Goal: Task Accomplishment & Management: Manage account settings

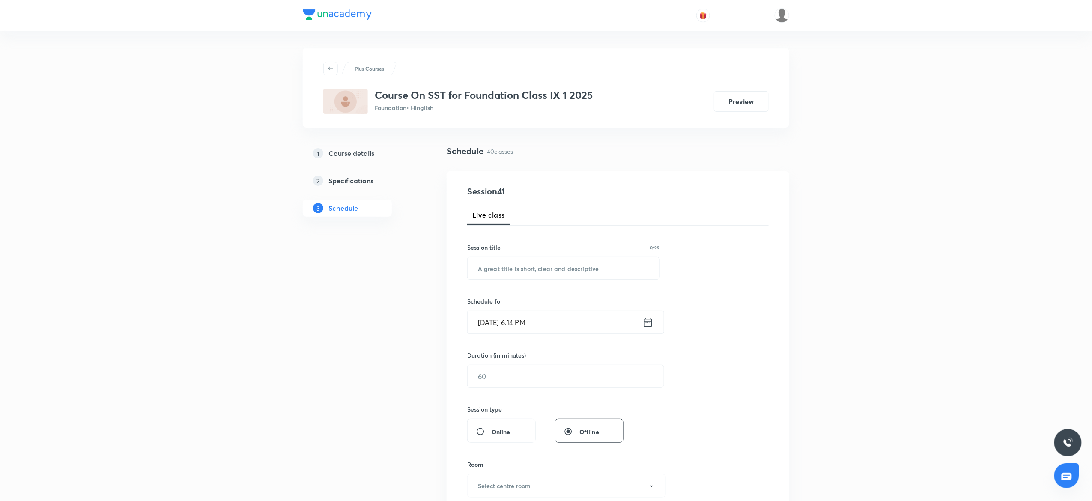
click at [324, 214] on div "3 Schedule" at bounding box center [347, 207] width 89 height 17
click at [781, 20] on img at bounding box center [781, 15] width 15 height 15
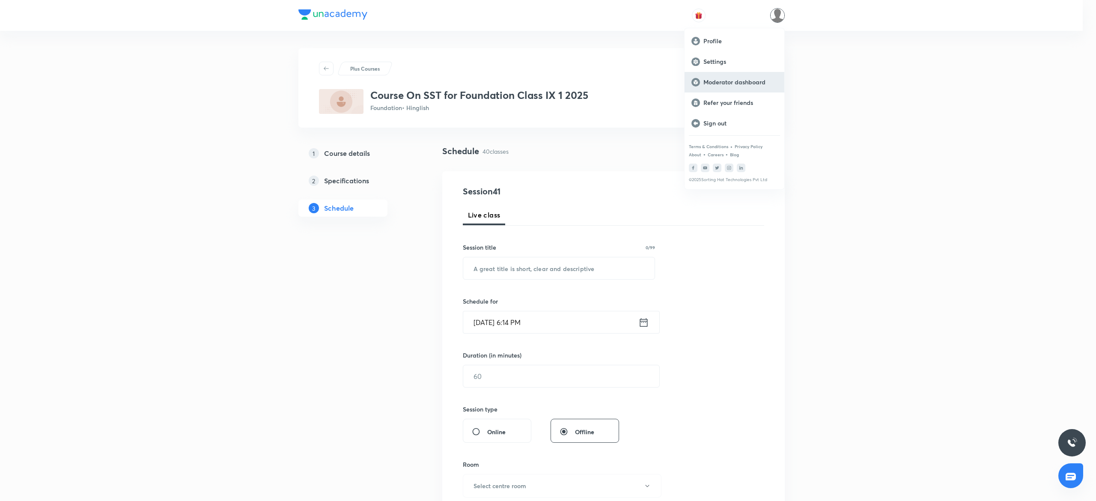
click at [723, 76] on div "Moderator dashboard" at bounding box center [734, 82] width 100 height 21
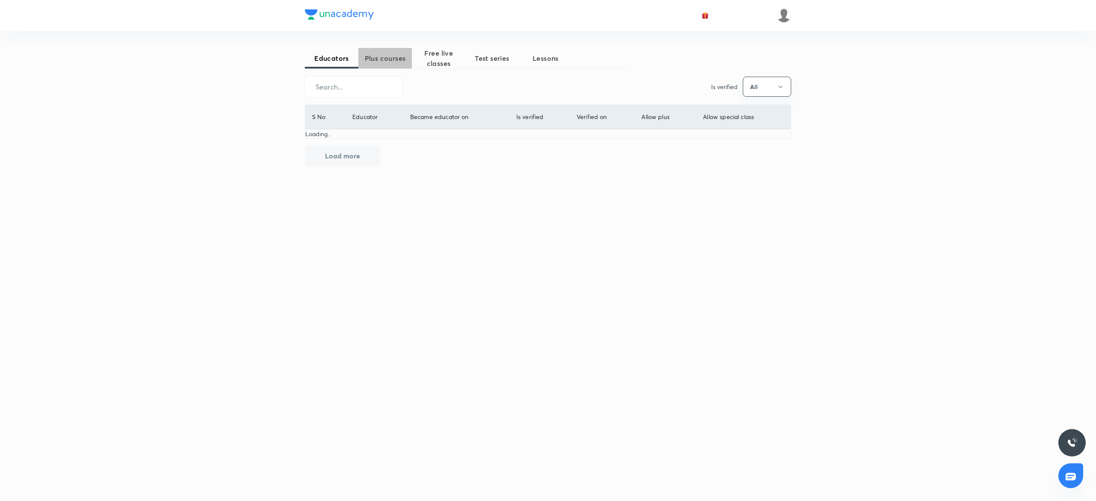
click at [372, 55] on span "Plus courses" at bounding box center [385, 58] width 54 height 10
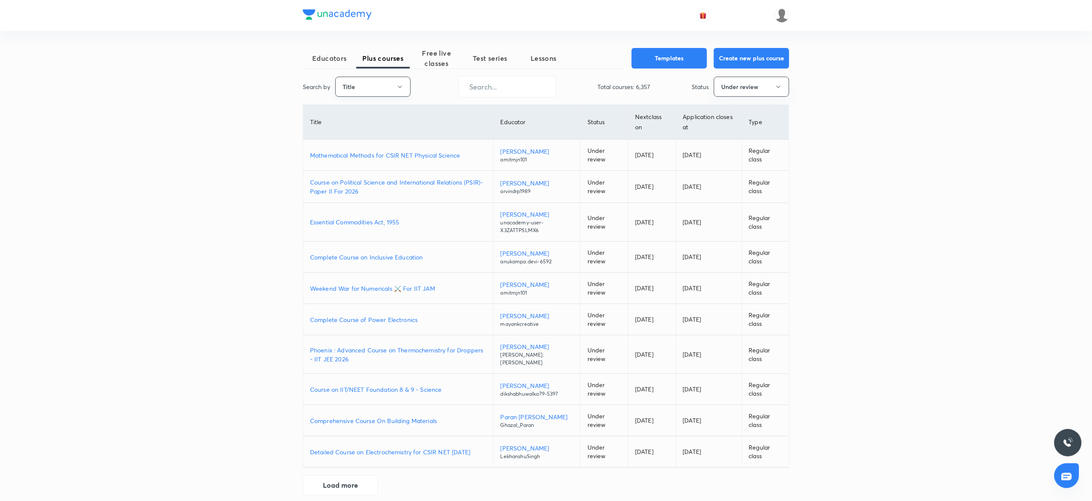
click at [410, 87] on button "Title" at bounding box center [372, 87] width 75 height 20
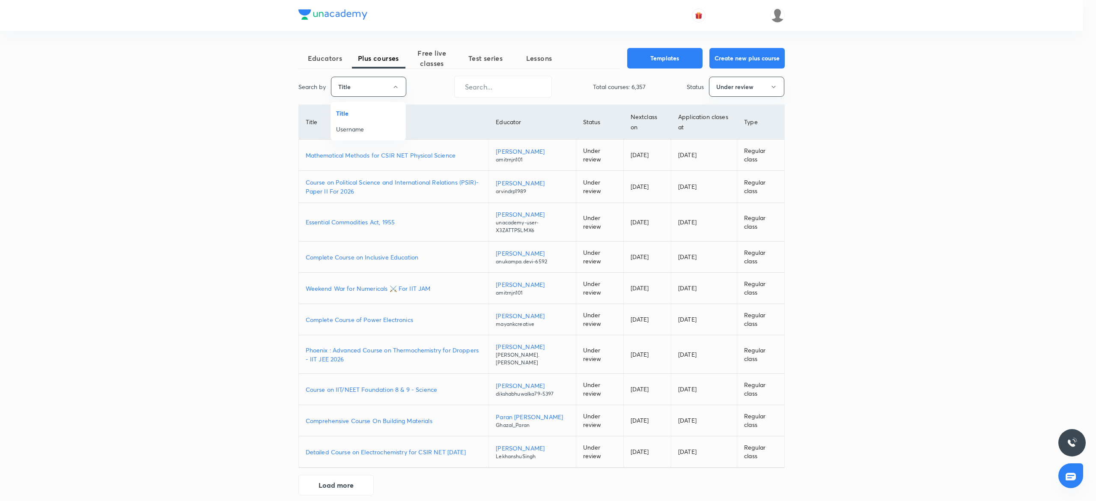
click at [353, 128] on span "Username" at bounding box center [368, 129] width 64 height 9
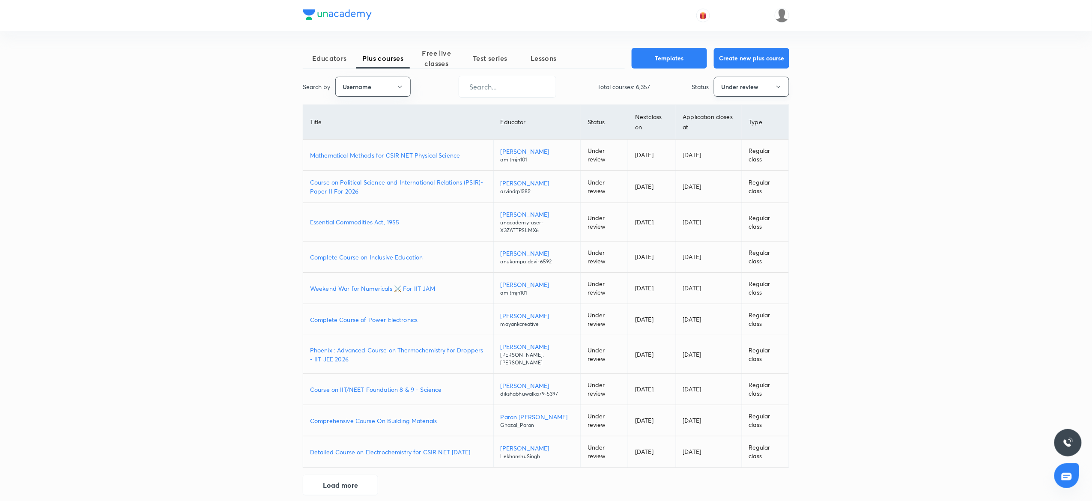
click at [741, 89] on button "Under review" at bounding box center [751, 87] width 75 height 20
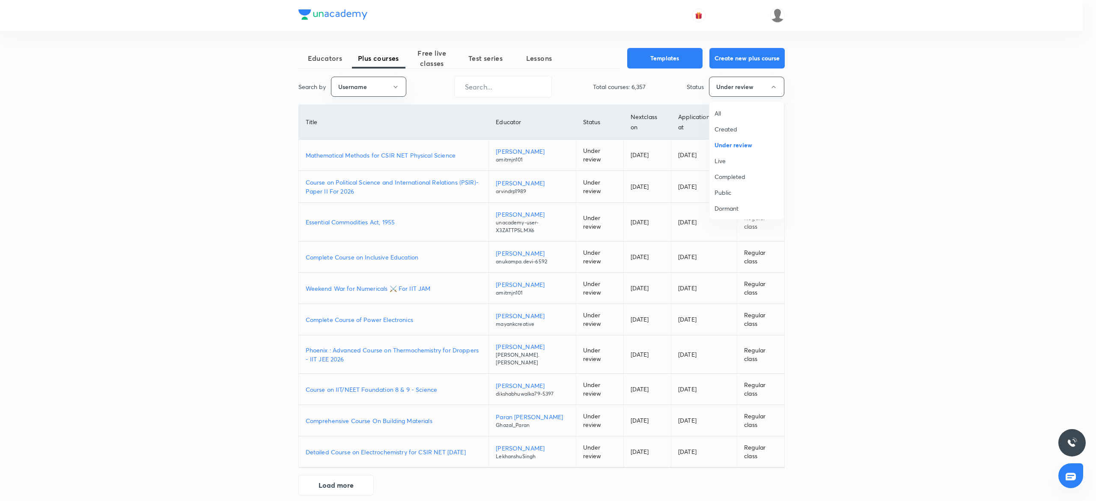
click at [730, 108] on li "All" at bounding box center [746, 113] width 74 height 16
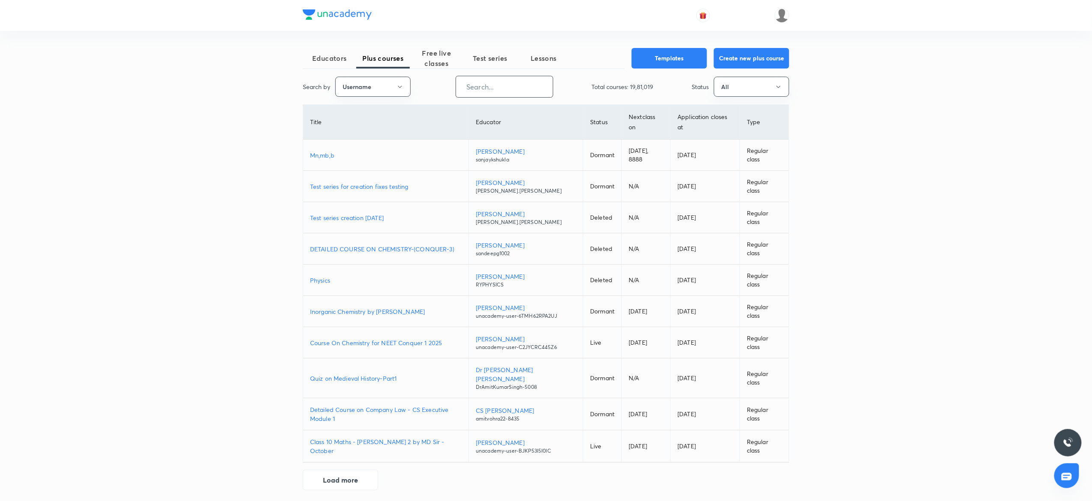
click at [486, 87] on input "text" at bounding box center [504, 87] width 97 height 22
paste input "FTP_SunilSingh"
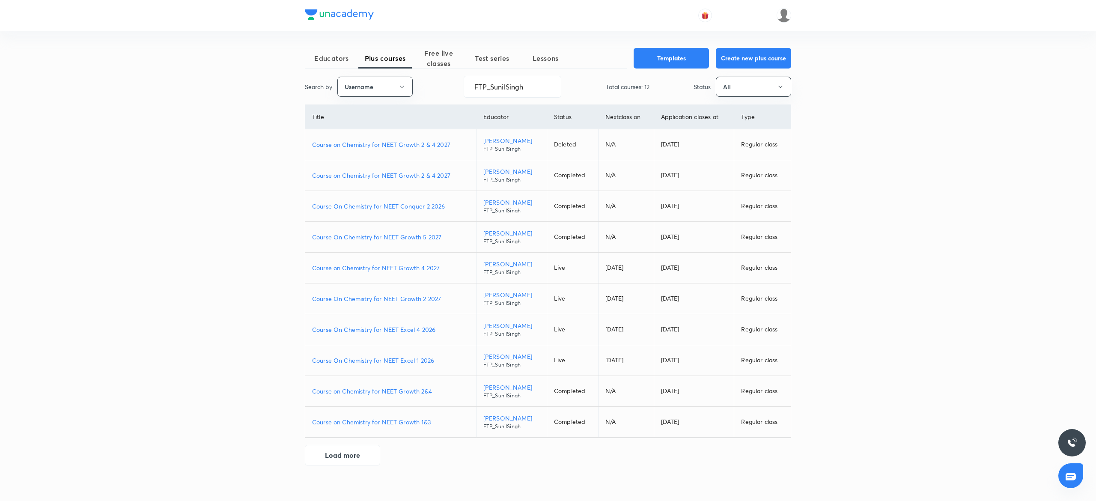
click at [415, 364] on p "Course On Chemistry for NEET Excel 1 2026" at bounding box center [390, 360] width 157 height 9
click at [402, 334] on p "Course On Chemistry for NEET Excel 4 2026" at bounding box center [390, 329] width 157 height 9
click at [419, 176] on p "Course on Chemistry for NEET Growth 2 & 4 2027" at bounding box center [390, 175] width 157 height 9
drag, startPoint x: 547, startPoint y: 82, endPoint x: 413, endPoint y: 89, distance: 133.3
click at [413, 89] on div "Search by Username FTP_SunilSingh ​ Total courses: 12 Status All" at bounding box center [548, 87] width 486 height 22
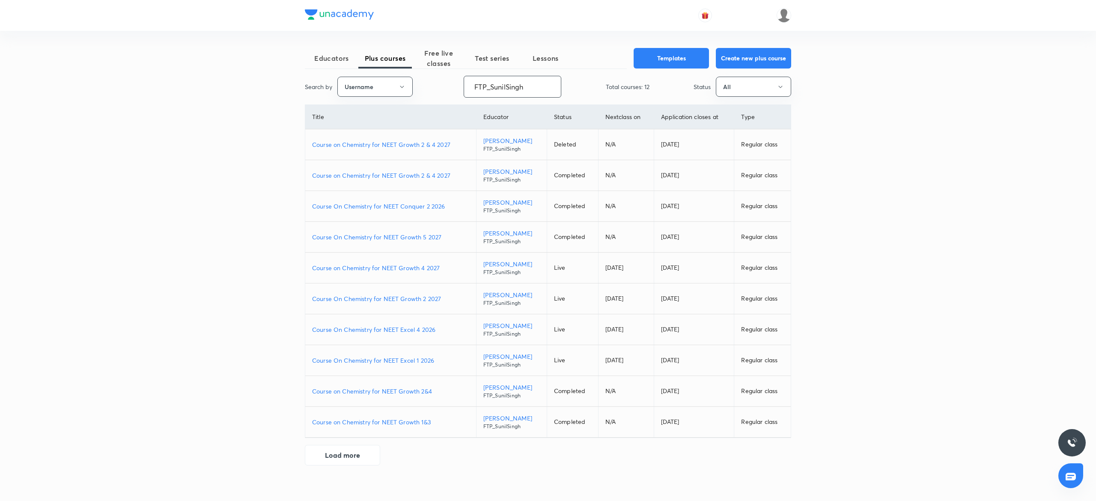
paste input "chandanitehalani-5381"
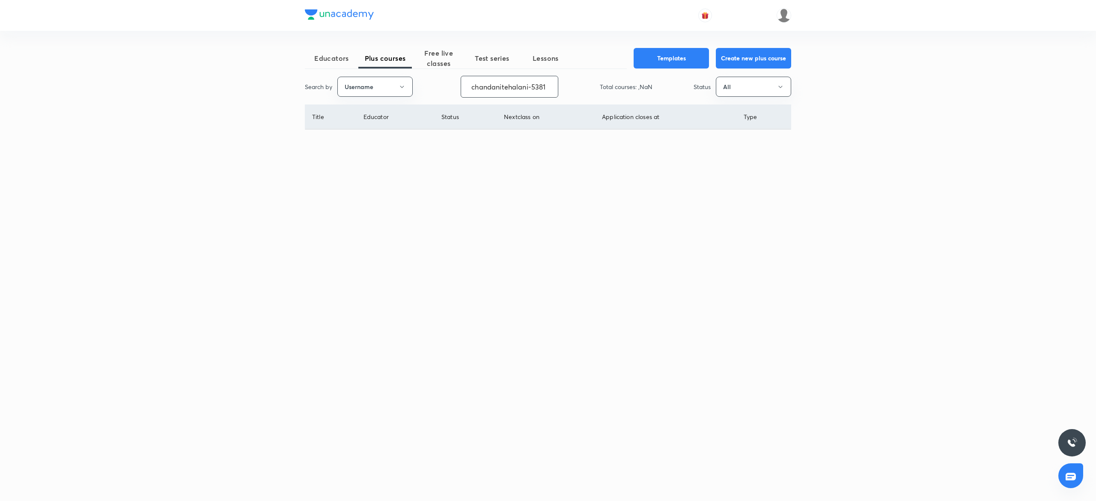
type input "chandanitehalani-5381"
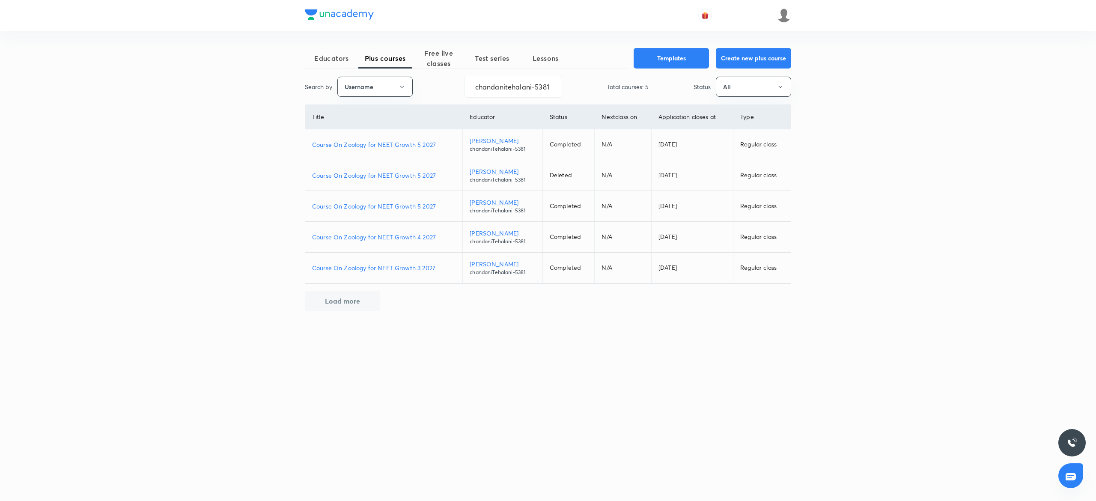
click at [399, 270] on p "Course On Zoology for NEET Growth 3 2027" at bounding box center [383, 267] width 143 height 9
click at [397, 241] on p "Course On Zoology for NEET Growth 4 2027" at bounding box center [383, 236] width 143 height 9
click at [400, 211] on p "Course On Zoology for NEET Growth 5 2027" at bounding box center [383, 206] width 143 height 9
click at [396, 155] on td "Course On Zoology for NEET Growth 5 2027" at bounding box center [384, 144] width 158 height 31
click at [398, 140] on td "Course On Zoology for NEET Growth 5 2027" at bounding box center [384, 144] width 158 height 31
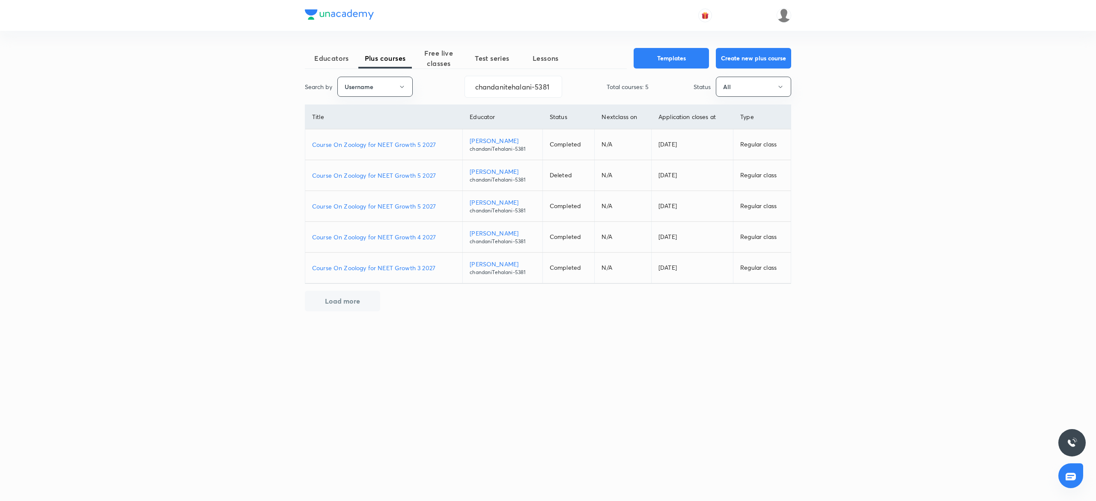
click at [398, 140] on td "Course On Zoology for NEET Growth 5 2027" at bounding box center [384, 144] width 158 height 31
click at [398, 145] on p "Course On Zoology for NEET Growth 5 2027" at bounding box center [383, 144] width 143 height 9
click at [550, 86] on input "chandanitehalani-5381" at bounding box center [513, 87] width 97 height 22
drag, startPoint x: 555, startPoint y: 85, endPoint x: 408, endPoint y: 96, distance: 146.8
click at [408, 96] on div "Search by Username chandanitehalani-5381 ​ Total courses: 5 Status All" at bounding box center [548, 87] width 486 height 22
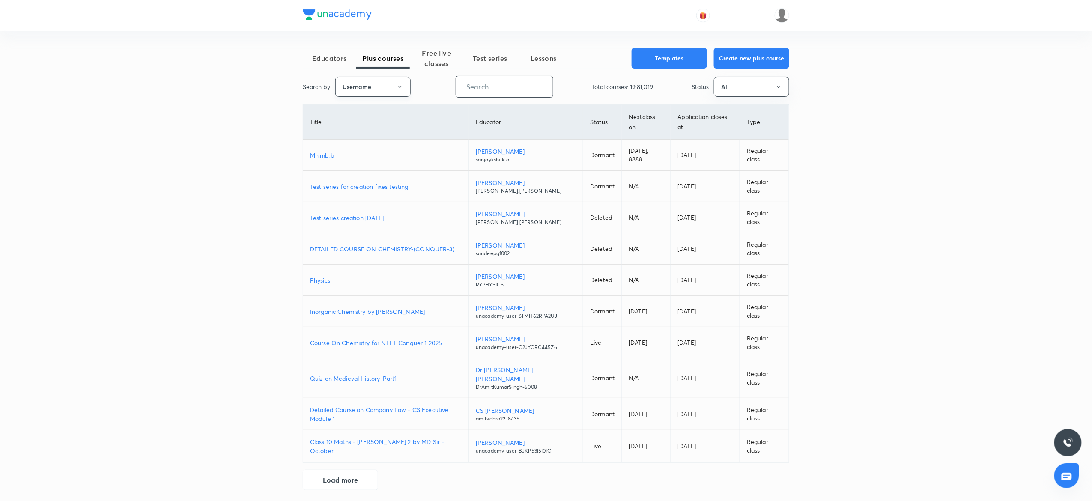
paste input "unacademy-user-CBHT4E1TO4QG"
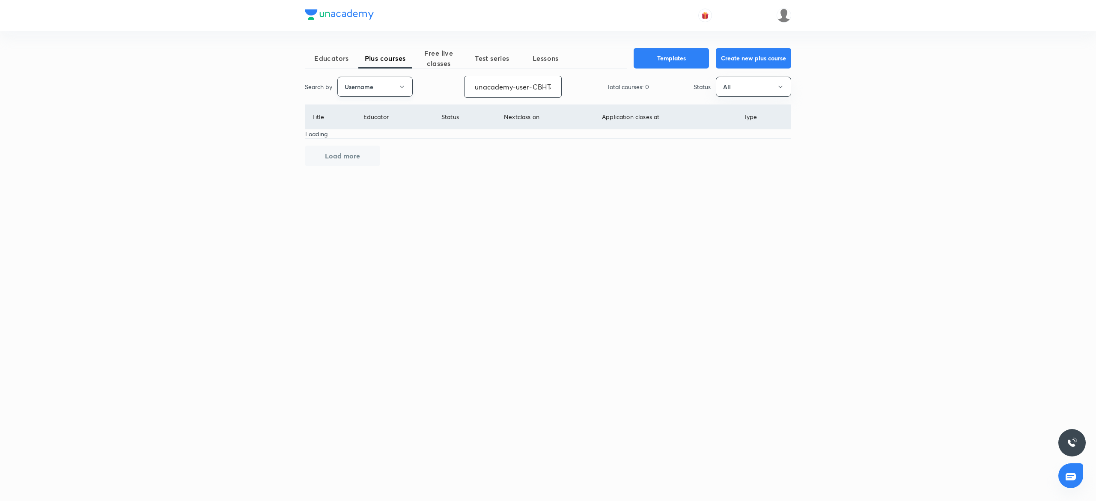
scroll to position [0, 36]
type input "unacademy-user-CBHT4E1TO4QG"
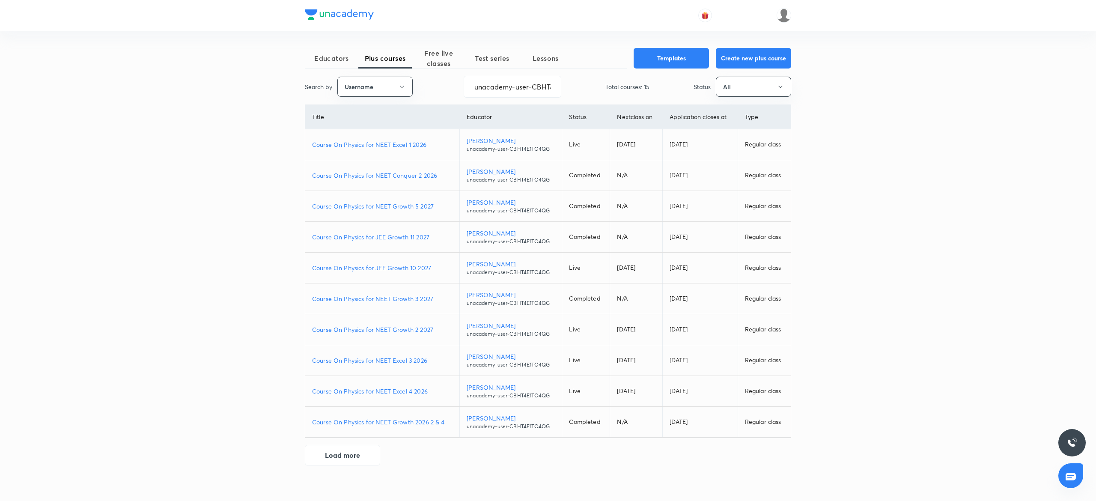
click at [400, 363] on p "Course On Physics for NEET Excel 3 2026" at bounding box center [382, 360] width 140 height 9
click at [400, 297] on p "Course On Physics for NEET Growth 3 2027" at bounding box center [382, 298] width 140 height 9
click at [392, 175] on p "Course On Physics for NEET Conquer 2 2026" at bounding box center [382, 175] width 140 height 9
drag, startPoint x: 473, startPoint y: 86, endPoint x: 699, endPoint y: 63, distance: 227.1
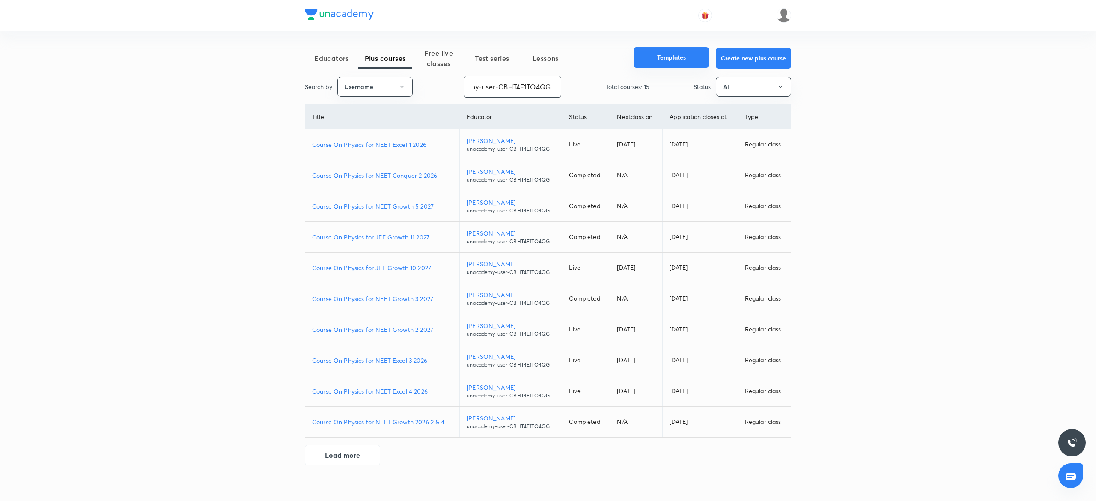
click at [699, 63] on div "Educators Plus courses Free live classes Test series Lessons Templates Create n…" at bounding box center [548, 256] width 486 height 417
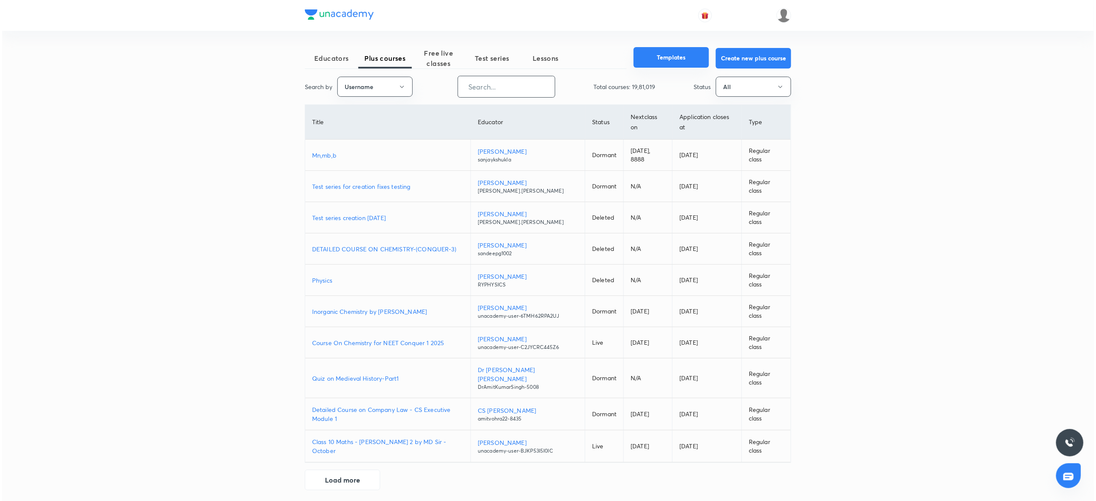
scroll to position [0, 0]
paste input "shubhammuley88"
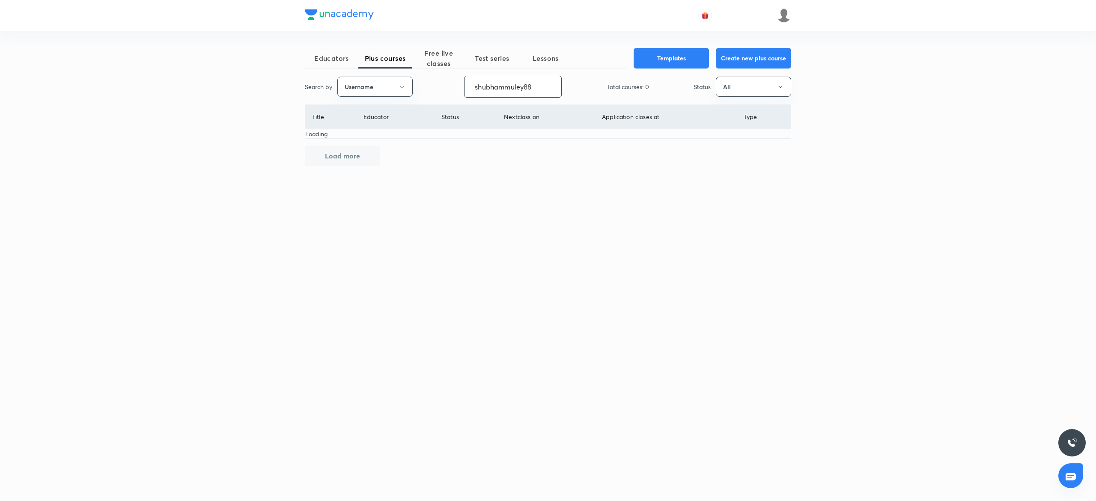
type input "shubhammuley88"
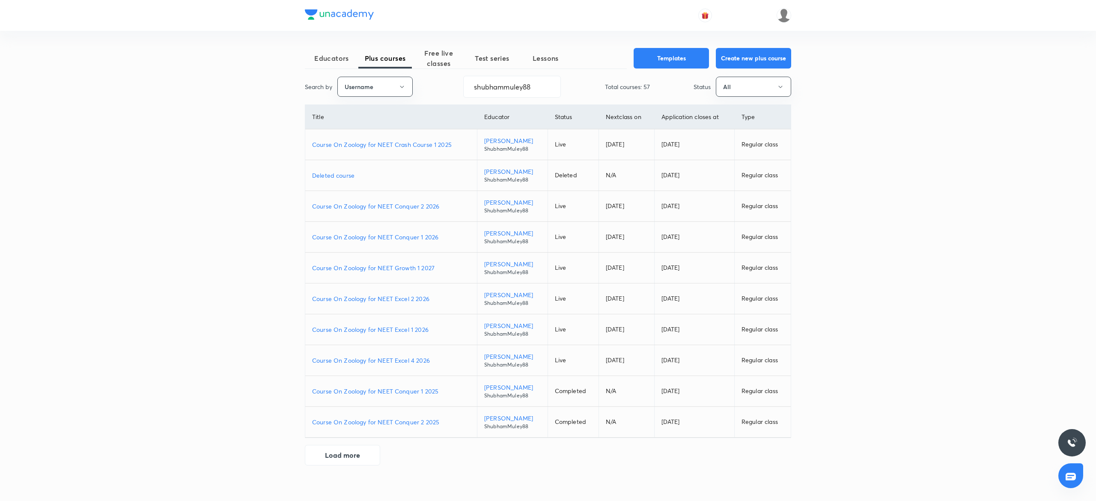
click at [402, 241] on p "Course On Zoology for NEET Conquer 1 2026" at bounding box center [391, 236] width 158 height 9
click at [396, 214] on td "Course On Zoology for NEET Conquer 2 2026" at bounding box center [391, 206] width 172 height 31
click at [394, 209] on p "Course On Zoology for NEET Conquer 2 2026" at bounding box center [391, 206] width 158 height 9
drag, startPoint x: 540, startPoint y: 89, endPoint x: 404, endPoint y: 98, distance: 136.0
click at [404, 98] on div "Educators Plus courses Free live classes Test series Lessons Templates Create n…" at bounding box center [548, 256] width 486 height 417
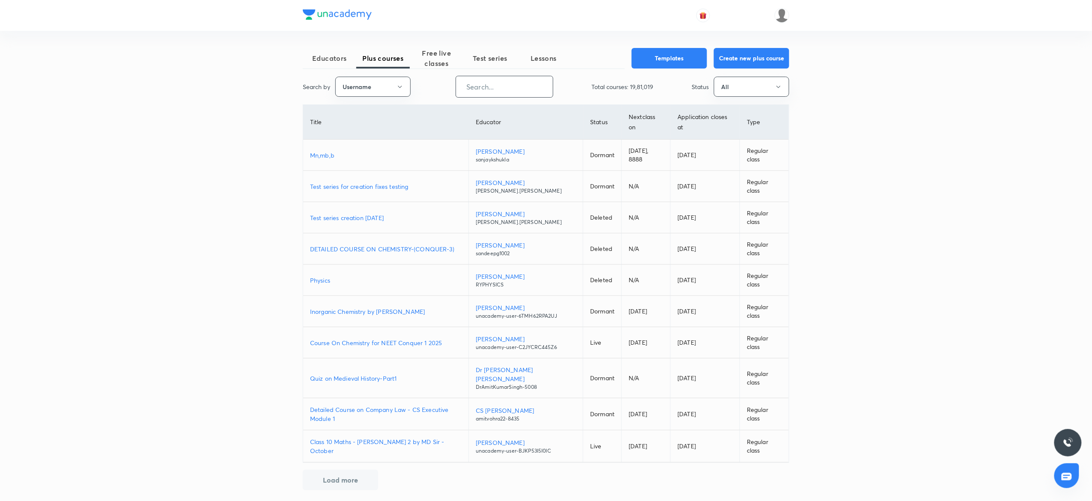
click at [512, 83] on input "text" at bounding box center [504, 87] width 97 height 22
paste input "AnjaliSolanki-9113"
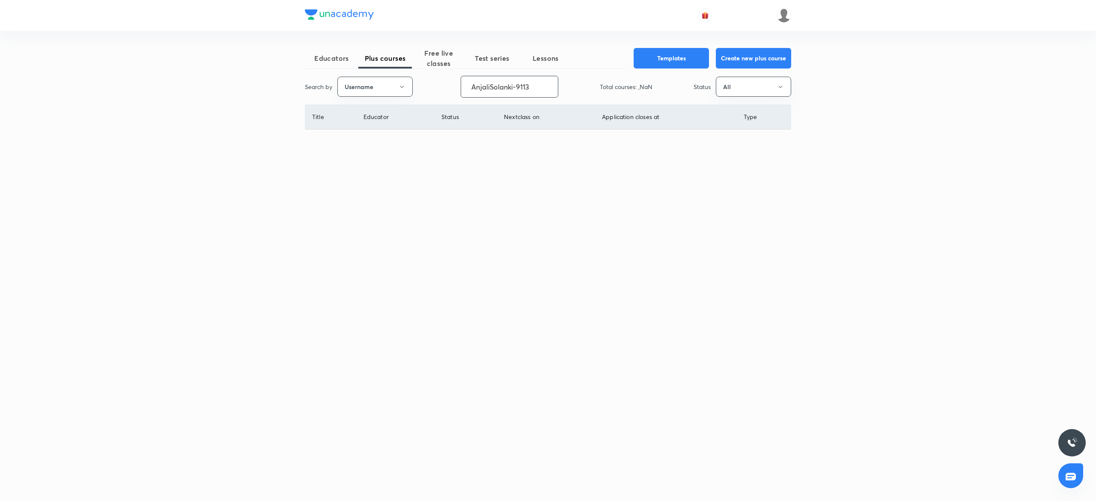
type input "AnjaliSolanki-9113"
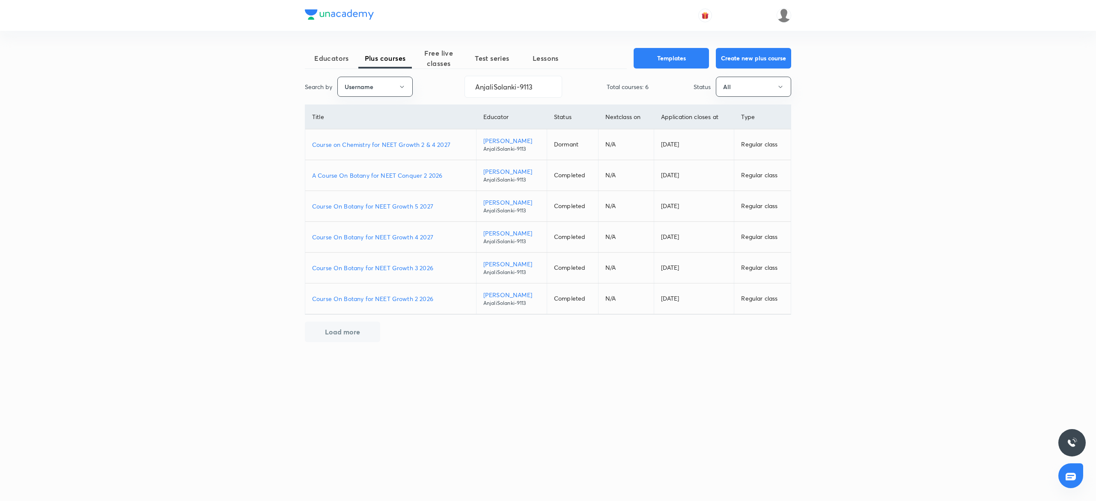
click at [390, 175] on p "A Course On Botany for NEET Conquer 2 2026" at bounding box center [390, 175] width 157 height 9
click at [401, 210] on p "Course On Botany for NEET Growth 5 2027" at bounding box center [390, 206] width 157 height 9
drag, startPoint x: 553, startPoint y: 87, endPoint x: 366, endPoint y: 109, distance: 188.3
click at [366, 109] on div "Educators Plus courses Free live classes Test series Lessons Templates Create n…" at bounding box center [548, 207] width 486 height 319
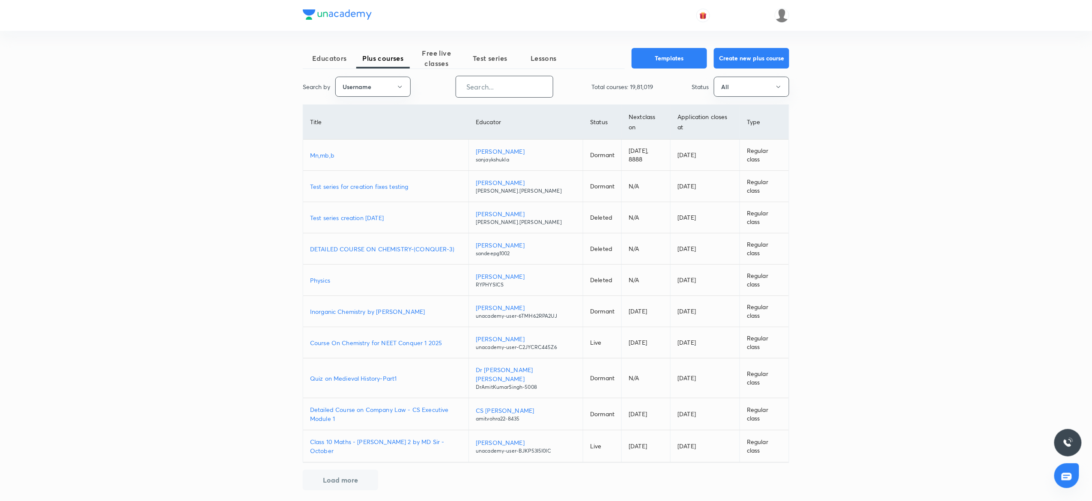
paste input "unacademy-user-PTCXCQMN3CN7"
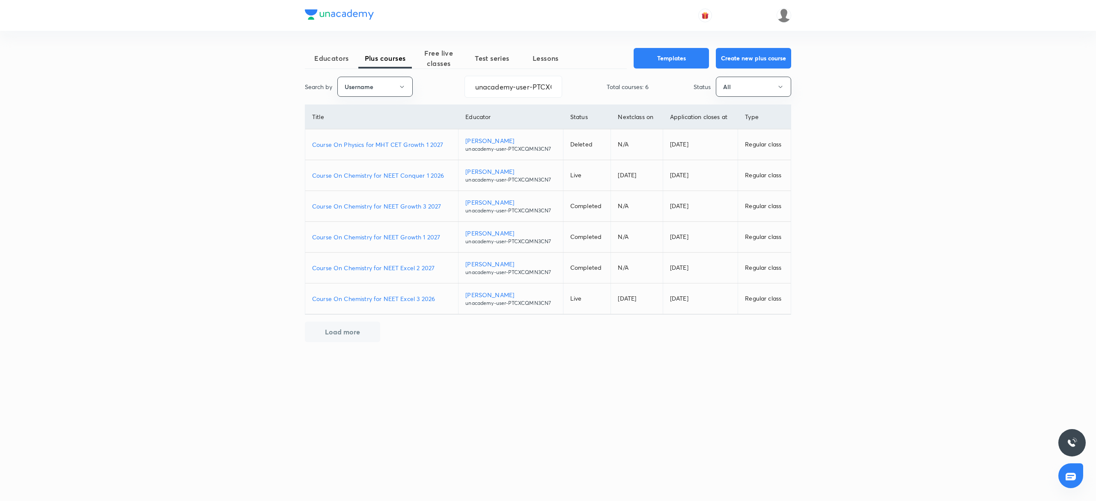
click at [411, 265] on p "Course On Chemistry for NEET Excel 2 2027" at bounding box center [381, 267] width 139 height 9
drag, startPoint x: 557, startPoint y: 80, endPoint x: 443, endPoint y: 100, distance: 115.1
click at [443, 100] on div "Educators Plus courses Free live classes Test series Lessons Templates Create n…" at bounding box center [548, 207] width 486 height 319
type input "QMN3CN7"
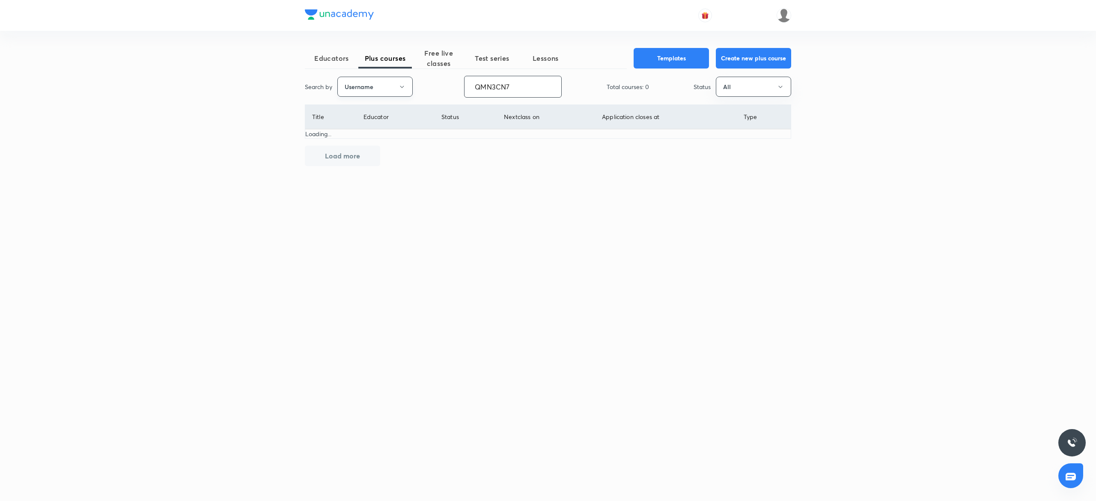
drag, startPoint x: 513, startPoint y: 89, endPoint x: 392, endPoint y: 86, distance: 120.8
click at [392, 86] on div "Search by Username QMN3CN7 ​ Total courses: 0 Status All" at bounding box center [548, 87] width 486 height 22
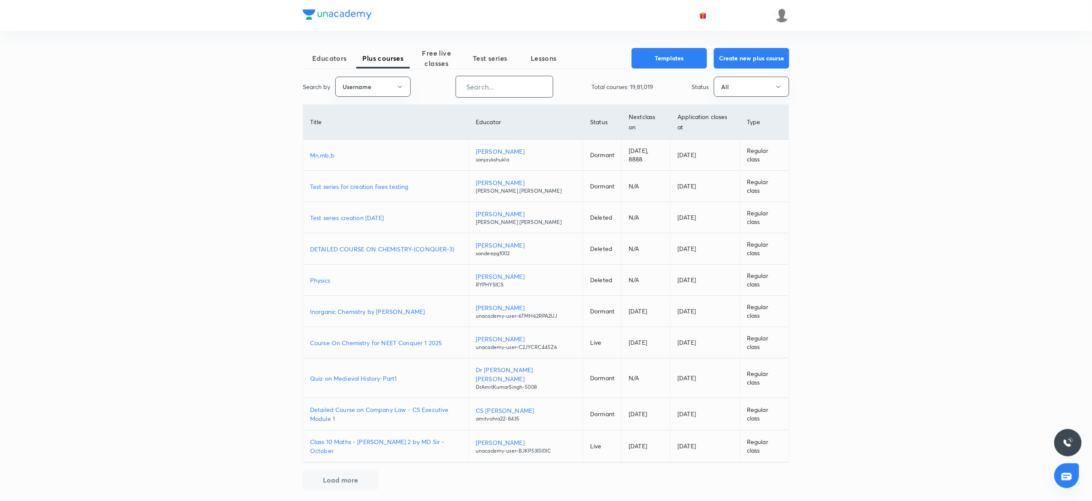
paste input "virendrasinghrathod-182"
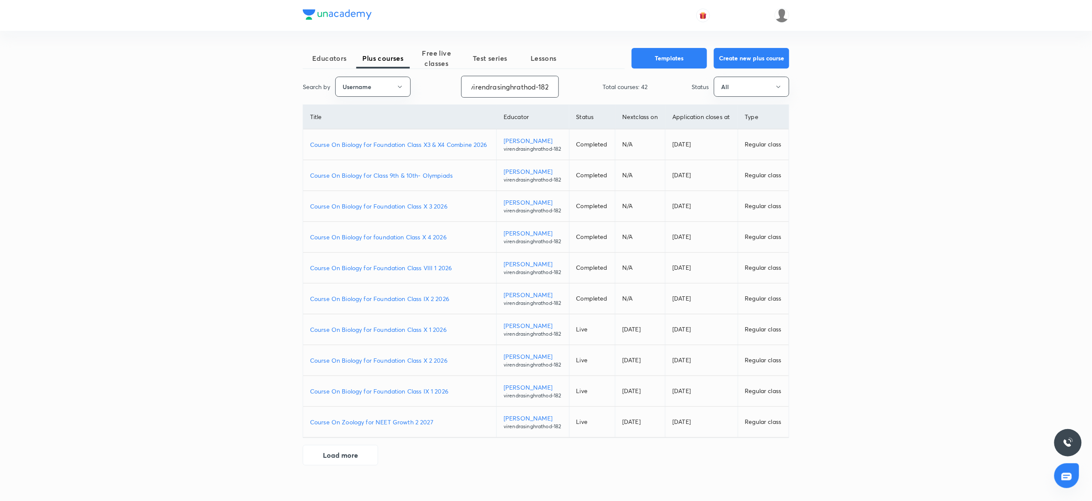
scroll to position [69, 0]
type input "virendrasinghrathod-182"
click at [337, 464] on button "Load more" at bounding box center [340, 454] width 75 height 21
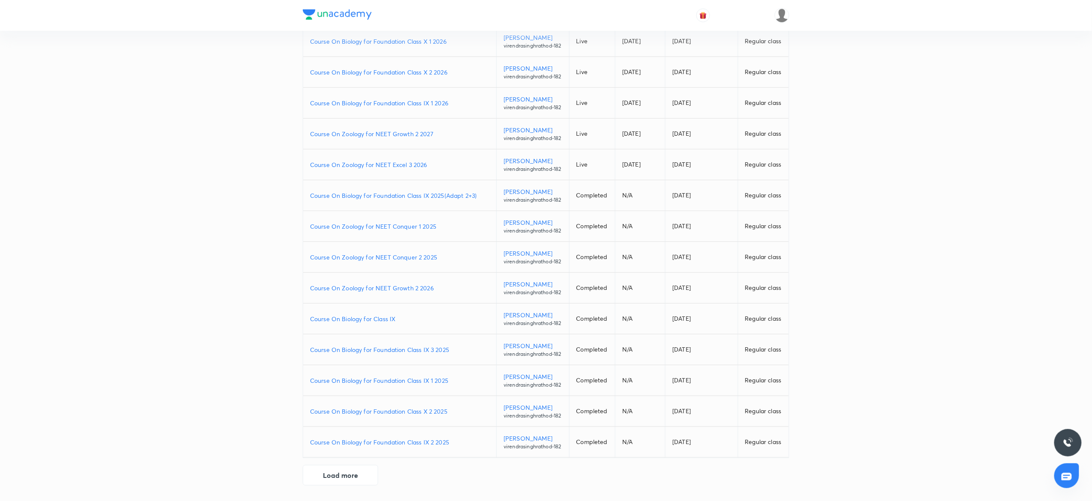
scroll to position [301, 0]
click at [407, 149] on td "Course On Zoology for NEET Growth 2 2027" at bounding box center [399, 134] width 193 height 31
click at [403, 138] on p "Course On Zoology for NEET Growth 2 2027" at bounding box center [399, 133] width 179 height 9
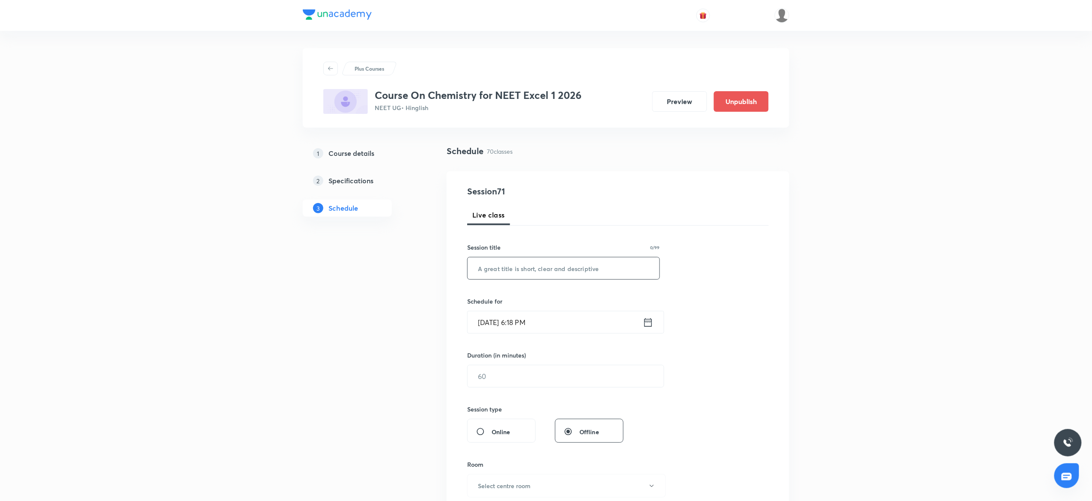
click at [503, 277] on input "text" at bounding box center [563, 268] width 192 height 22
paste input "animes"
click at [482, 267] on input "animes" at bounding box center [563, 268] width 192 height 22
type input "Animes"
click at [498, 330] on input "Oct 2, 2025, 6:18 PM" at bounding box center [554, 322] width 175 height 22
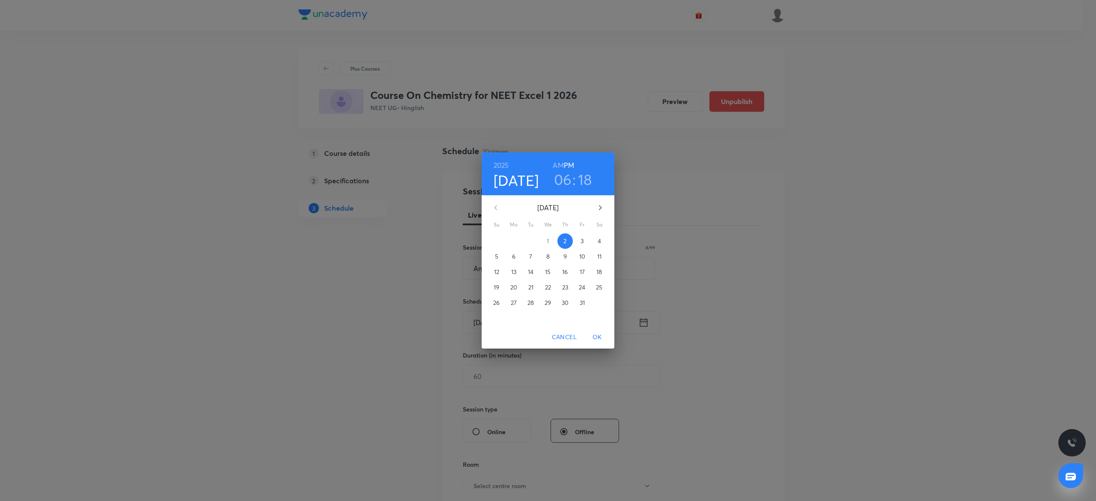
click at [584, 235] on button "3" at bounding box center [581, 240] width 15 height 15
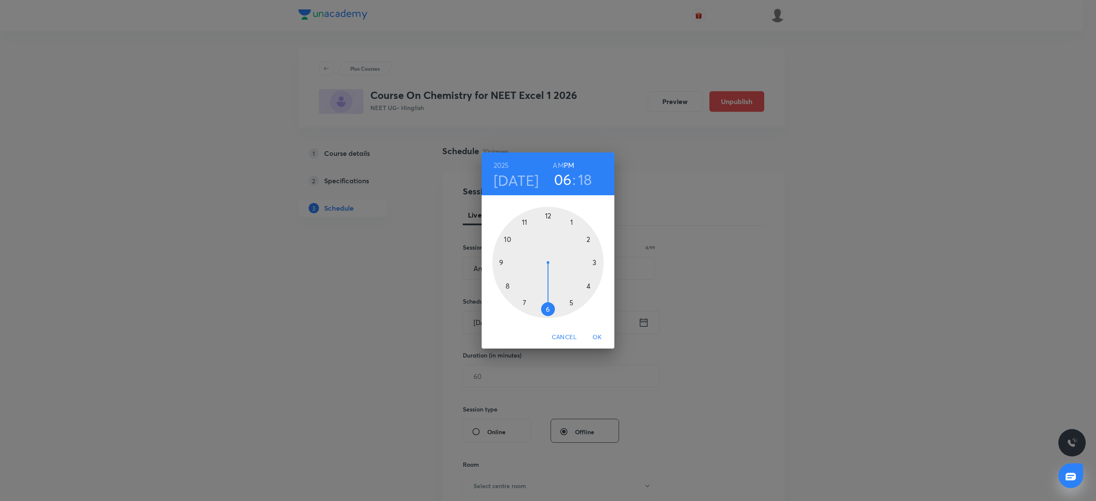
click at [524, 301] on div at bounding box center [547, 262] width 111 height 111
click at [557, 163] on h6 "AM" at bounding box center [558, 165] width 11 height 12
click at [499, 260] on div at bounding box center [547, 262] width 111 height 111
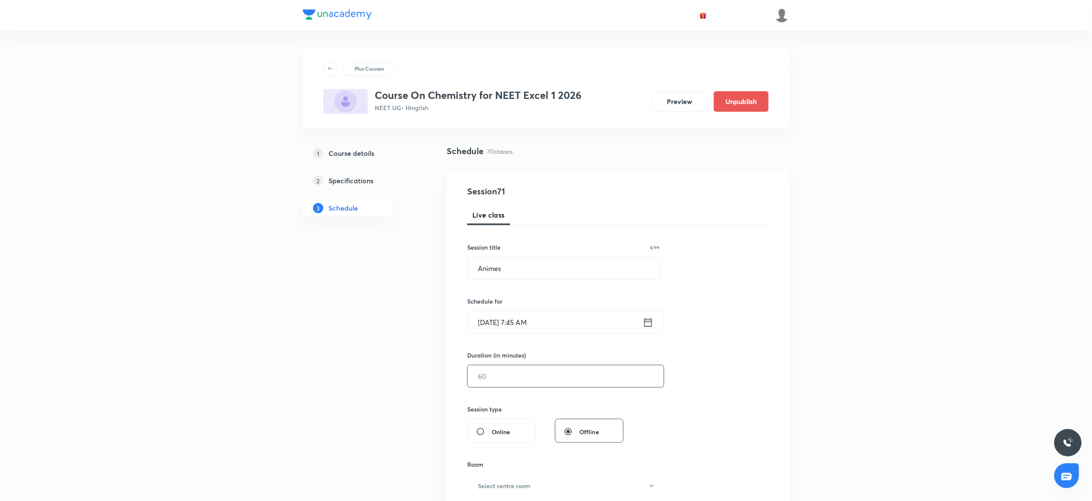
click at [479, 380] on input "text" at bounding box center [565, 376] width 196 height 22
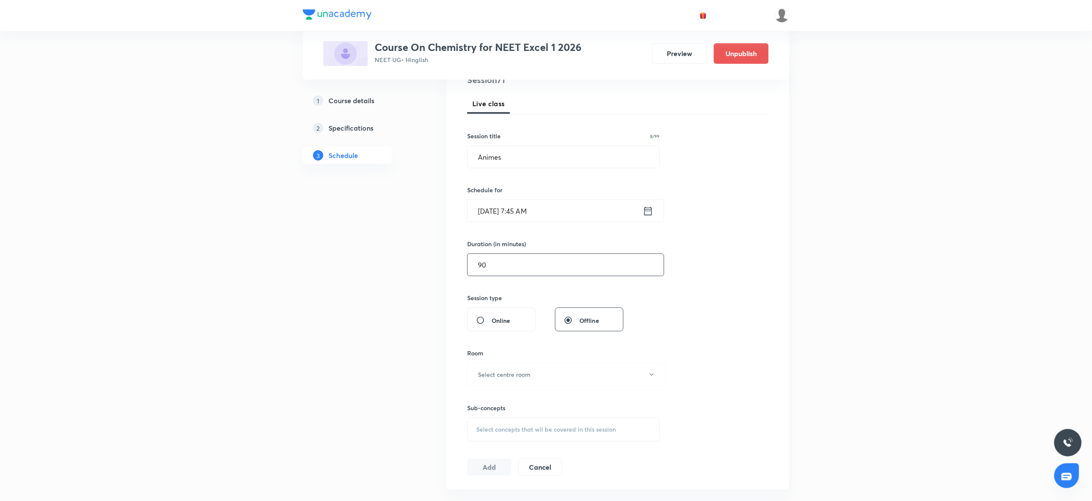
scroll to position [114, 0]
type input "90"
click at [484, 378] on button "Select centre room" at bounding box center [566, 372] width 199 height 24
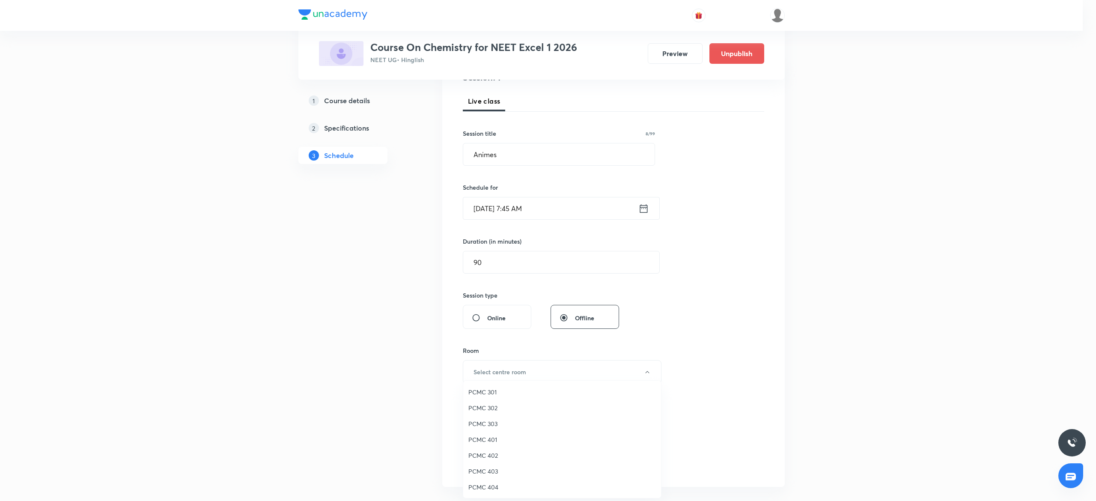
click at [485, 427] on span "PCMC 303" at bounding box center [561, 423] width 187 height 9
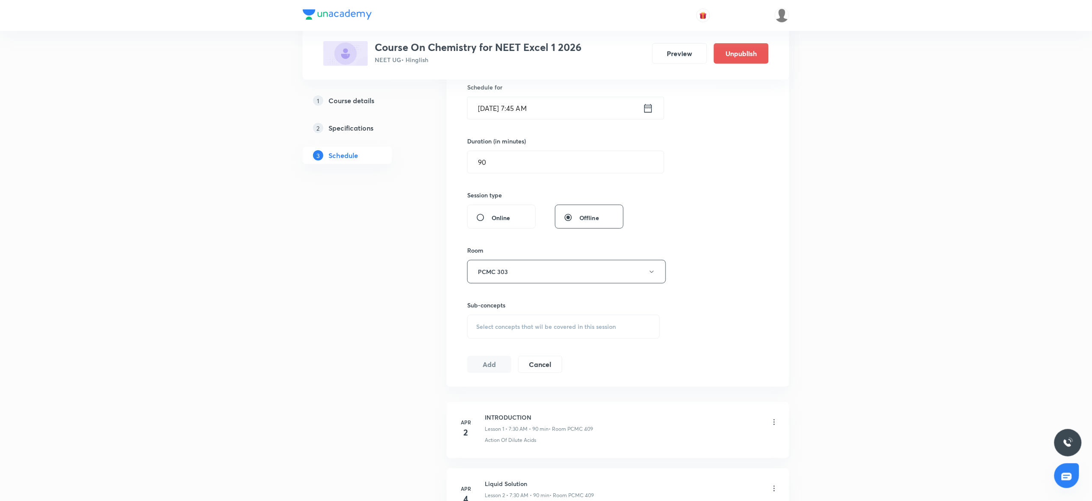
scroll to position [217, 0]
click at [559, 323] on span "Select concepts that wil be covered in this session" at bounding box center [546, 324] width 140 height 7
click at [538, 438] on p "Tests For Sulphide (S²⁻) Radical" at bounding box center [529, 438] width 86 height 9
checkbox input "true"
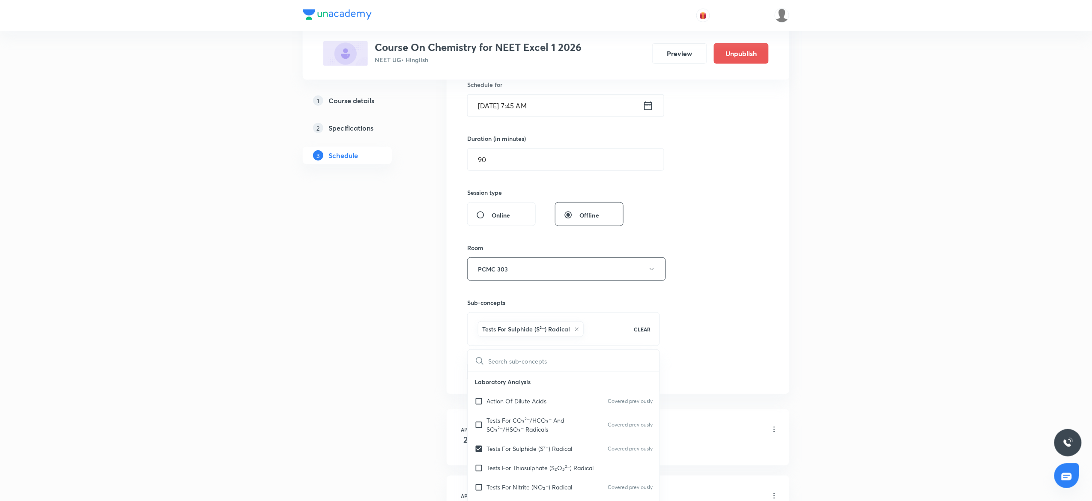
click at [493, 379] on button "Add" at bounding box center [489, 370] width 44 height 17
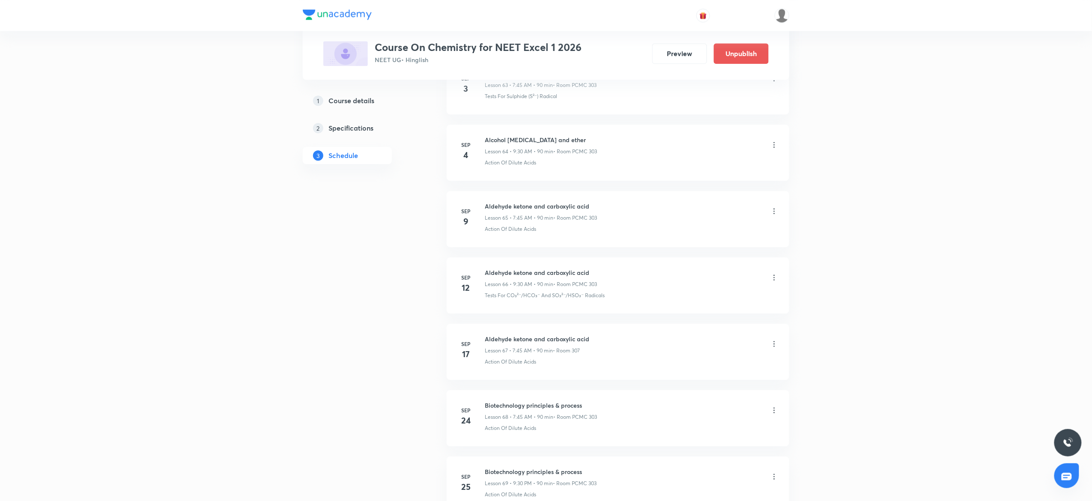
scroll to position [4522, 0]
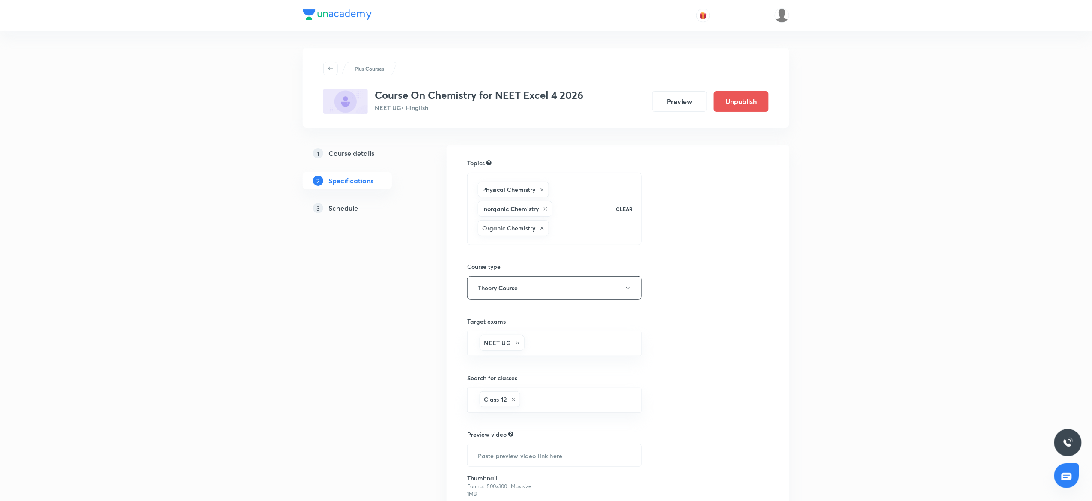
click at [351, 215] on link "3 Schedule" at bounding box center [361, 207] width 116 height 17
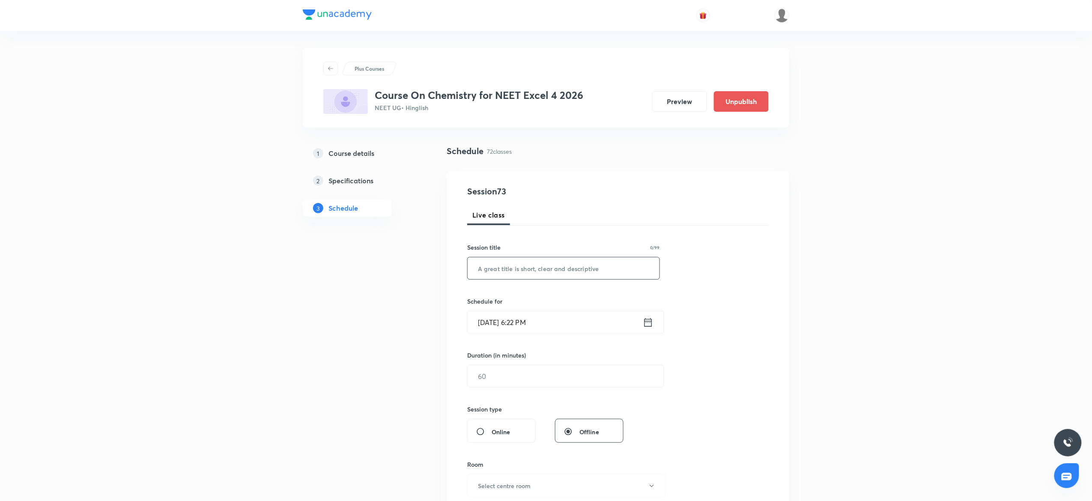
click at [526, 259] on input "text" at bounding box center [563, 268] width 192 height 22
paste input "animes"
click at [482, 268] on input "animes" at bounding box center [563, 268] width 192 height 22
type input "Animes"
drag, startPoint x: 506, startPoint y: 309, endPoint x: 506, endPoint y: 337, distance: 28.3
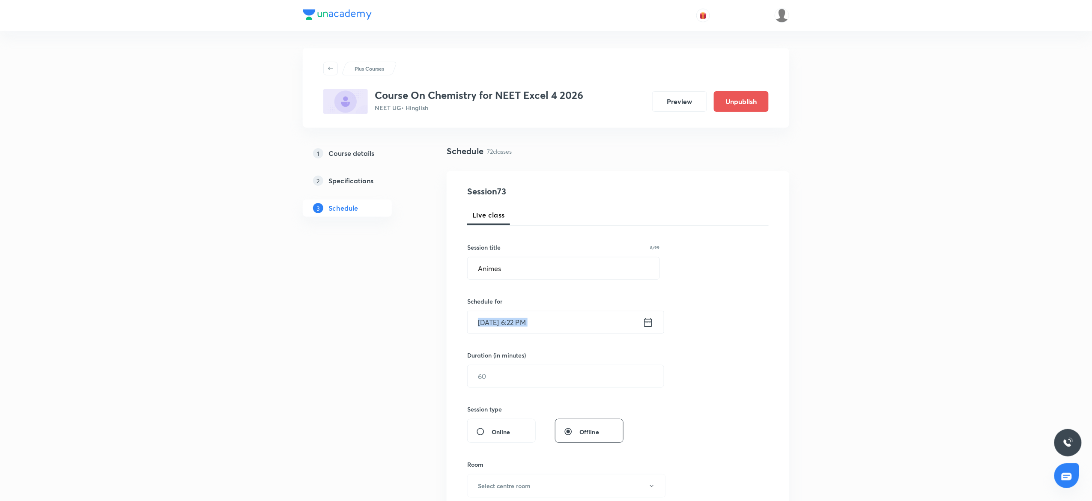
click at [506, 337] on div "Session 73 Live class Session title 8/99 Animes ​ Schedule for Oct 2, 2025, 6:2…" at bounding box center [617, 386] width 301 height 402
click at [511, 324] on input "Oct 2, 2025, 6:22 PM" at bounding box center [554, 322] width 175 height 22
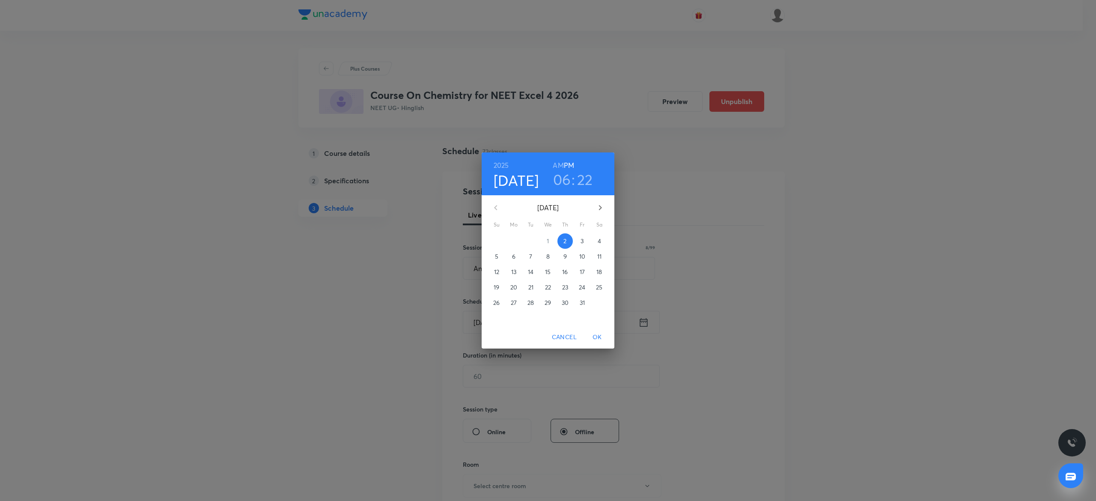
click at [585, 237] on span "3" at bounding box center [581, 241] width 15 height 9
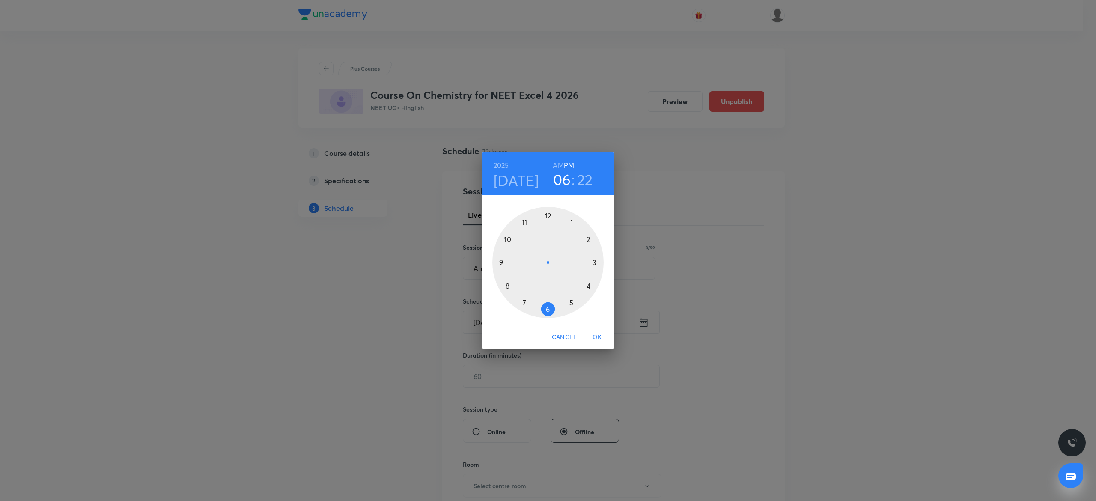
click at [501, 265] on div at bounding box center [547, 262] width 111 height 111
click at [557, 168] on h6 "AM" at bounding box center [558, 165] width 11 height 12
click at [547, 311] on div at bounding box center [547, 262] width 111 height 111
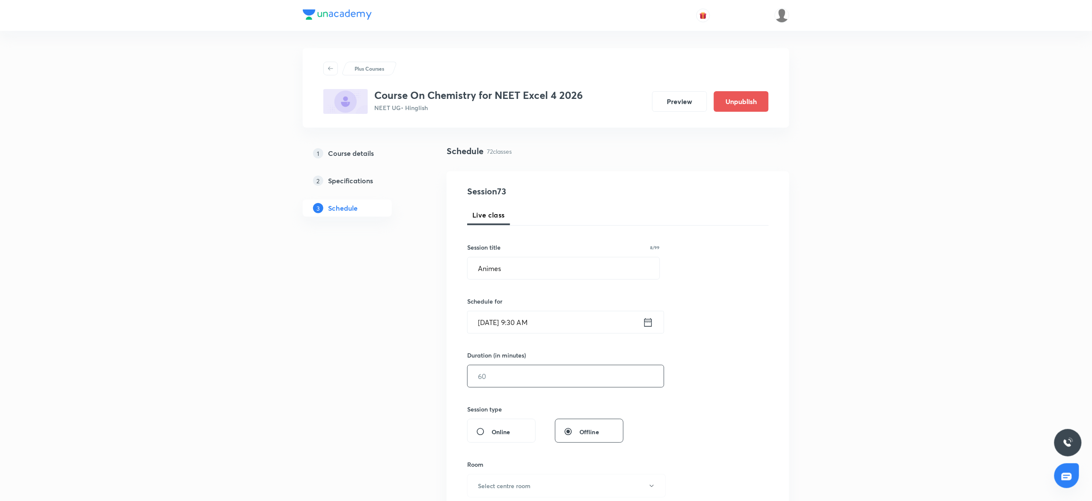
drag, startPoint x: 512, startPoint y: 393, endPoint x: 502, endPoint y: 387, distance: 11.8
click at [502, 387] on div "Session 73 Live class Session title 8/99 Animes ​ Schedule for Oct 3, 2025, 9:3…" at bounding box center [617, 386] width 301 height 402
click at [502, 387] on input "text" at bounding box center [565, 376] width 196 height 22
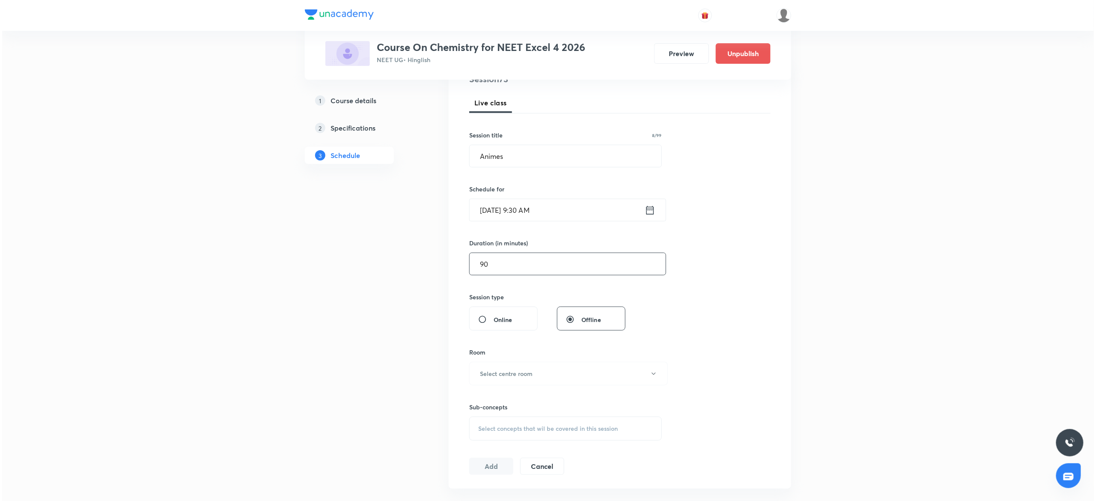
scroll to position [126, 0]
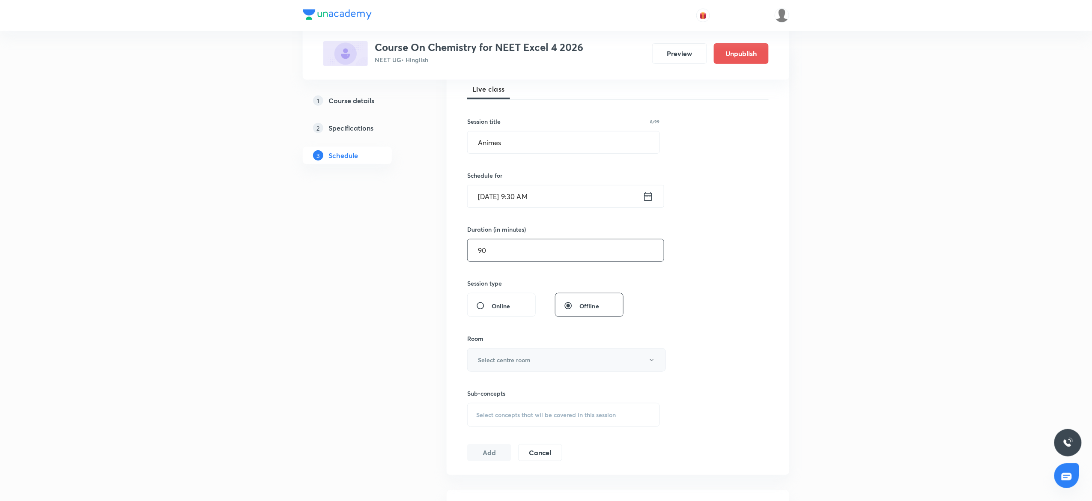
type input "90"
click at [490, 351] on button "Select centre room" at bounding box center [566, 360] width 199 height 24
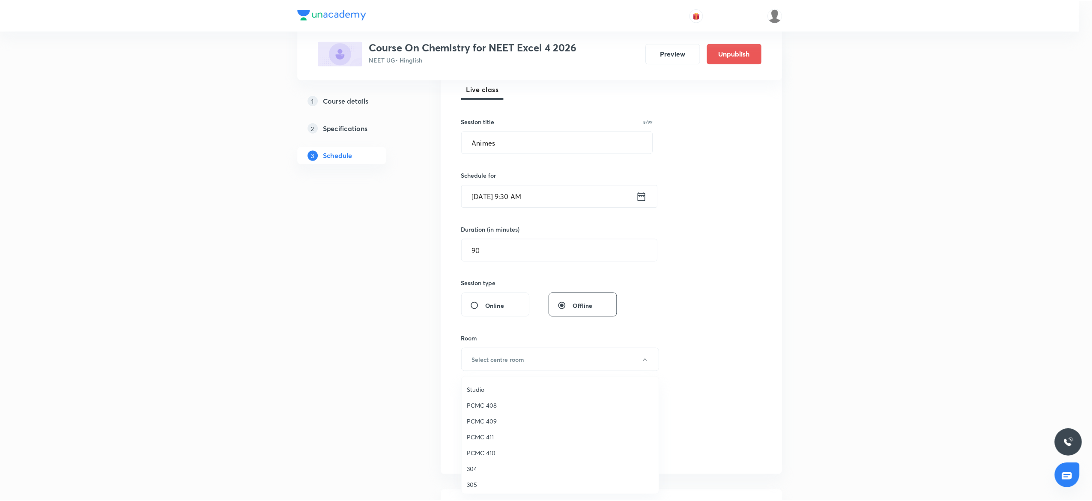
scroll to position [158, 0]
click at [490, 419] on span "PCMC 409" at bounding box center [561, 420] width 187 height 9
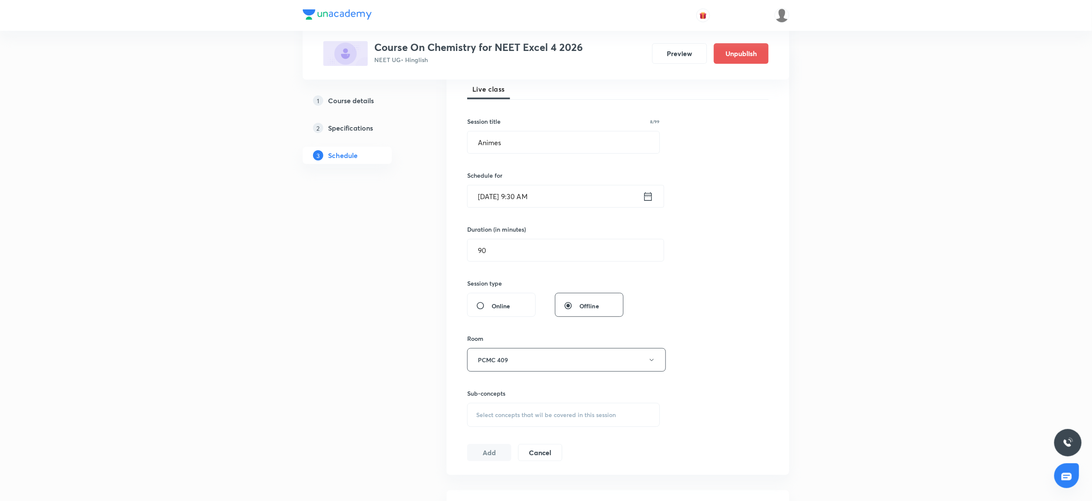
click at [505, 418] on span "Select concepts that wil be covered in this session" at bounding box center [546, 414] width 140 height 7
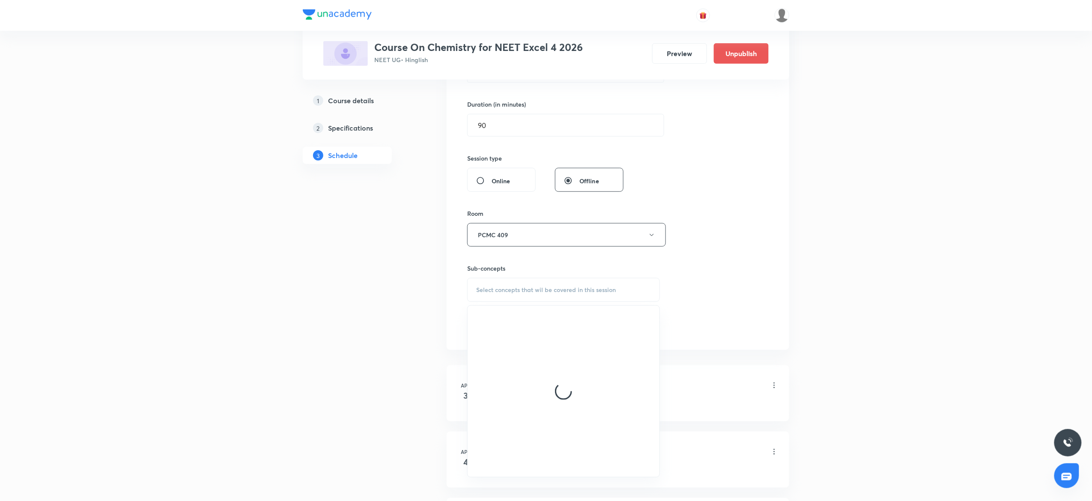
scroll to position [253, 0]
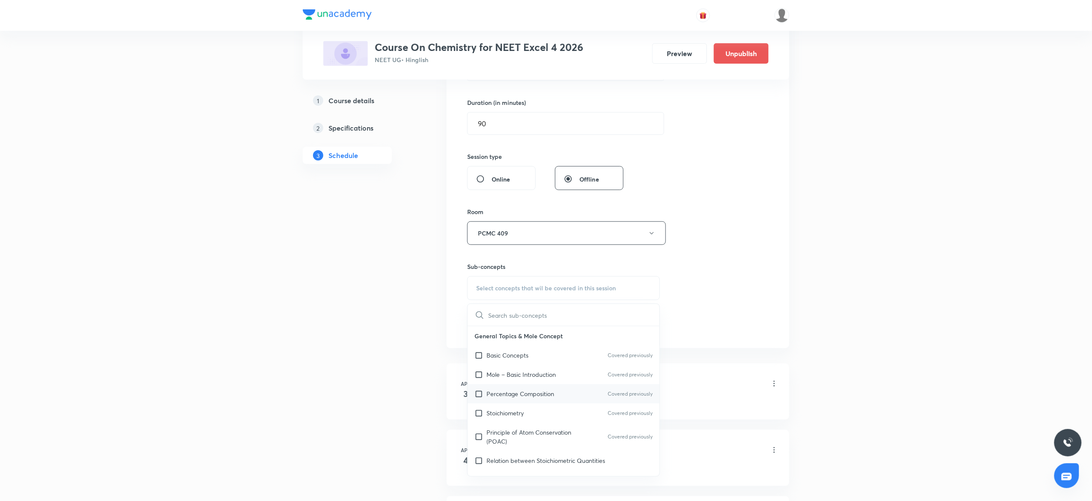
click at [517, 398] on p "Percentage Composition" at bounding box center [520, 393] width 68 height 9
checkbox input "true"
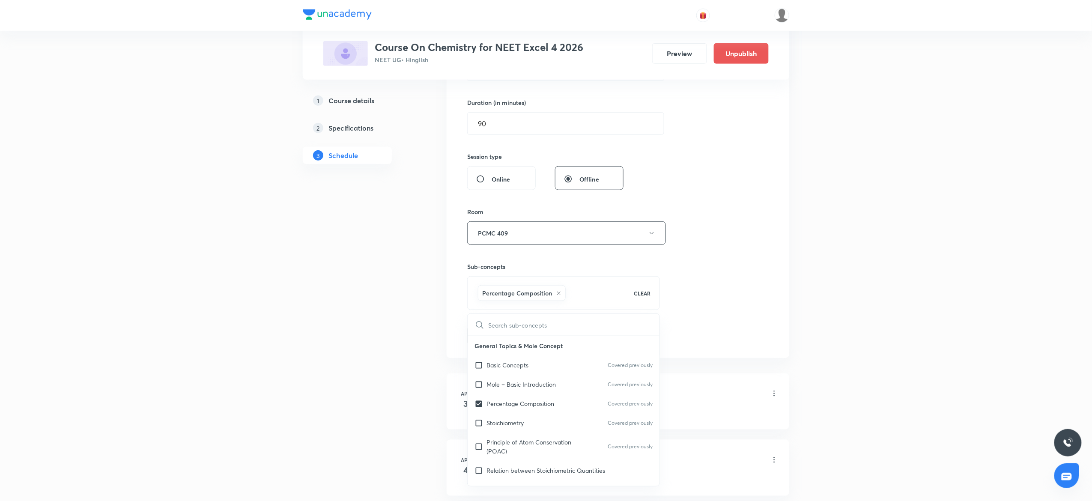
click at [770, 258] on div "Session 73 Live class Session title 8/99 Animes ​ Schedule for Oct 3, 2025, 9:3…" at bounding box center [617, 138] width 342 height 439
click at [478, 342] on button "Add" at bounding box center [489, 334] width 44 height 17
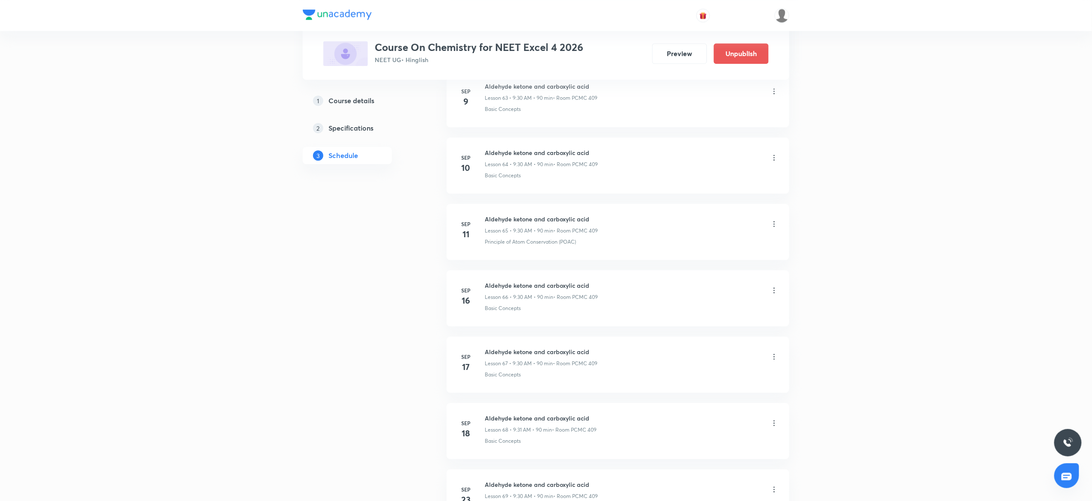
scroll to position [4656, 0]
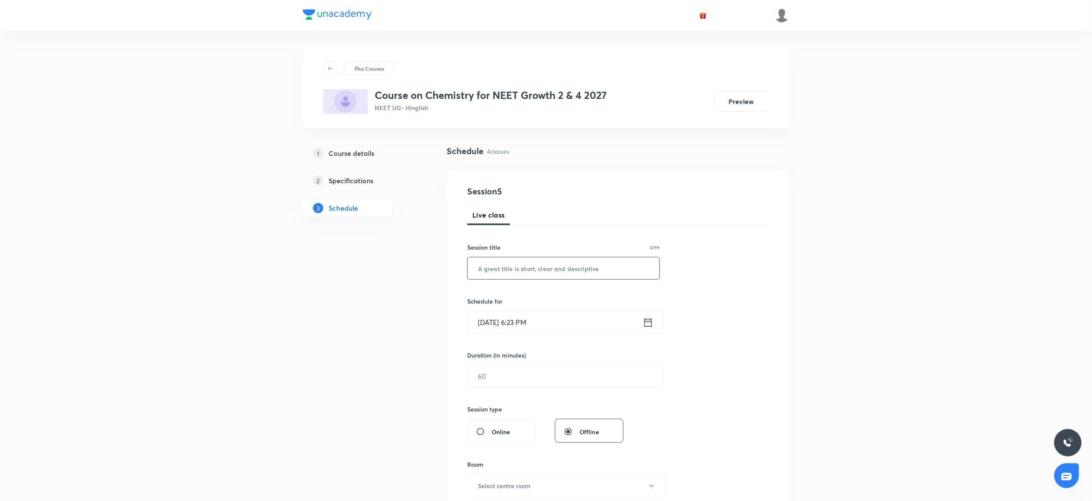
click at [505, 260] on input "text" at bounding box center [563, 268] width 192 height 22
paste input "Chemical bonding"
type input "Chemical bonding"
click at [502, 323] on input "[DATE] 6:23 PM" at bounding box center [554, 322] width 175 height 22
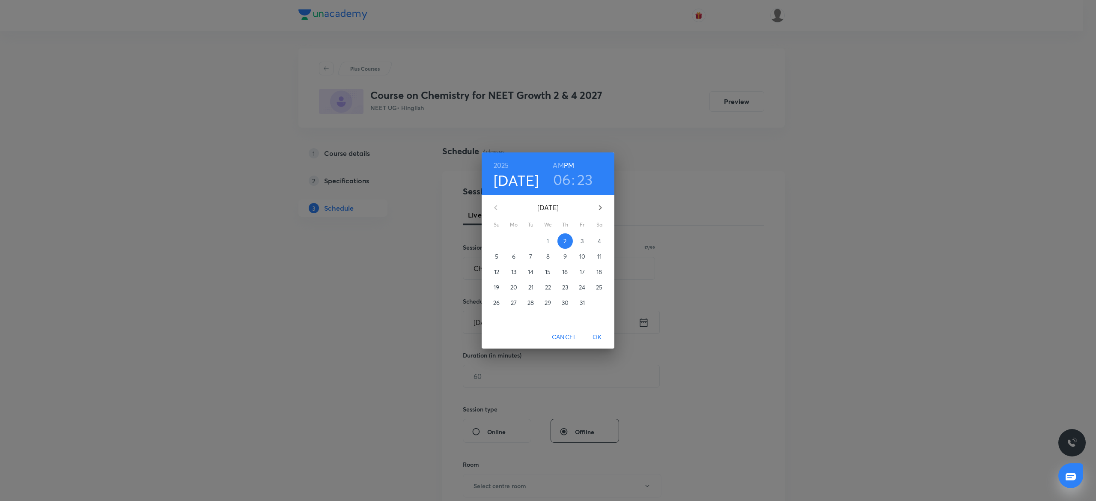
click at [583, 236] on button "3" at bounding box center [581, 240] width 15 height 15
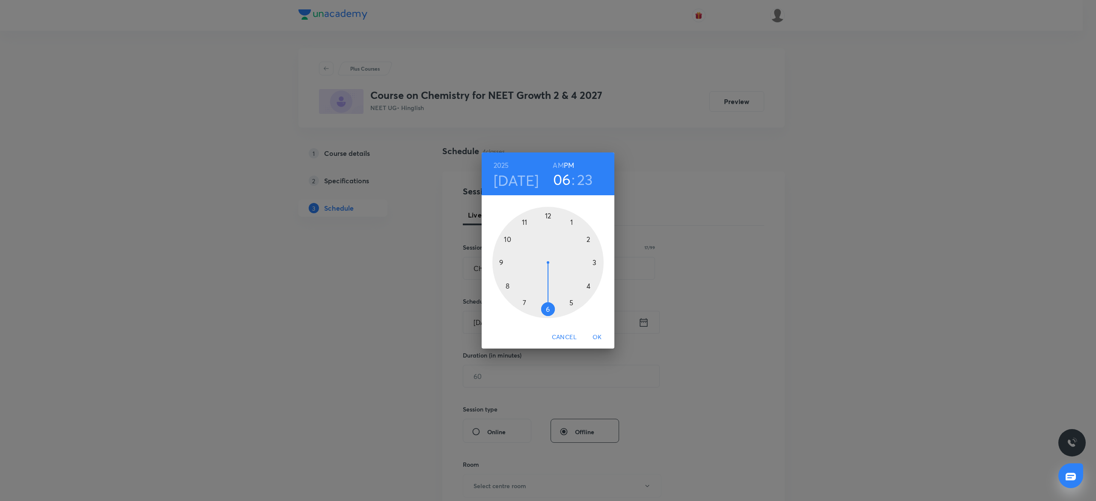
click at [526, 219] on div at bounding box center [547, 262] width 111 height 111
click at [562, 169] on h6 "AM" at bounding box center [558, 165] width 11 height 12
click at [595, 262] on div at bounding box center [547, 262] width 111 height 111
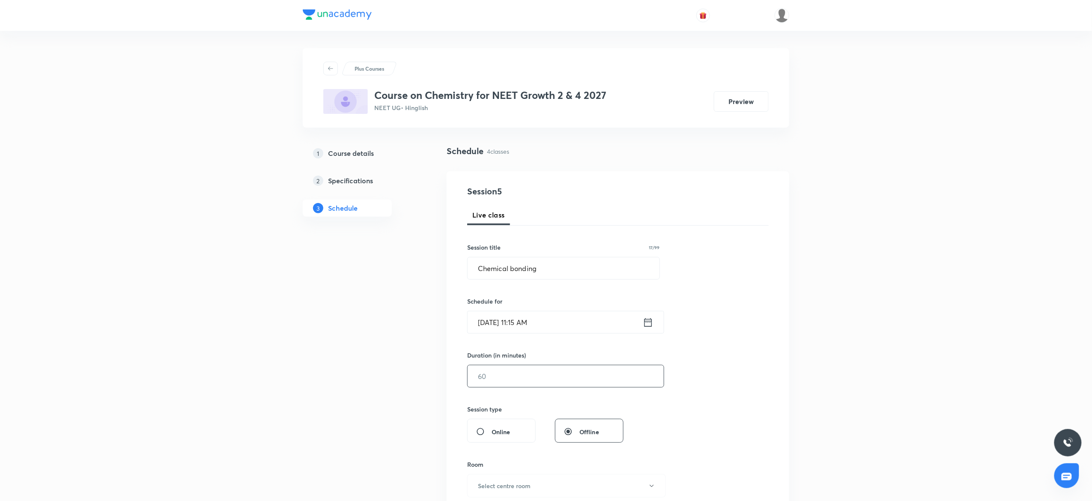
click at [495, 372] on input "text" at bounding box center [565, 376] width 196 height 22
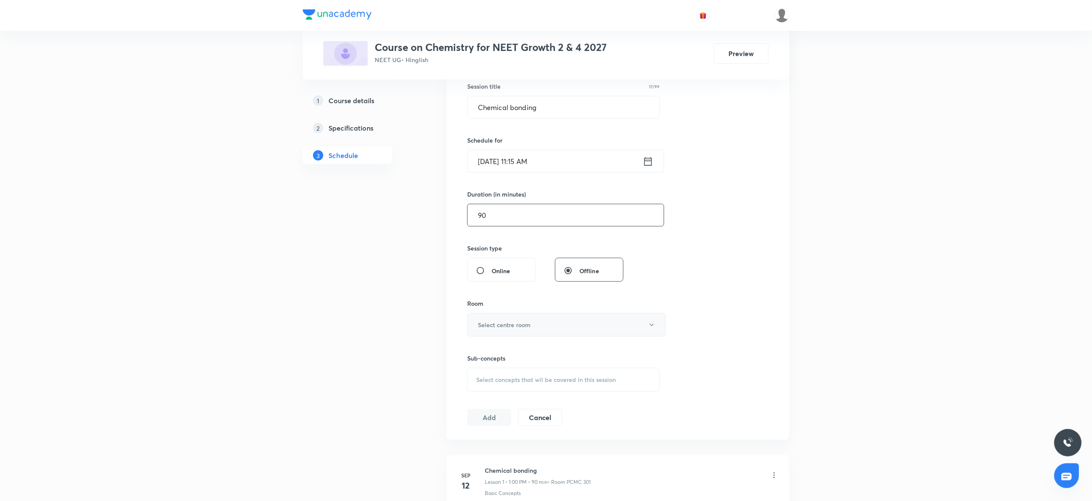
scroll to position [166, 0]
type input "90"
click at [503, 320] on h6 "Select centre room" at bounding box center [504, 319] width 53 height 9
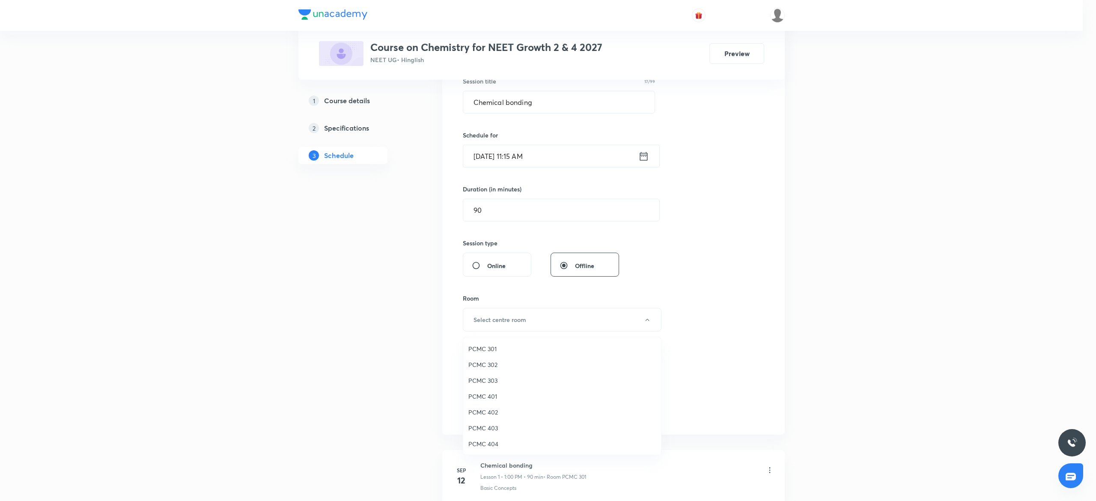
click at [489, 351] on span "PCMC 301" at bounding box center [561, 348] width 187 height 9
click at [502, 366] on div "Select concepts that wil be covered in this session" at bounding box center [563, 375] width 193 height 24
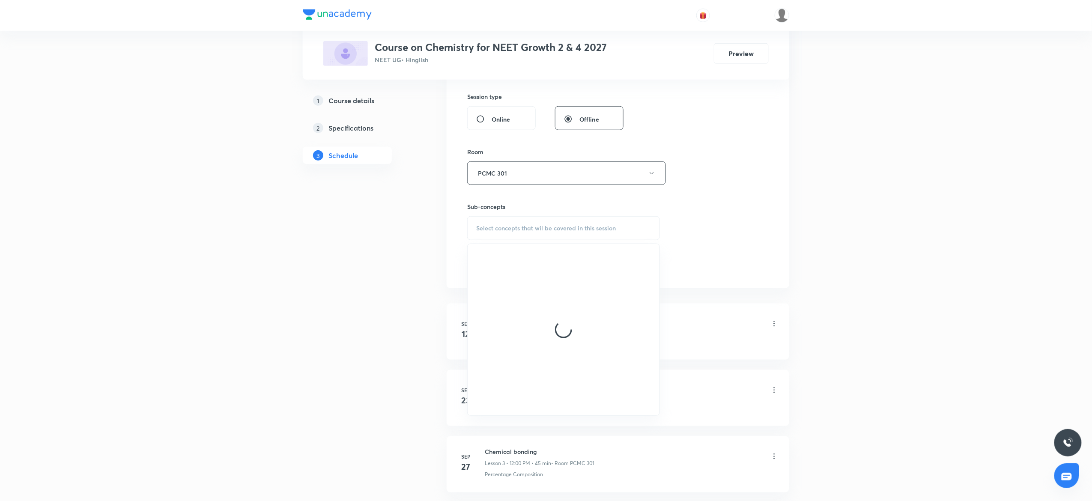
scroll to position [315, 0]
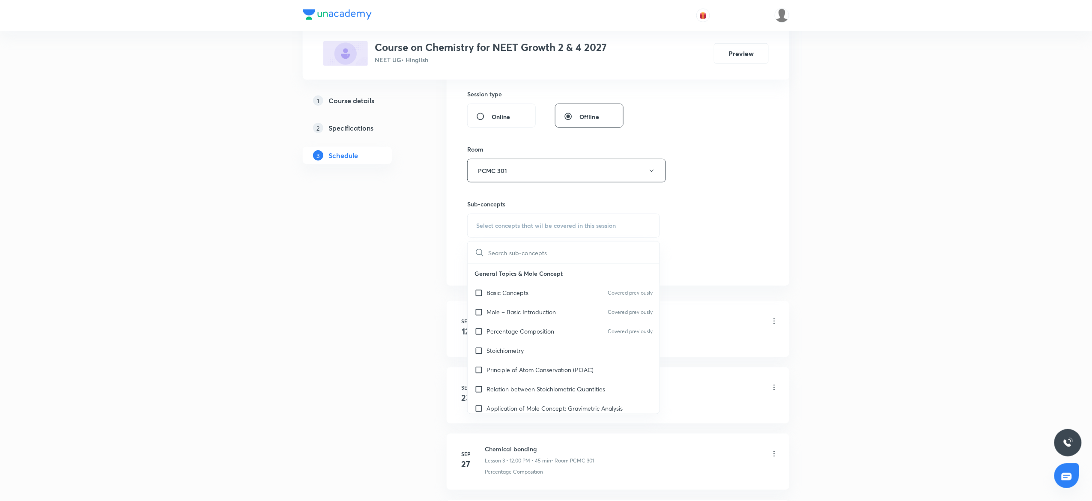
click at [519, 373] on p "Principle of Atom Conservation (POAC)" at bounding box center [539, 369] width 107 height 9
checkbox input "true"
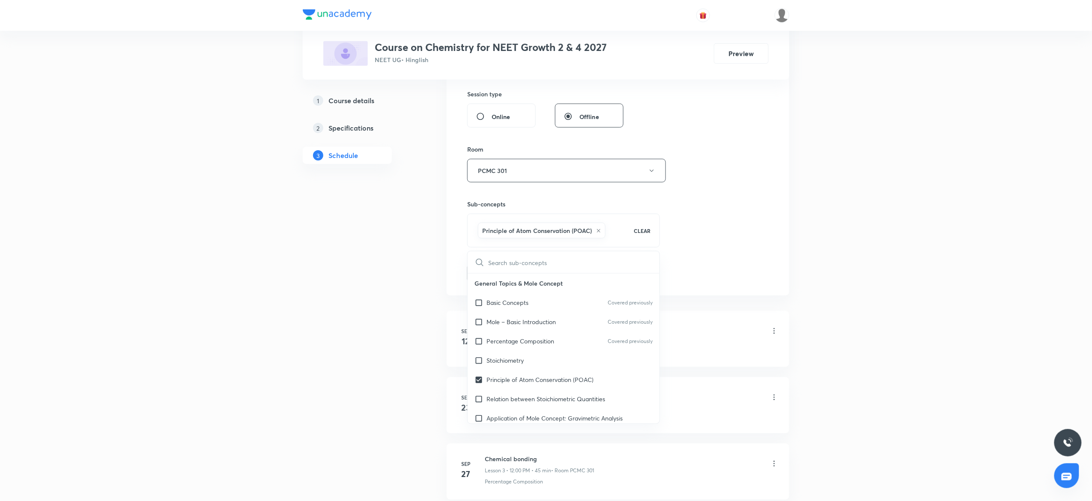
click at [779, 250] on div "Session 5 Live class Session title 17/99 Chemical bonding ​ Schedule for Oct 3,…" at bounding box center [617, 75] width 342 height 439
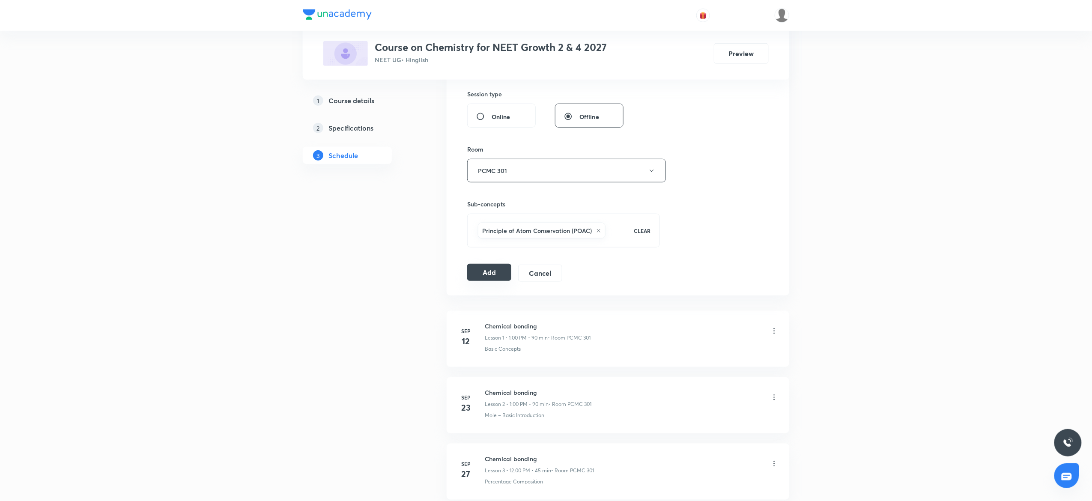
click at [487, 273] on button "Add" at bounding box center [489, 272] width 44 height 17
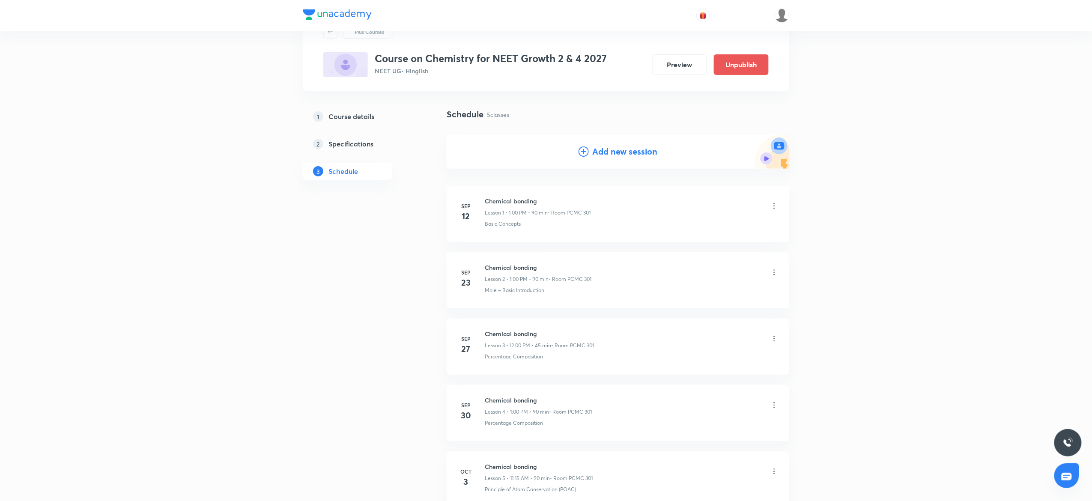
scroll to position [125, 0]
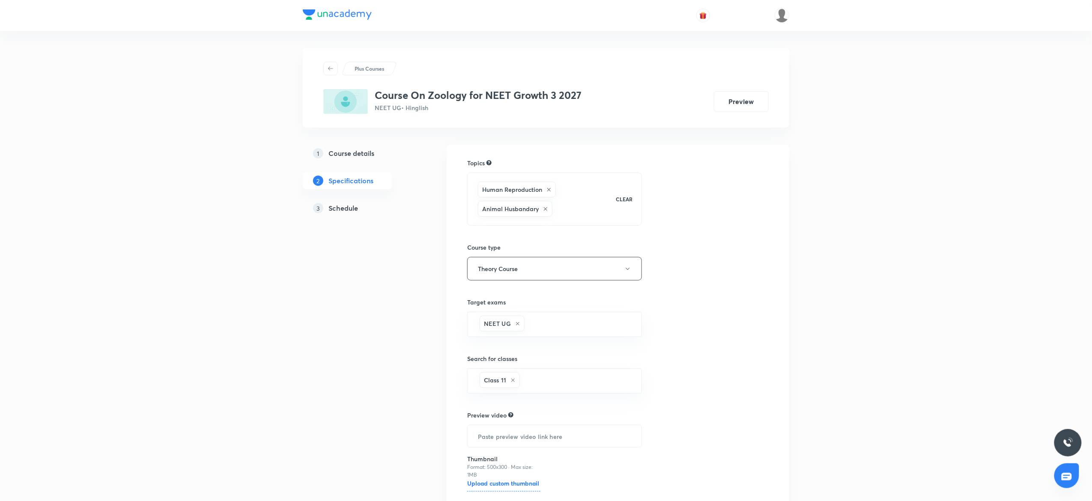
click at [348, 211] on h5 "Schedule" at bounding box center [343, 208] width 30 height 10
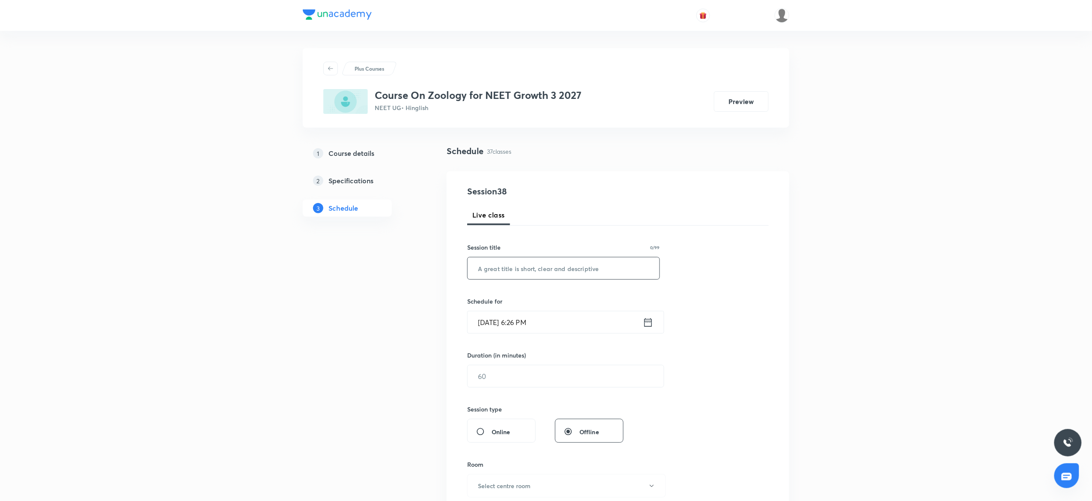
click at [511, 259] on input "text" at bounding box center [563, 268] width 192 height 22
paste input "Biomolecules"
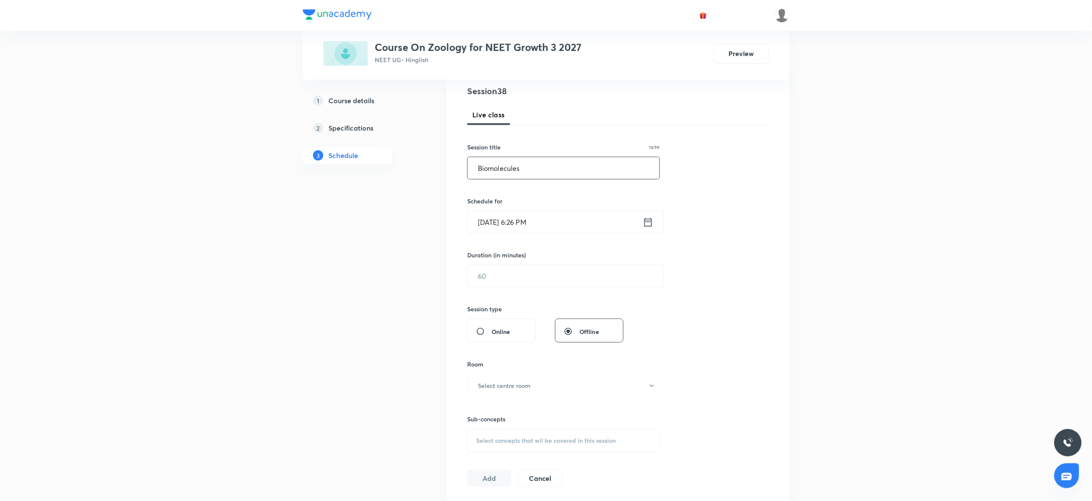
scroll to position [101, 0]
type input "Biomolecules"
click at [482, 223] on input "[DATE] 6:26 PM" at bounding box center [554, 221] width 175 height 22
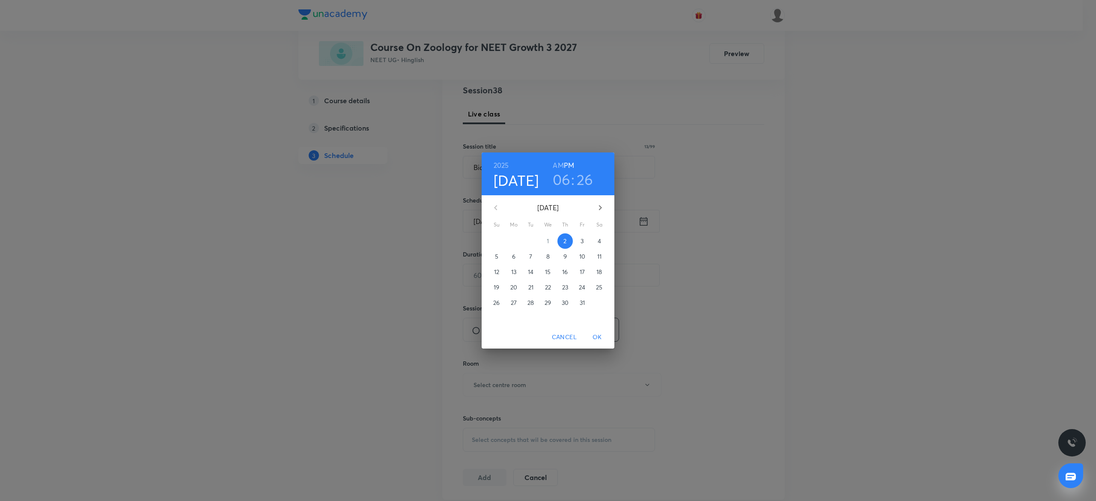
click at [580, 241] on p "3" at bounding box center [581, 241] width 3 height 9
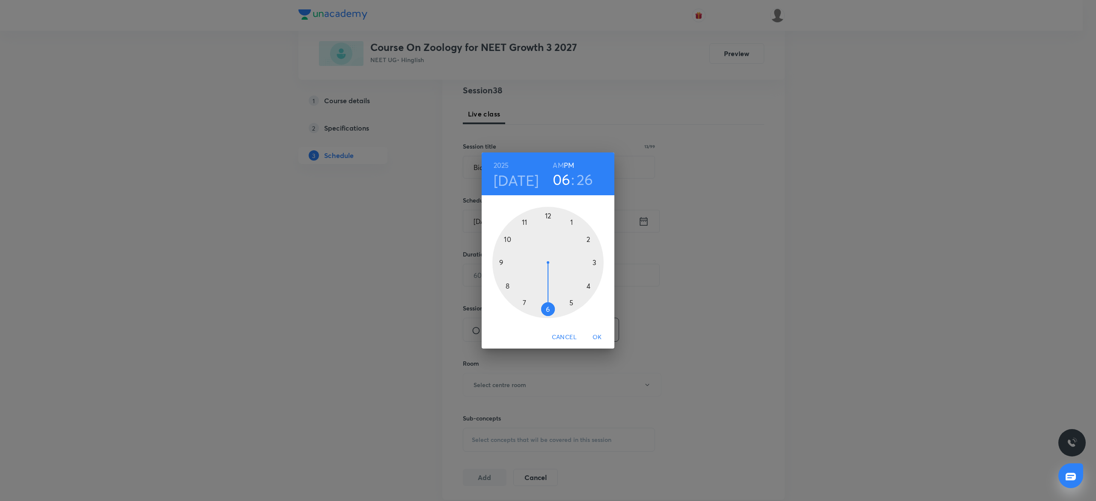
click at [526, 301] on div at bounding box center [547, 262] width 111 height 111
click at [560, 159] on h6 "AM" at bounding box center [558, 165] width 11 height 12
click at [502, 266] on div at bounding box center [547, 262] width 111 height 111
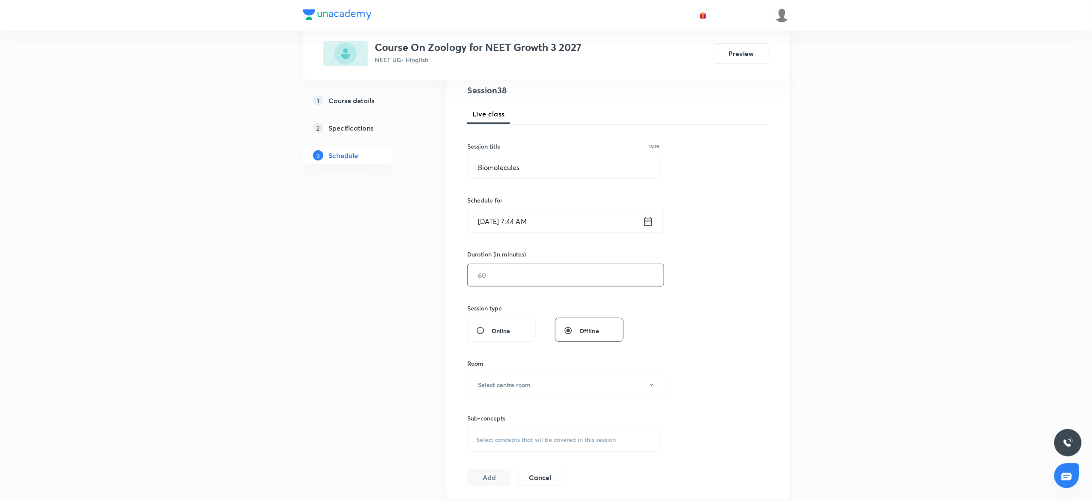
click at [492, 277] on input "text" at bounding box center [565, 275] width 196 height 22
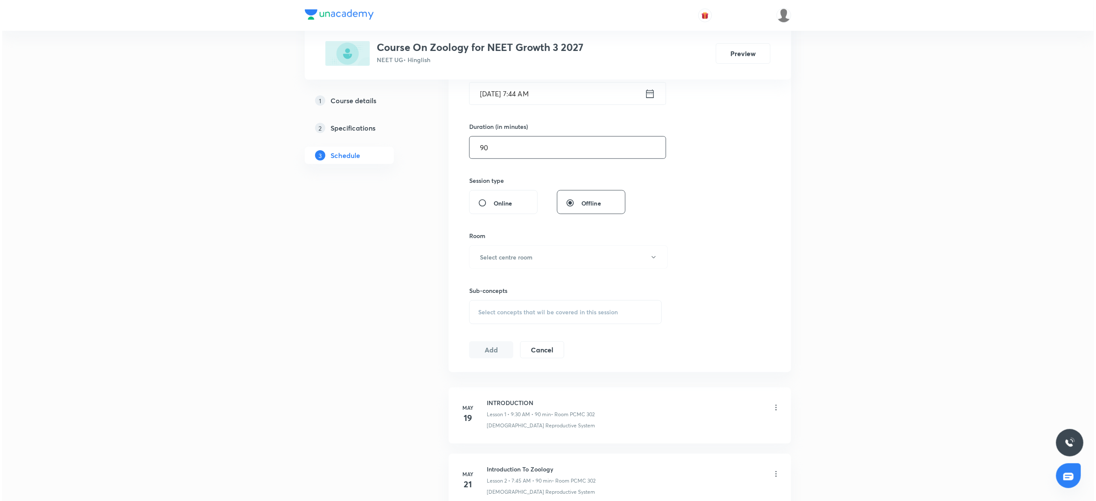
scroll to position [229, 0]
type input "90"
click at [485, 256] on h6 "Select centre room" at bounding box center [504, 256] width 53 height 9
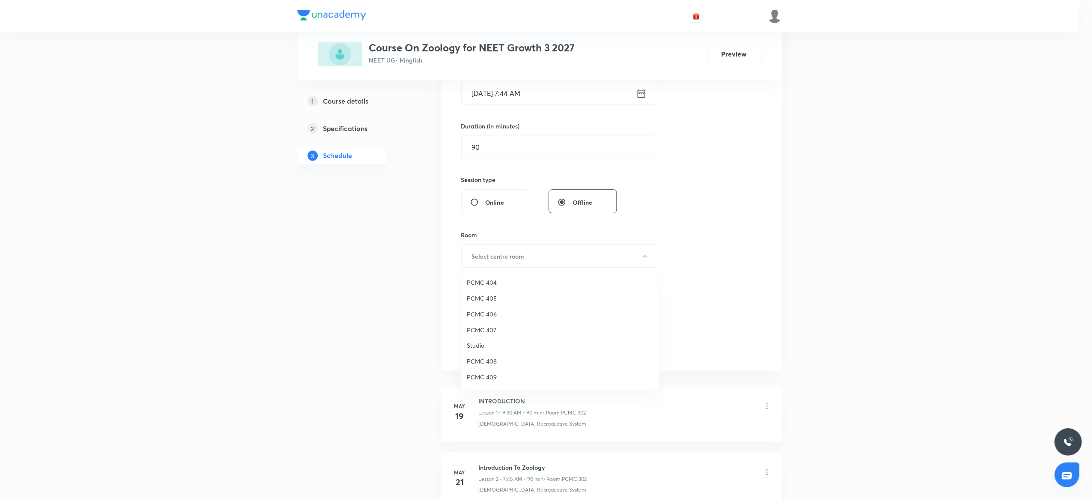
scroll to position [190, 0]
click at [479, 380] on span "307" at bounding box center [561, 379] width 187 height 9
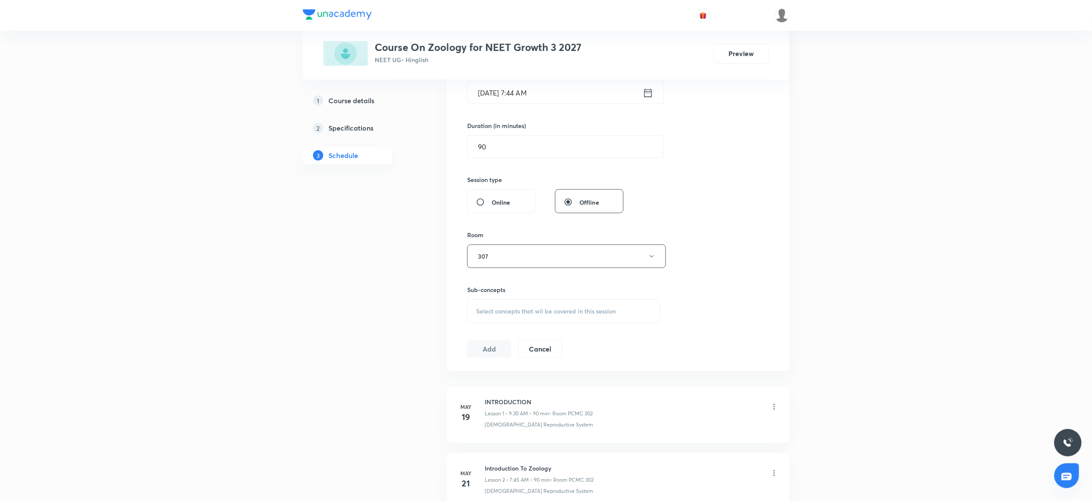
click at [515, 314] on span "Select concepts that wil be covered in this session" at bounding box center [546, 311] width 140 height 7
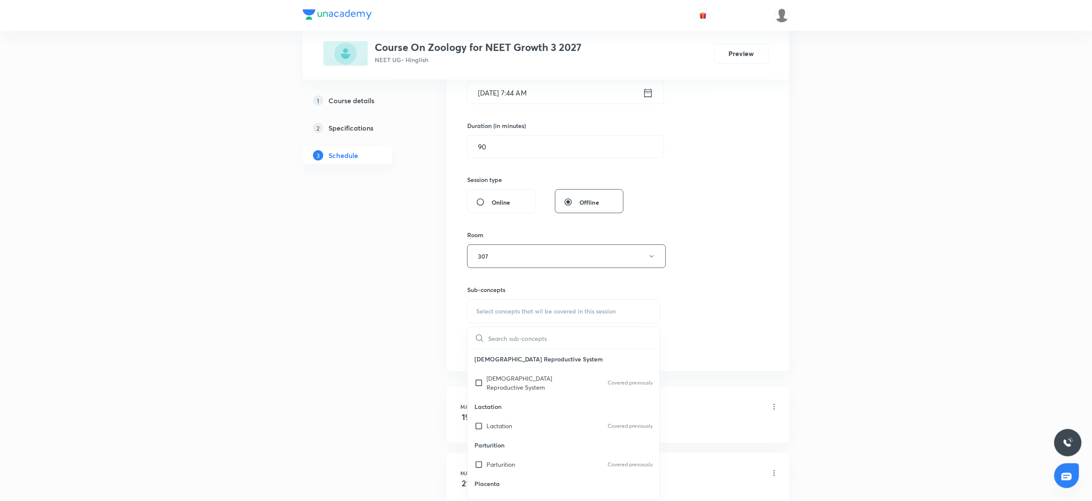
click at [520, 416] on div "Lactation Covered previously" at bounding box center [563, 425] width 192 height 19
checkbox input "true"
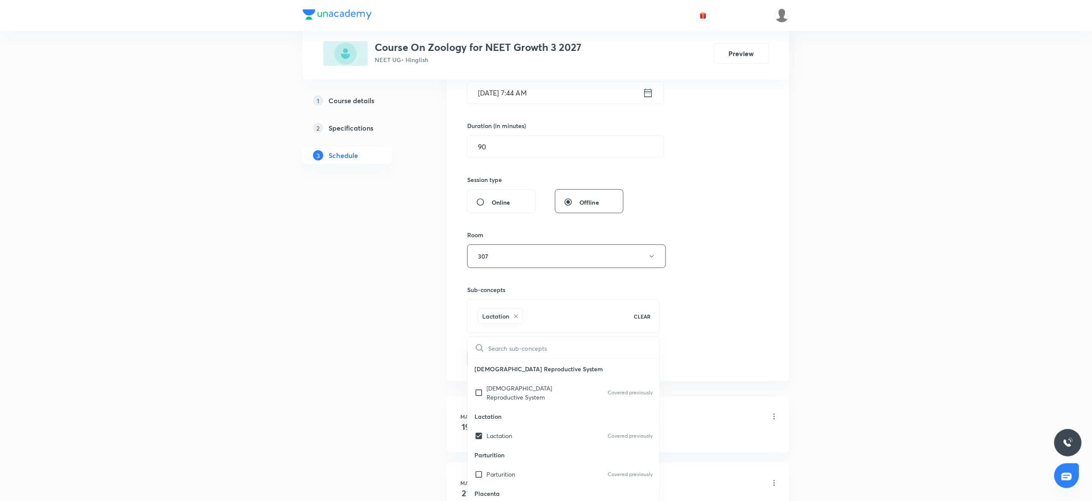
click at [754, 271] on div "Session 38 Live class Session title 13/99 Biomolecules ​ Schedule for [DATE] 7:…" at bounding box center [617, 161] width 301 height 412
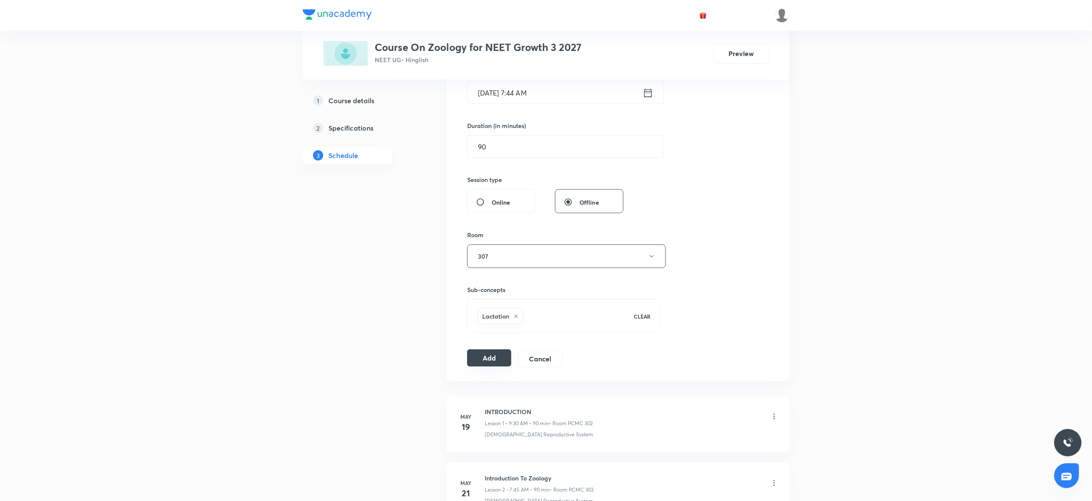
click at [489, 362] on button "Add" at bounding box center [489, 357] width 44 height 17
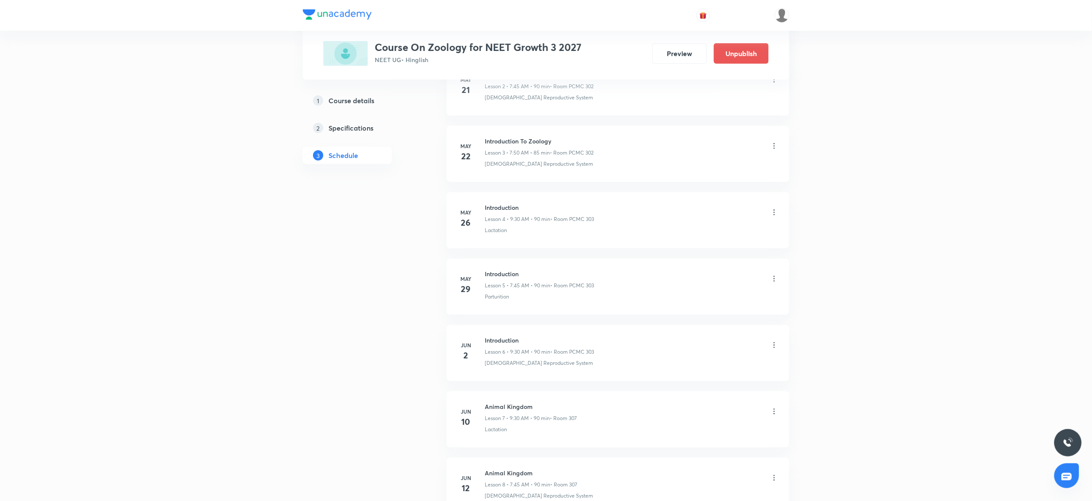
scroll to position [0, 0]
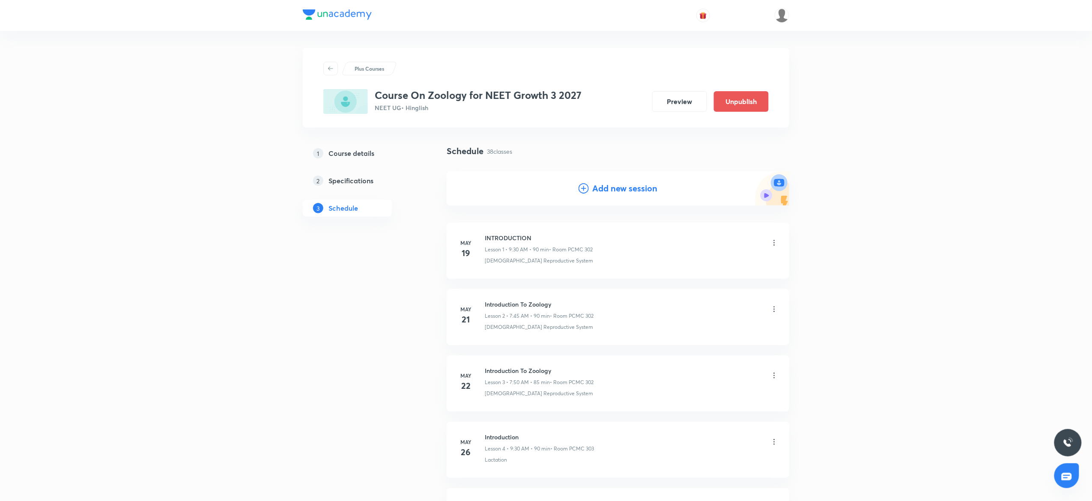
click at [600, 187] on h4 "Add new session" at bounding box center [624, 188] width 65 height 13
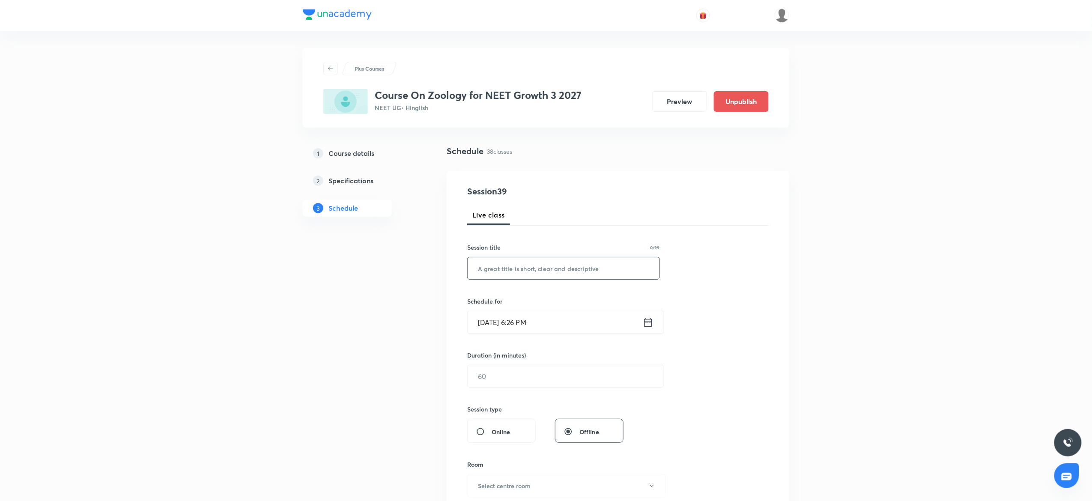
click at [545, 264] on input "text" at bounding box center [563, 268] width 192 height 22
paste input "Biomolecules"
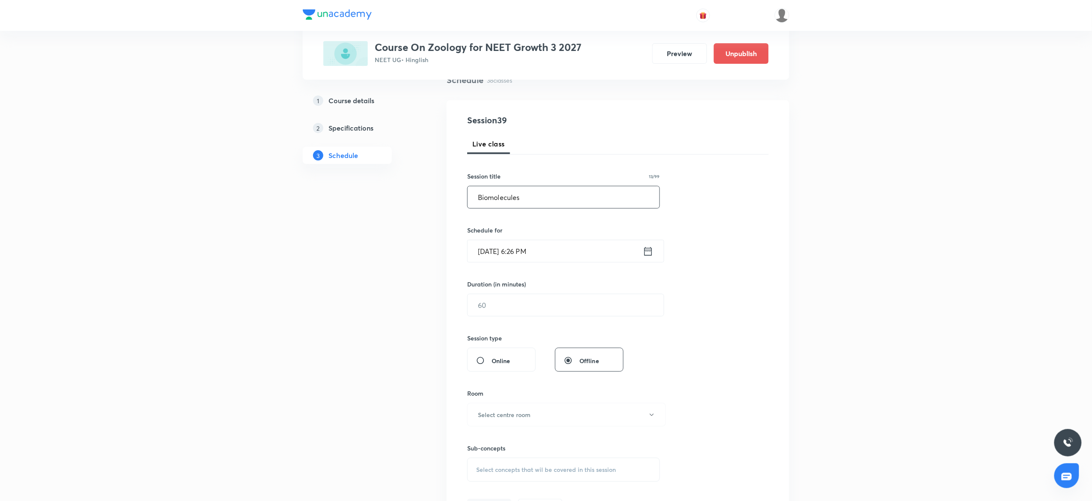
type input "Biomolecules"
click at [519, 257] on input "[DATE] 6:26 PM" at bounding box center [554, 251] width 175 height 22
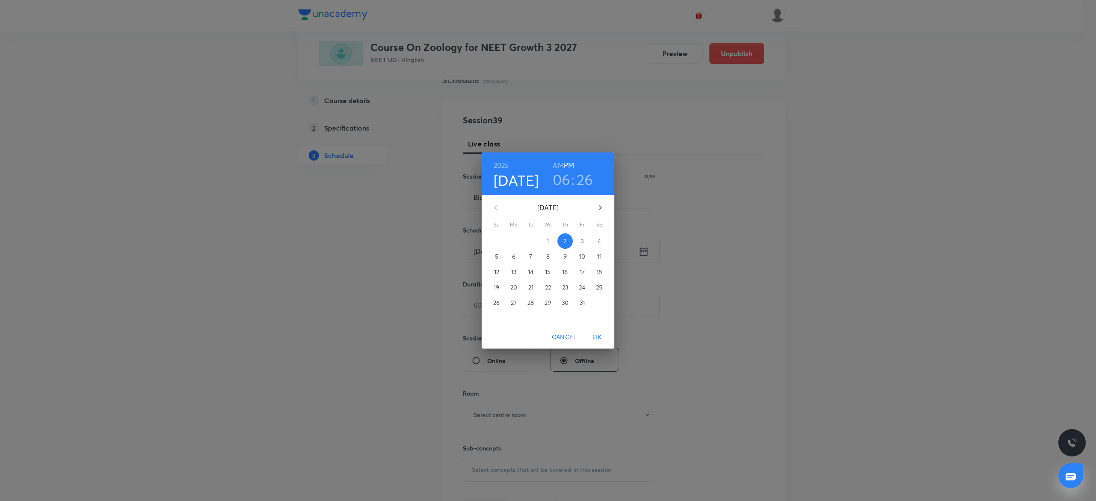
click at [565, 257] on p "9" at bounding box center [564, 256] width 3 height 9
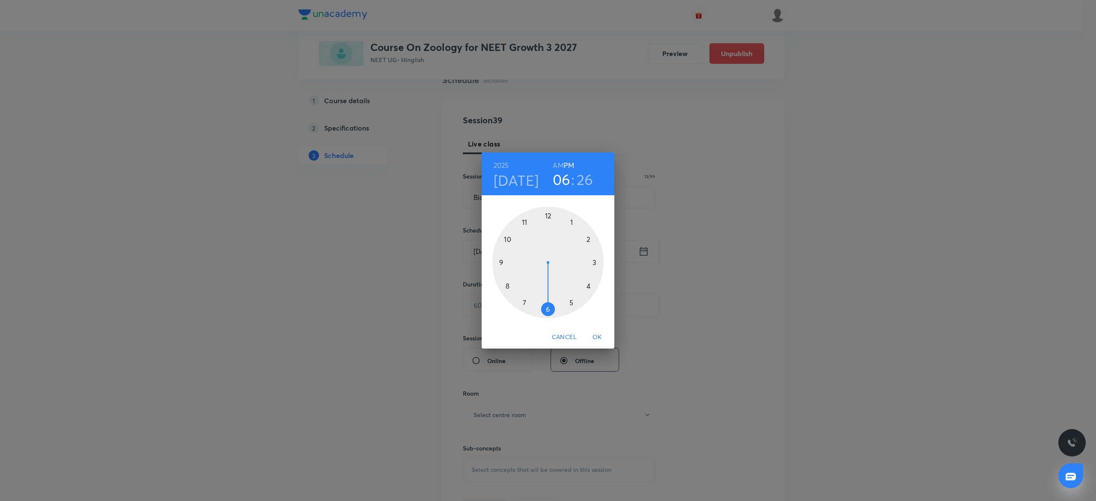
click at [502, 263] on div at bounding box center [547, 262] width 111 height 111
click at [556, 163] on h6 "AM" at bounding box center [558, 165] width 11 height 12
click at [545, 311] on div at bounding box center [547, 262] width 111 height 111
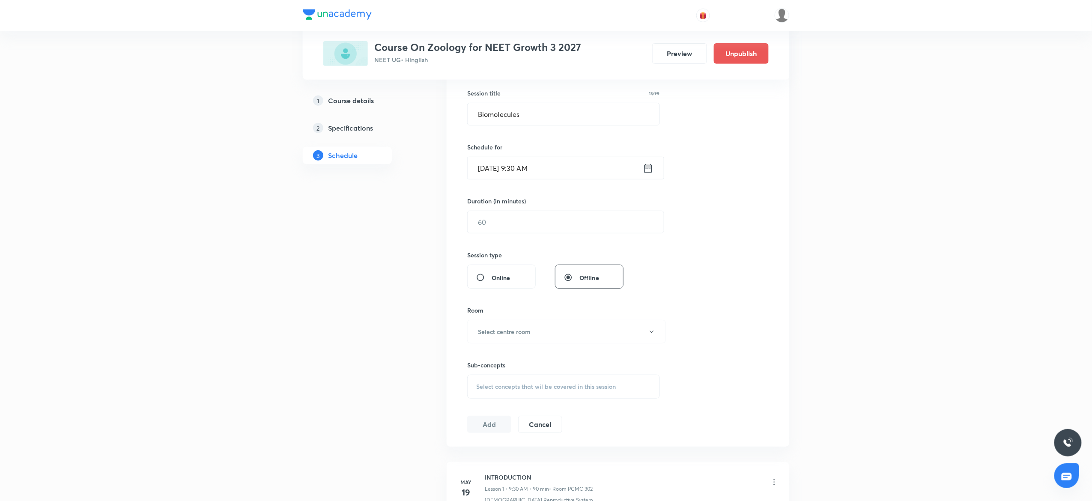
scroll to position [157, 0]
click at [493, 220] on input "text" at bounding box center [565, 219] width 196 height 22
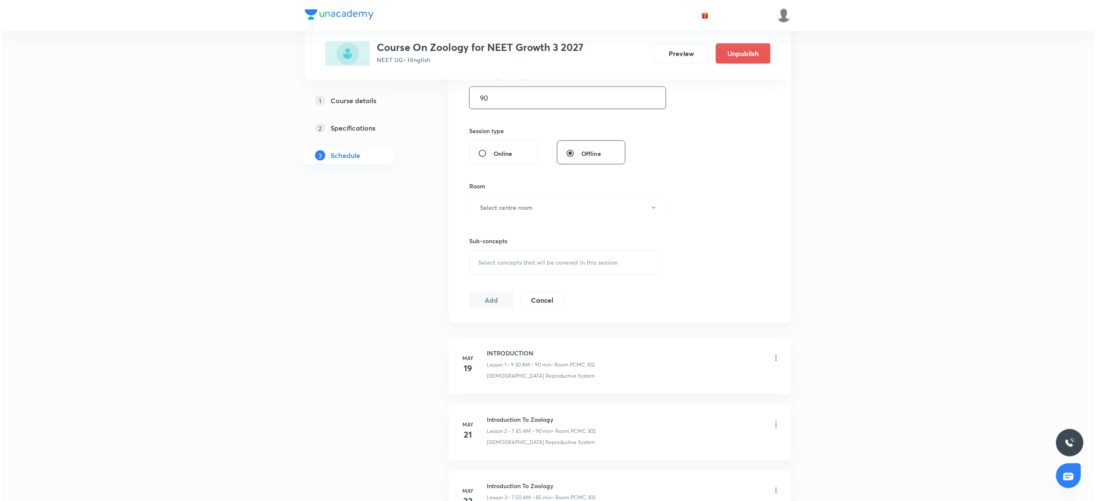
scroll to position [282, 0]
type input "90"
click at [487, 196] on button "Select centre room" at bounding box center [566, 204] width 199 height 24
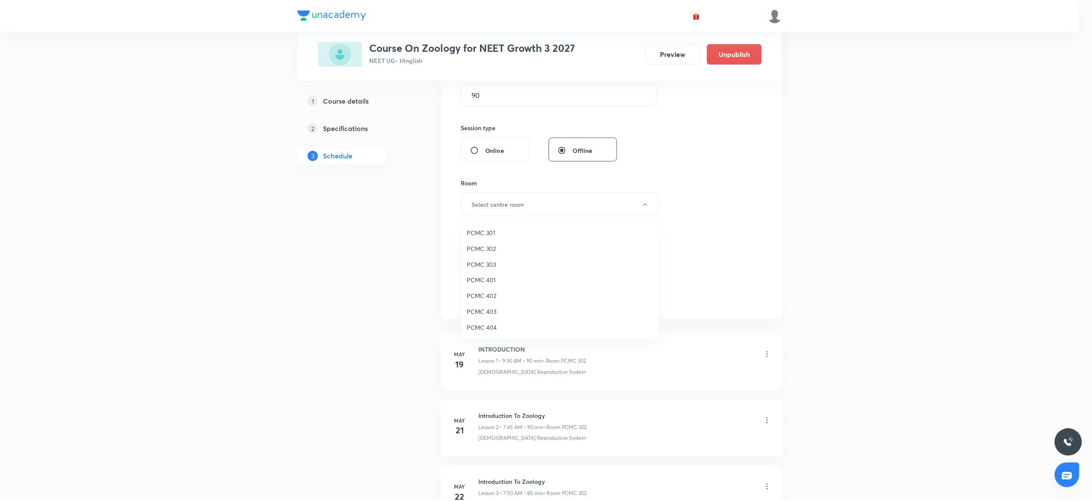
scroll to position [190, 0]
click at [484, 324] on span "307" at bounding box center [561, 327] width 187 height 9
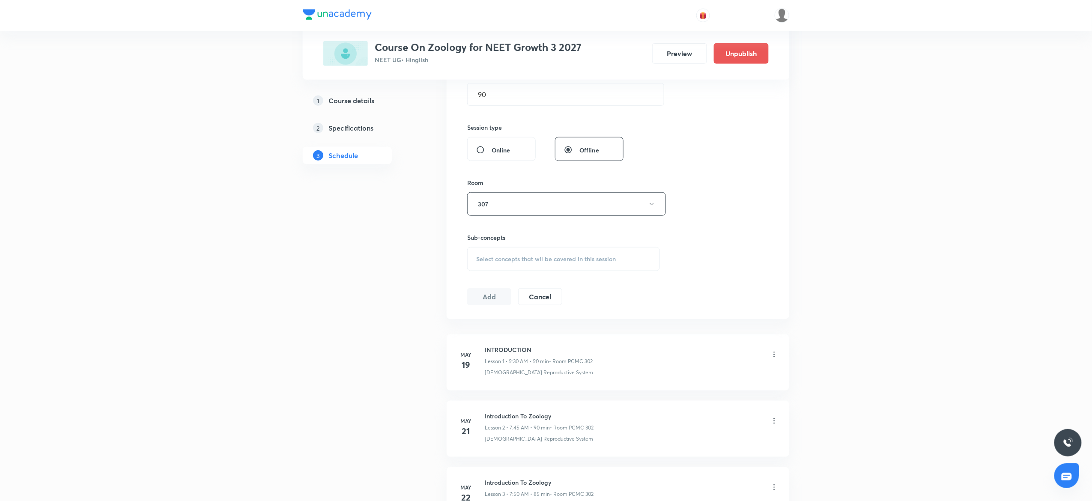
click at [514, 256] on span "Select concepts that wil be covered in this session" at bounding box center [546, 259] width 140 height 7
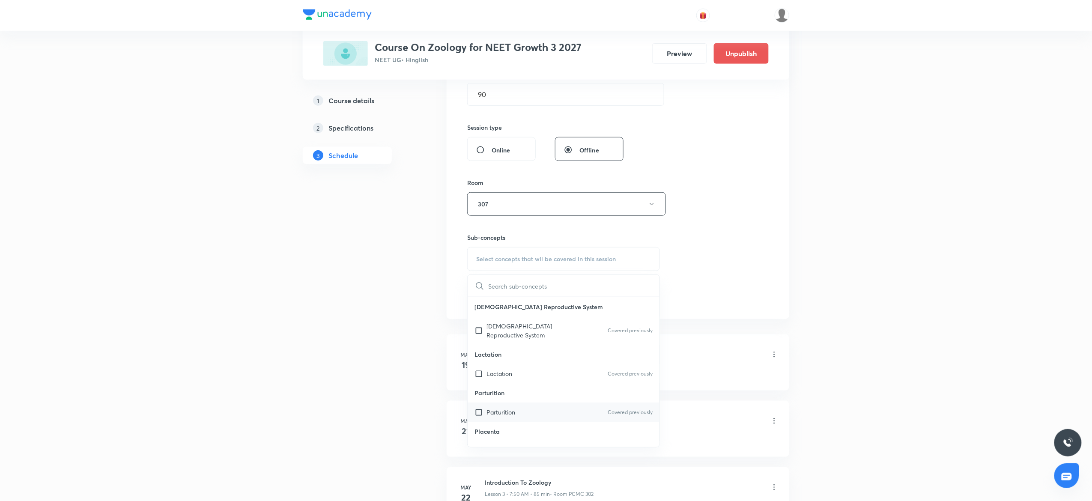
click at [510, 407] on p "Parturition" at bounding box center [500, 411] width 29 height 9
checkbox input "true"
click at [747, 210] on div "Session 39 Live class Session title 13/99 Biomolecules ​ Schedule for Oct 9, 20…" at bounding box center [617, 109] width 301 height 412
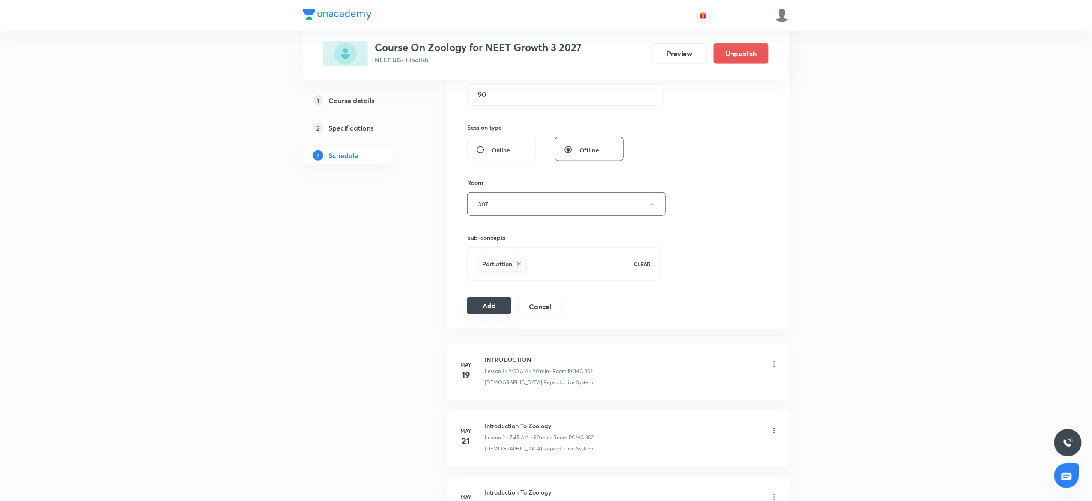
click at [488, 303] on button "Add" at bounding box center [489, 305] width 44 height 17
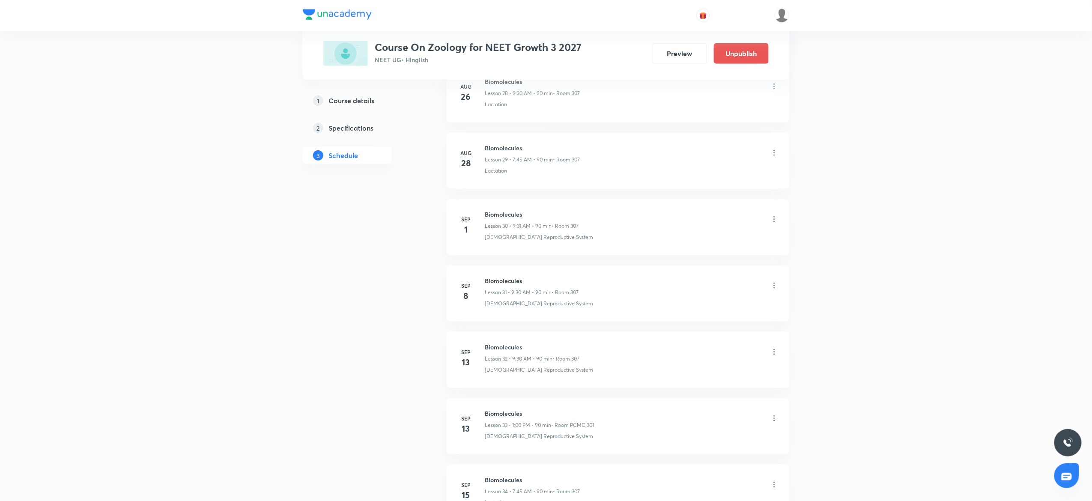
scroll to position [2324, 0]
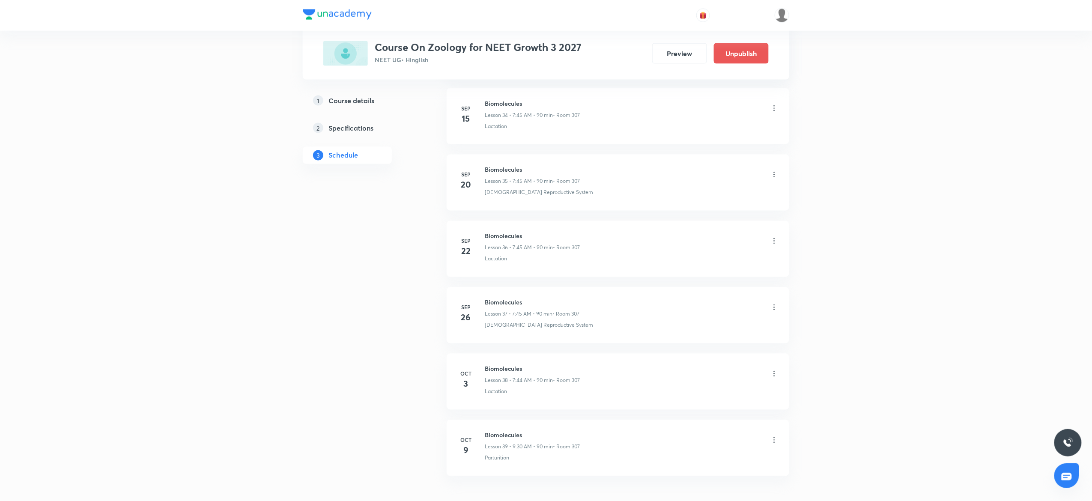
click at [772, 444] on icon at bounding box center [774, 440] width 9 height 9
click at [693, 449] on li "Edit" at bounding box center [726, 454] width 94 height 16
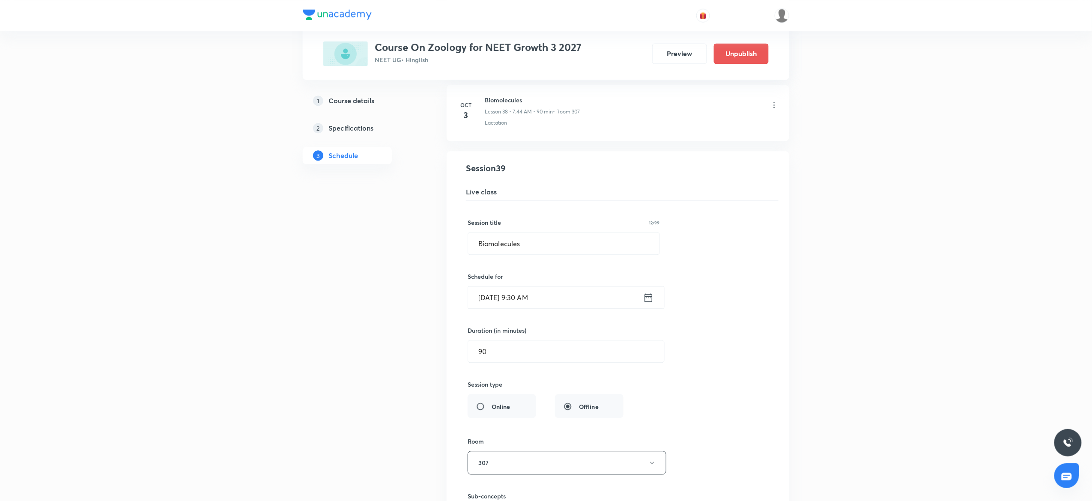
scroll to position [2546, 0]
click at [530, 302] on input "Oct 9, 2025, 9:30 AM" at bounding box center [555, 296] width 175 height 22
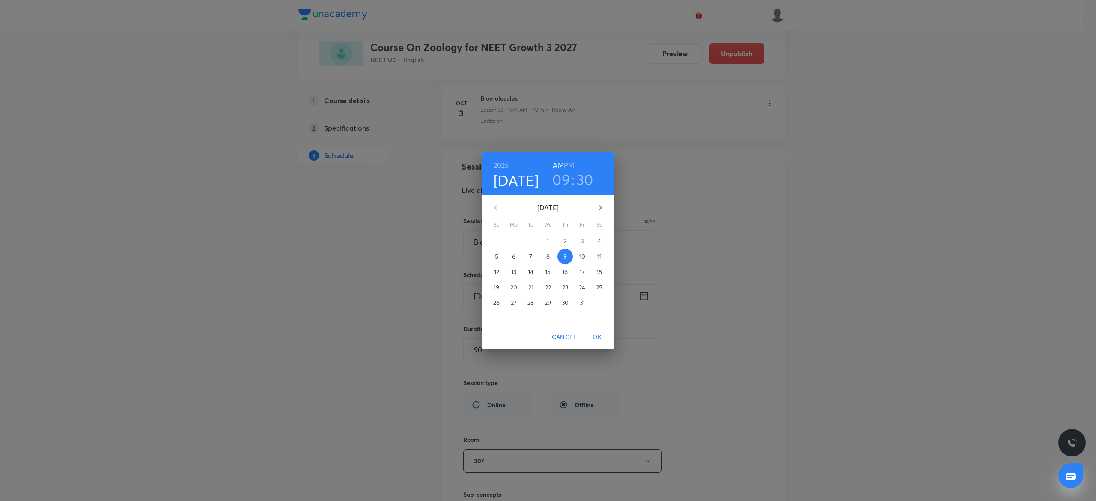
click at [598, 237] on p "4" at bounding box center [599, 241] width 3 height 9
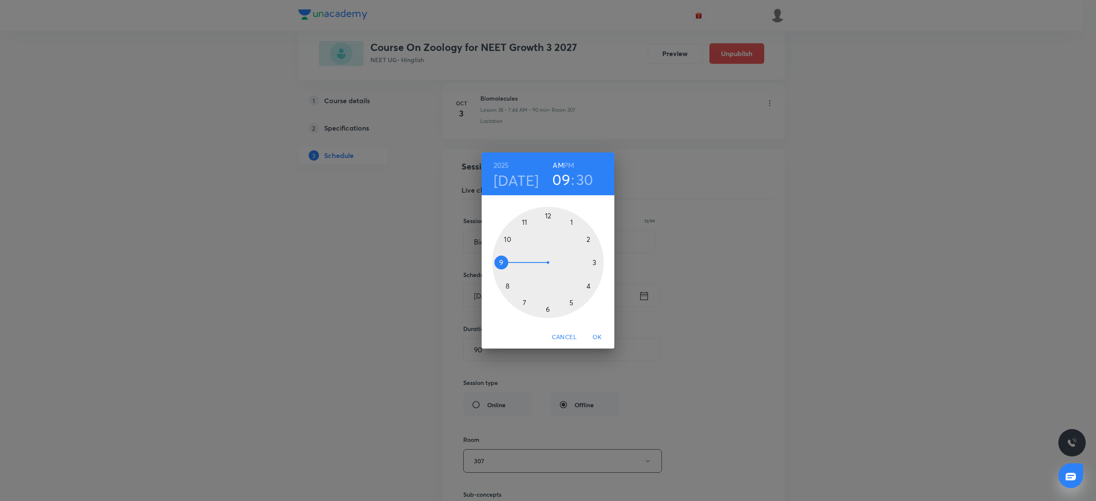
click at [594, 333] on span "OK" at bounding box center [597, 337] width 21 height 11
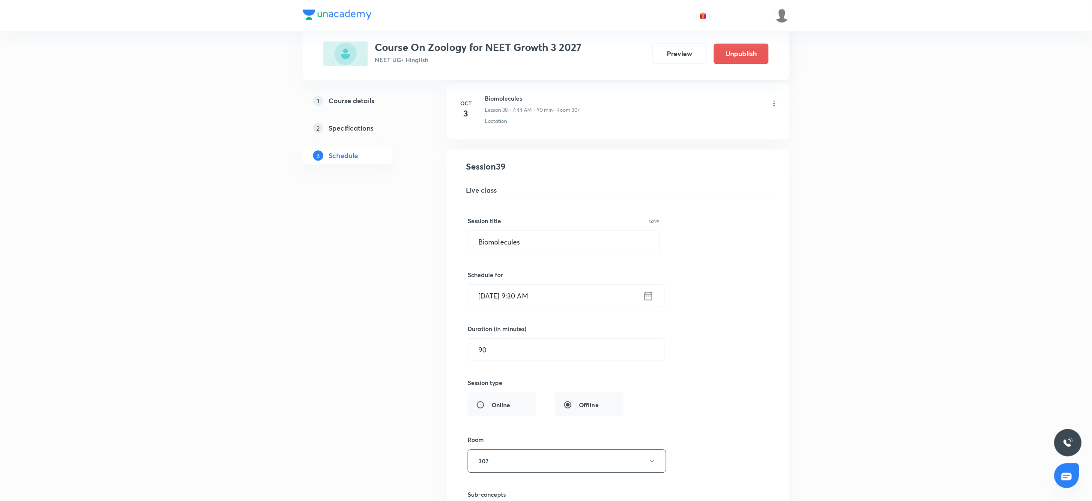
scroll to position [2721, 0]
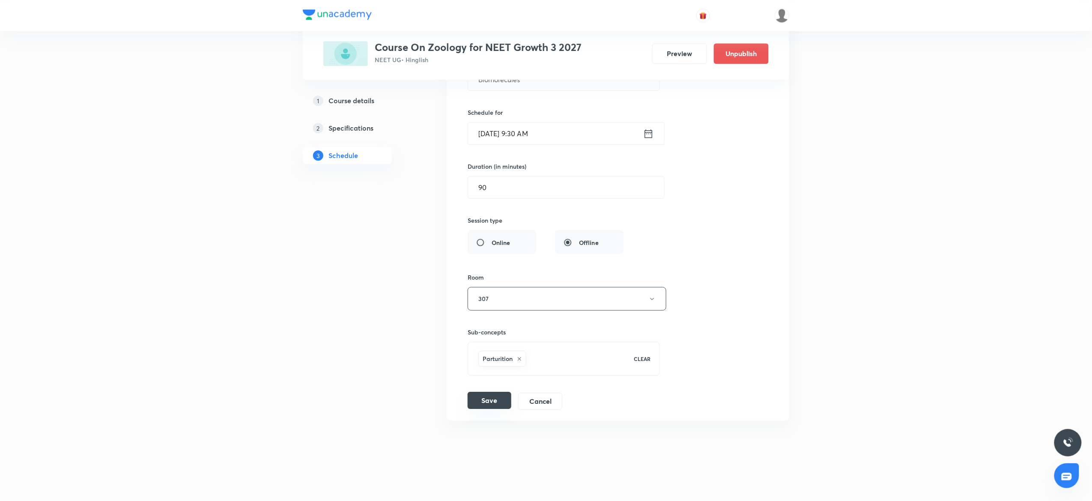
click at [494, 399] on button "Save" at bounding box center [489, 400] width 44 height 17
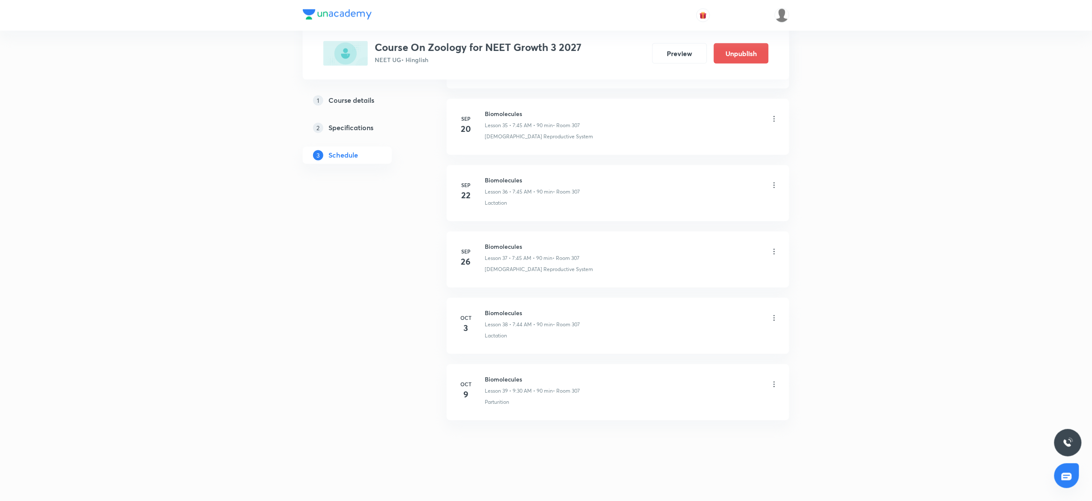
scroll to position [2390, 0]
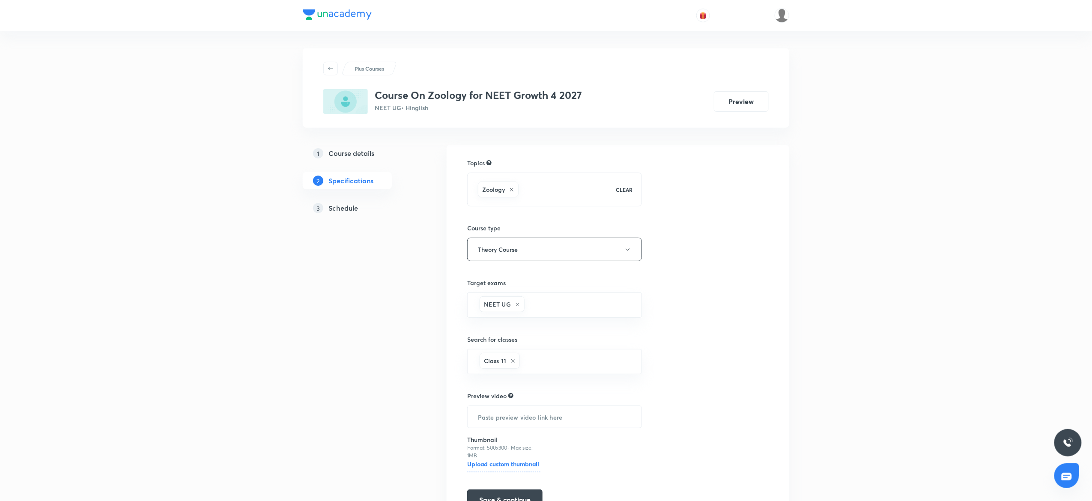
click at [362, 208] on div "3 Schedule" at bounding box center [362, 208] width 99 height 10
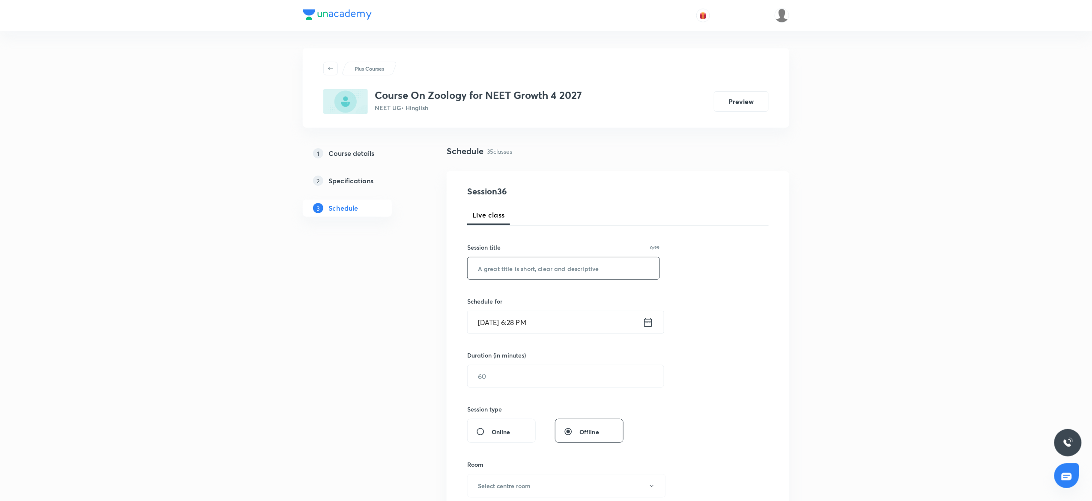
click at [492, 261] on input "text" at bounding box center [563, 268] width 192 height 22
paste input "Biomolecules"
type input "Biomolecules"
click at [499, 321] on input "Oct 2, 2025, 6:28 PM" at bounding box center [554, 322] width 175 height 22
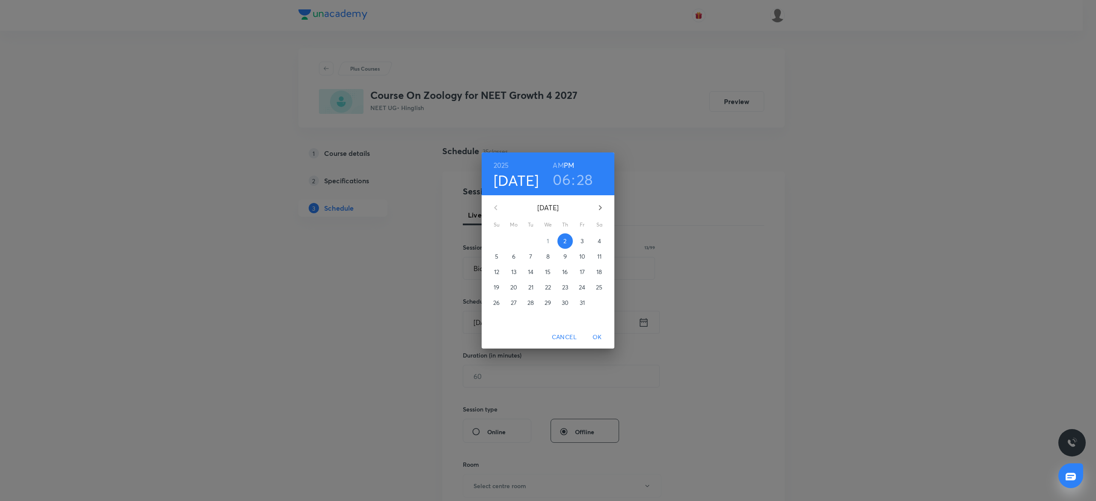
click at [582, 237] on p "3" at bounding box center [581, 241] width 3 height 9
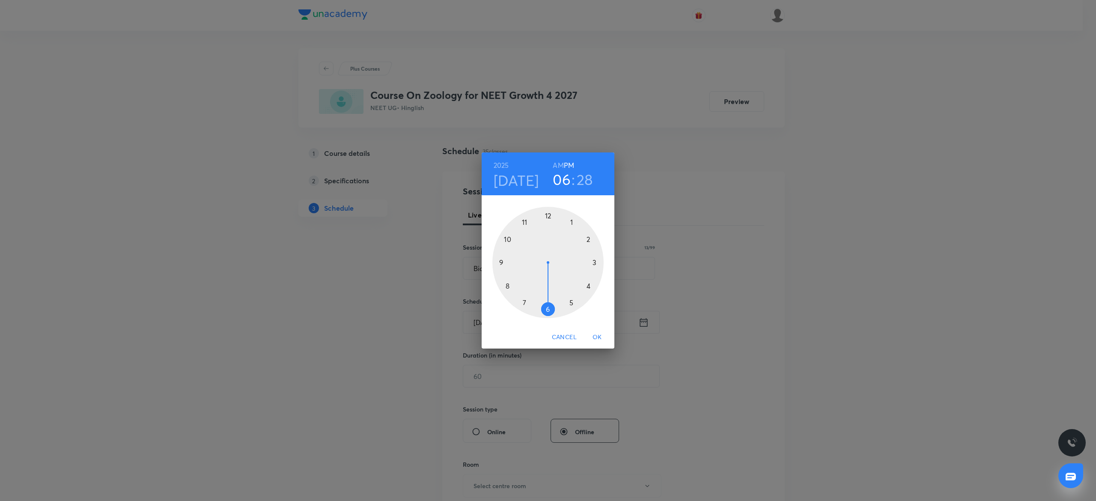
click at [571, 219] on div at bounding box center [547, 262] width 111 height 111
click at [551, 214] on div at bounding box center [547, 262] width 111 height 111
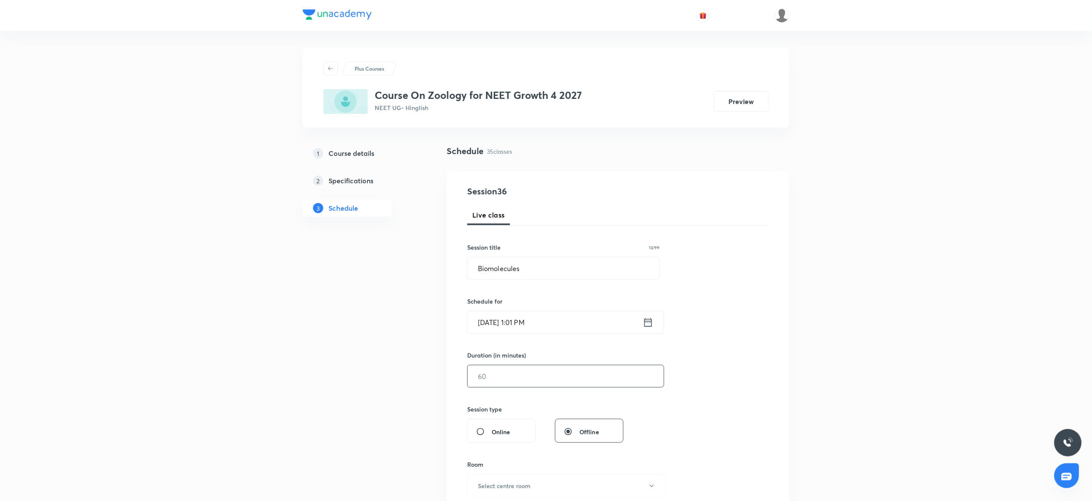
click at [509, 376] on input "text" at bounding box center [565, 376] width 196 height 22
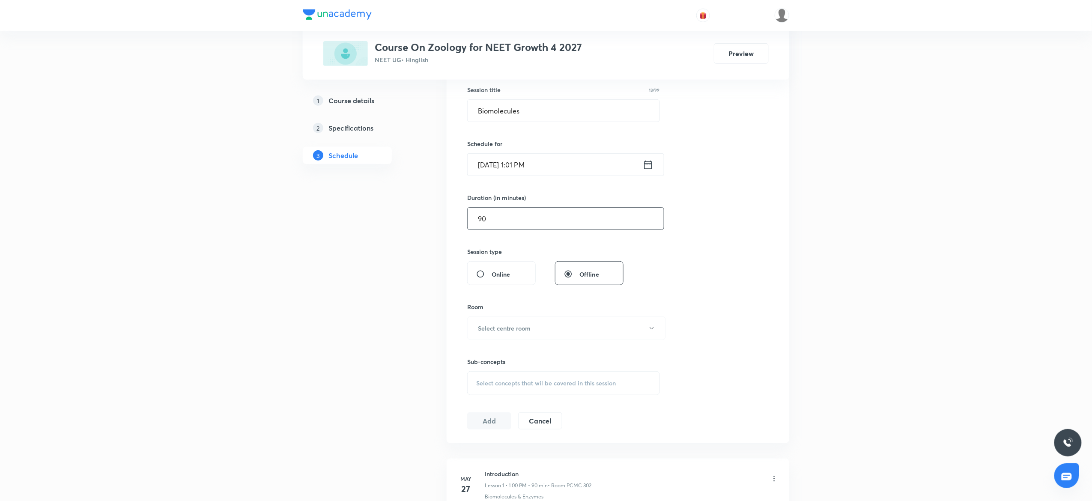
scroll to position [166, 0]
type input "90"
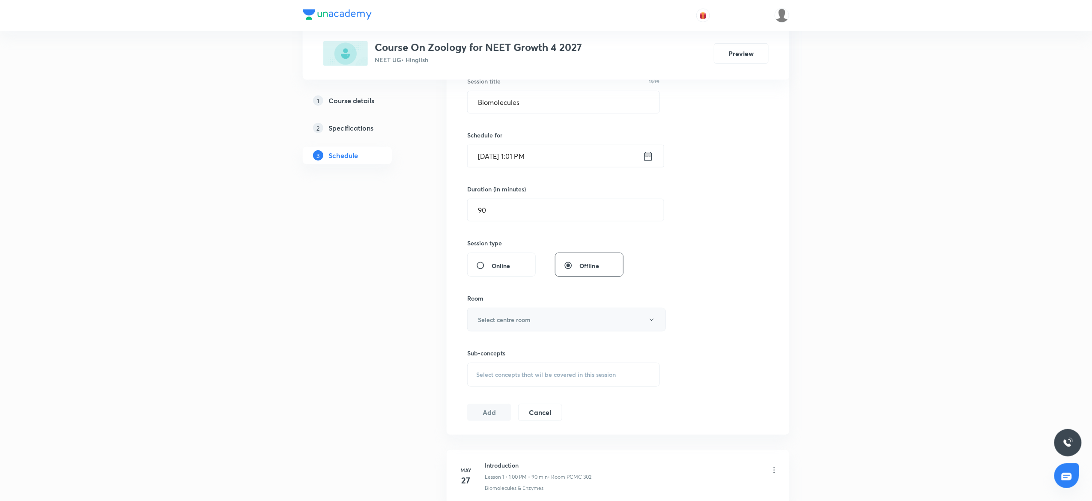
click at [501, 313] on button "Select centre room" at bounding box center [566, 320] width 199 height 24
click at [489, 344] on span "PCMC 301" at bounding box center [561, 348] width 187 height 9
click at [515, 371] on span "Select concepts that wil be covered in this session" at bounding box center [546, 374] width 140 height 7
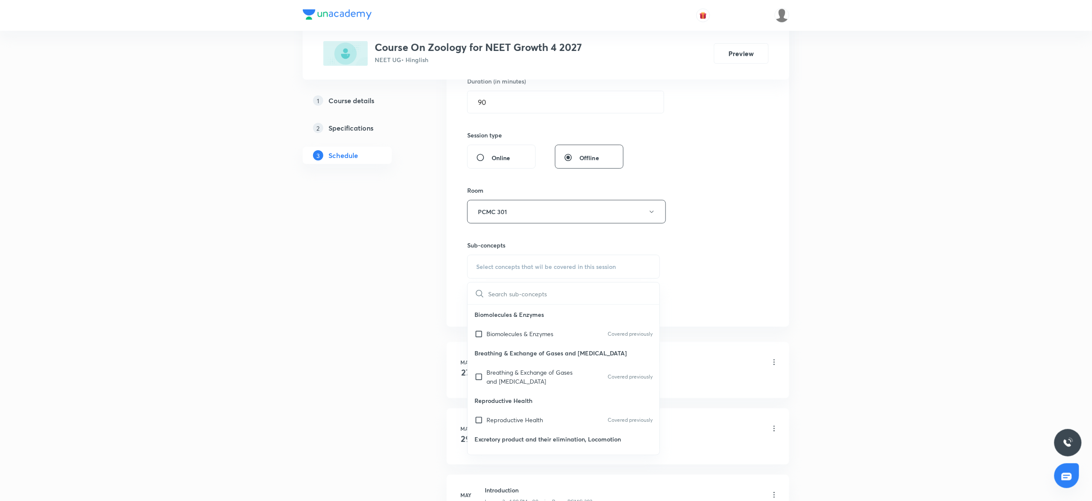
scroll to position [276, 0]
click at [518, 410] on div "Reproductive Health Covered previously" at bounding box center [563, 417] width 192 height 19
checkbox input "true"
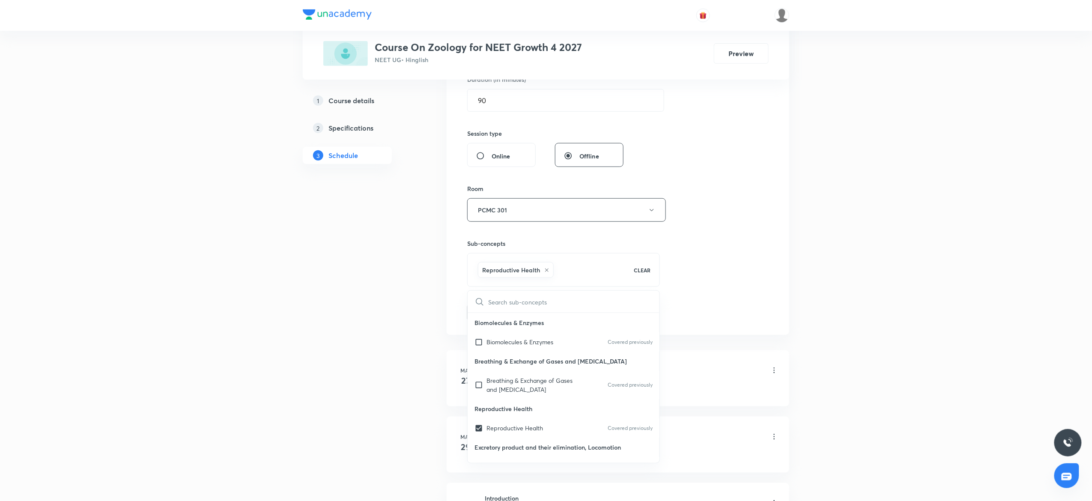
click at [703, 276] on div "Session 36 Live class Session title 13/99 Biomolecules ​ Schedule for Oct 3, 20…" at bounding box center [617, 115] width 301 height 412
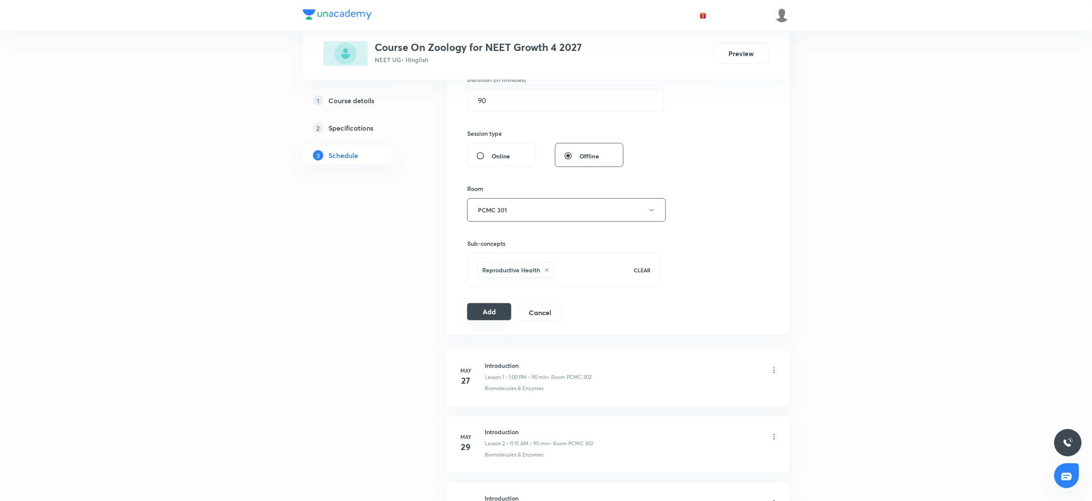
click at [491, 316] on button "Add" at bounding box center [489, 311] width 44 height 17
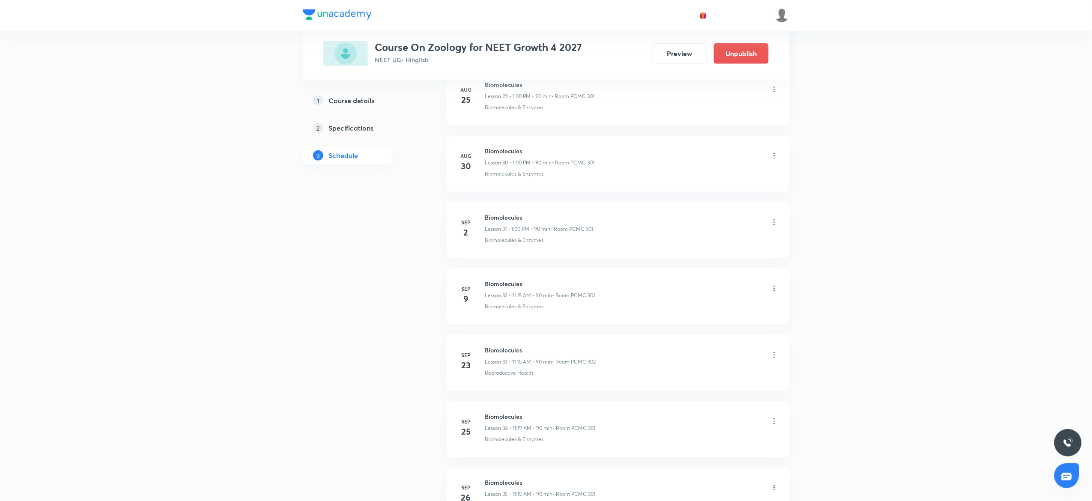
scroll to position [2190, 0]
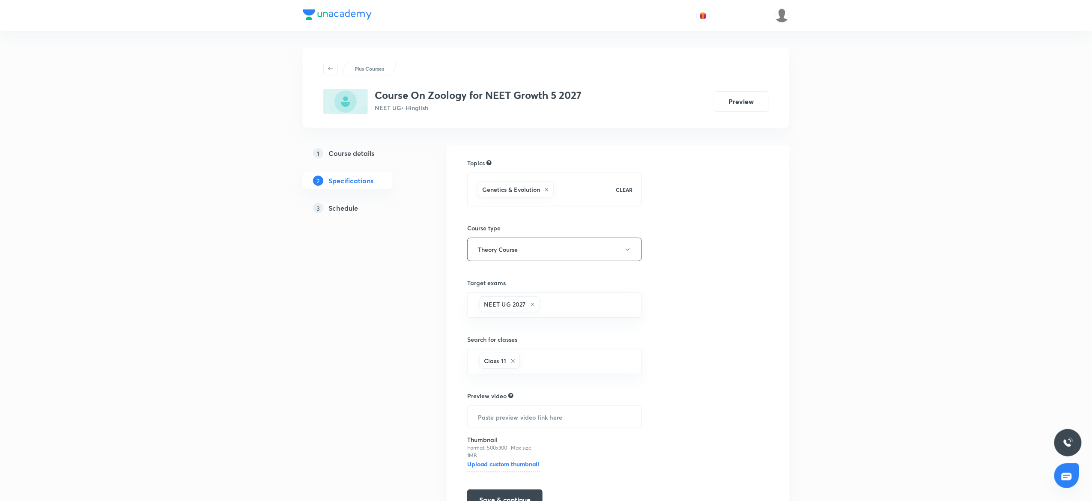
click at [360, 213] on link "3 Schedule" at bounding box center [361, 207] width 116 height 17
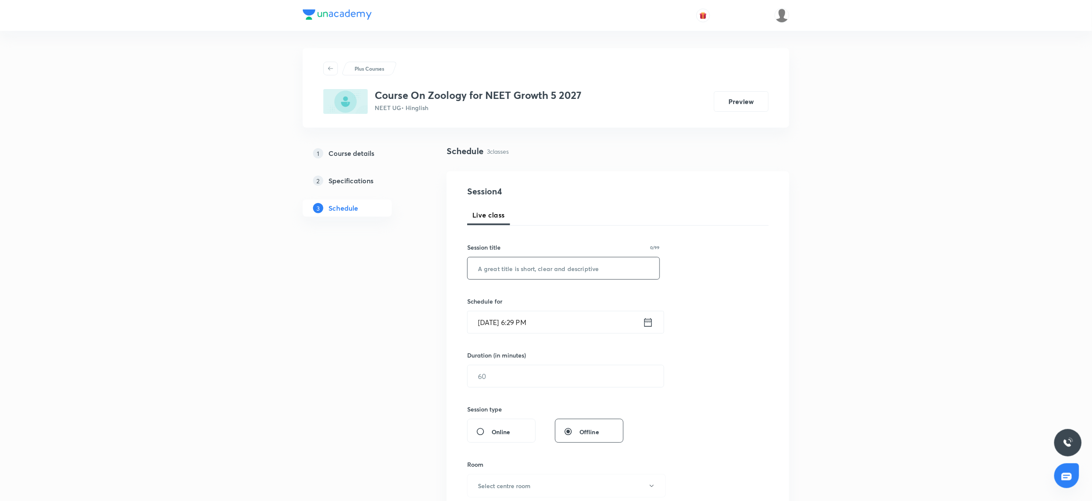
scroll to position [386, 0]
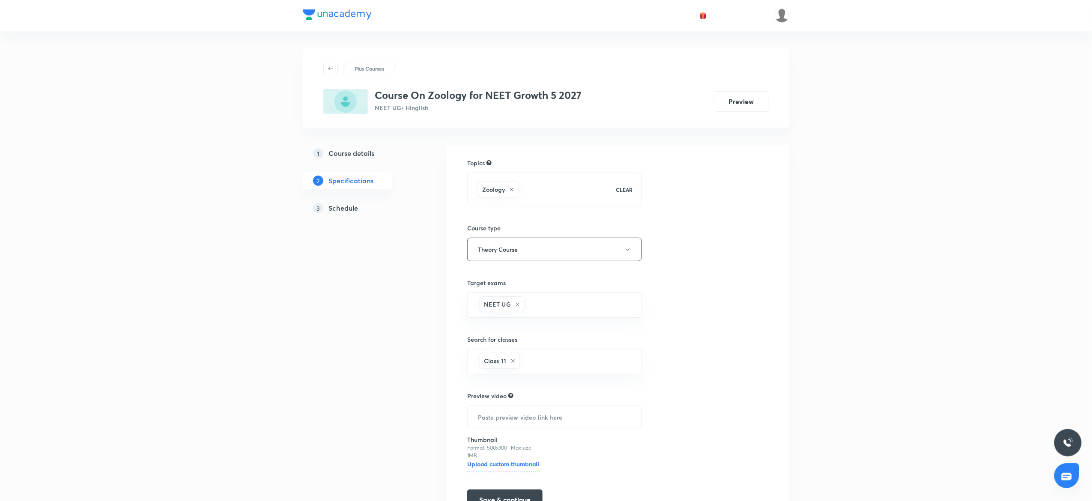
click at [341, 206] on h5 "Schedule" at bounding box center [343, 208] width 30 height 10
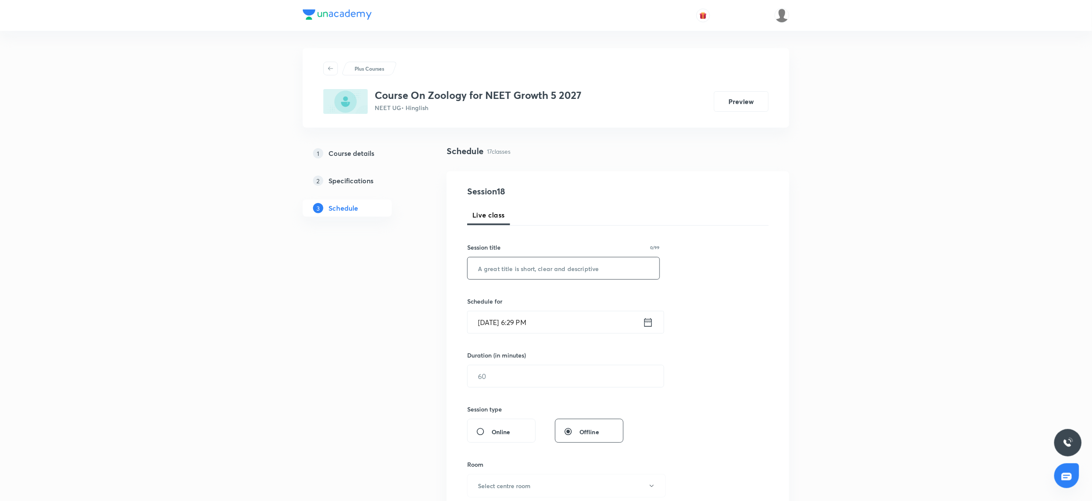
click at [516, 271] on input "text" at bounding box center [563, 268] width 192 height 22
paste input "Biomolecules"
type input "Biomolecules"
click at [504, 321] on input "[DATE] 6:29 PM" at bounding box center [554, 322] width 175 height 22
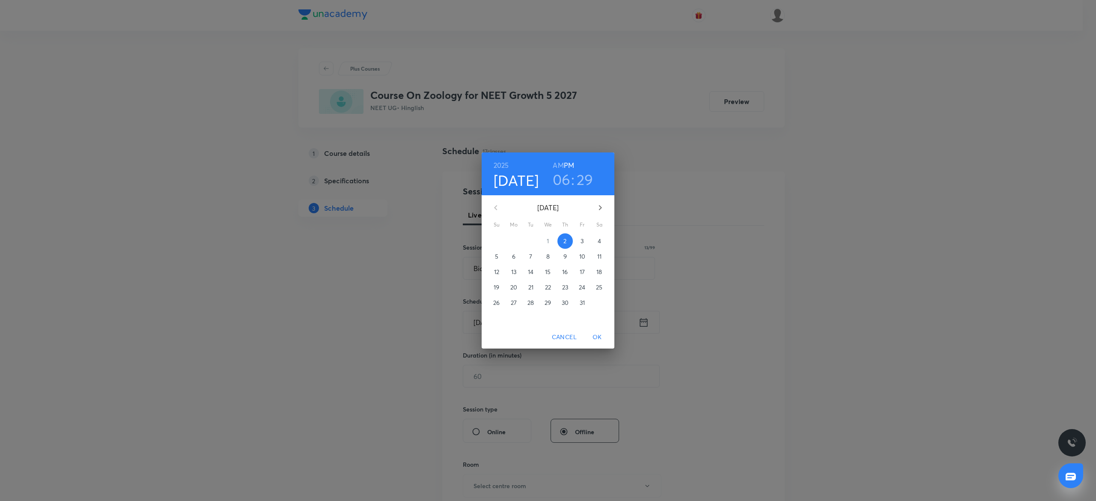
click at [581, 238] on p "3" at bounding box center [581, 241] width 3 height 9
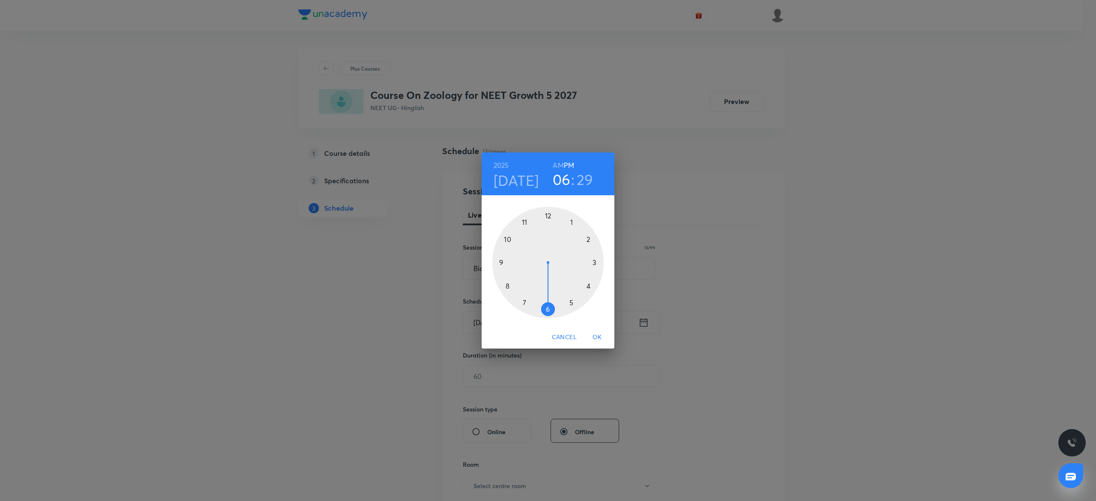
click at [586, 283] on div at bounding box center [547, 262] width 111 height 111
click at [548, 217] on div at bounding box center [547, 262] width 111 height 111
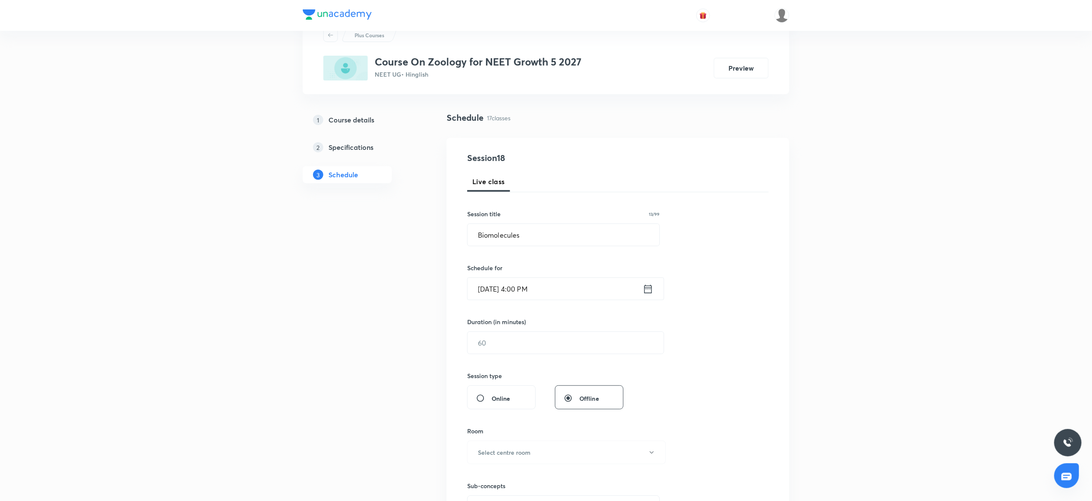
scroll to position [39, 0]
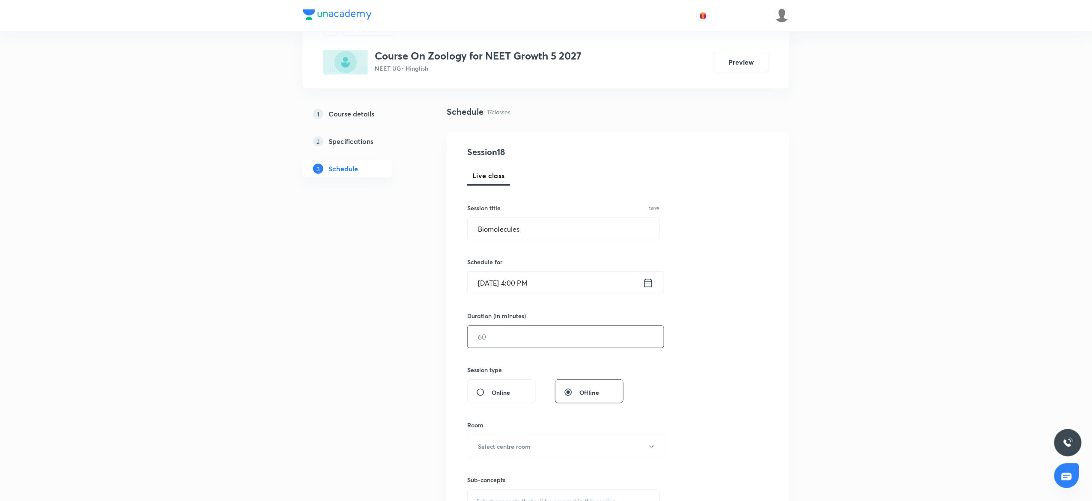
click at [482, 333] on input "text" at bounding box center [565, 337] width 196 height 22
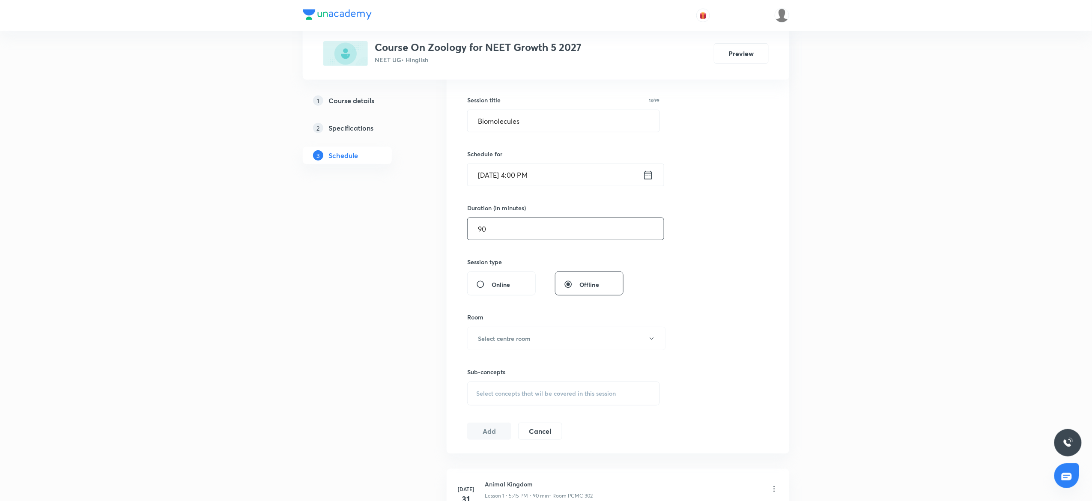
scroll to position [175, 0]
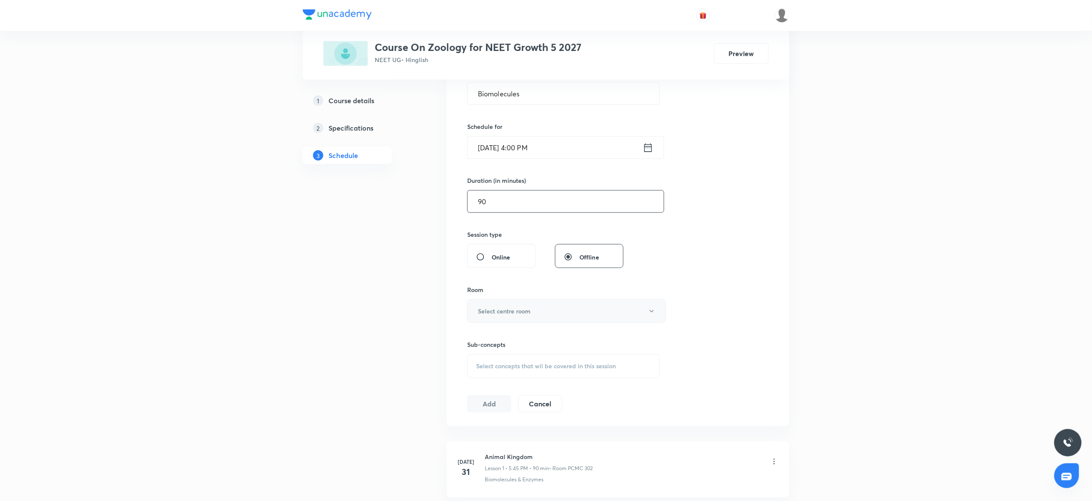
type input "90"
click at [482, 309] on h6 "Select centre room" at bounding box center [504, 310] width 53 height 9
click at [481, 354] on span "PCMC 302" at bounding box center [561, 355] width 187 height 9
click at [525, 375] on div "Select concepts that wil be covered in this session" at bounding box center [563, 366] width 193 height 24
click at [516, 442] on div "Biomolecules & Enzymes Covered previously" at bounding box center [563, 432] width 192 height 19
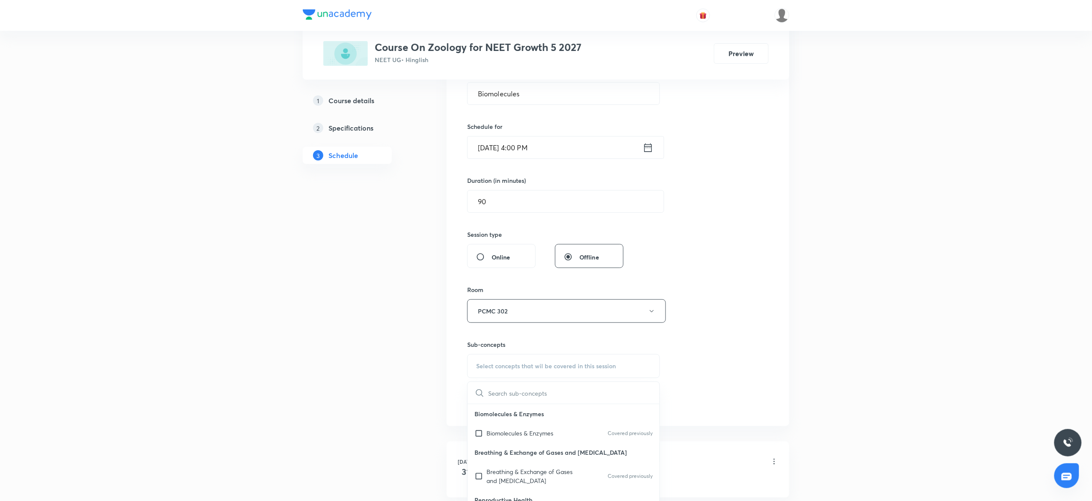
checkbox input "true"
click at [687, 354] on div "Session 18 Live class Session title 13/99 Biomolecules ​ Schedule for [DATE] 4:…" at bounding box center [617, 216] width 301 height 412
click at [470, 410] on button "Add" at bounding box center [489, 412] width 44 height 17
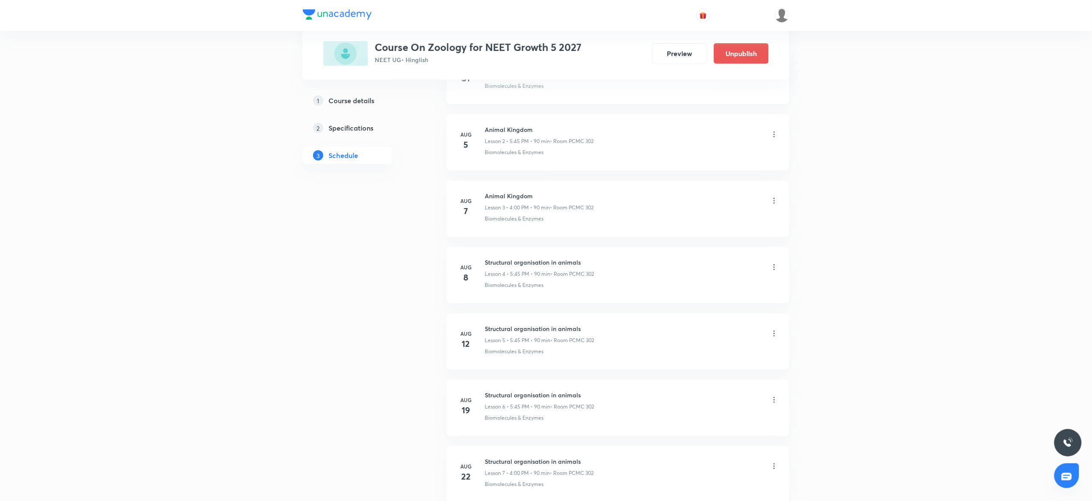
scroll to position [0, 0]
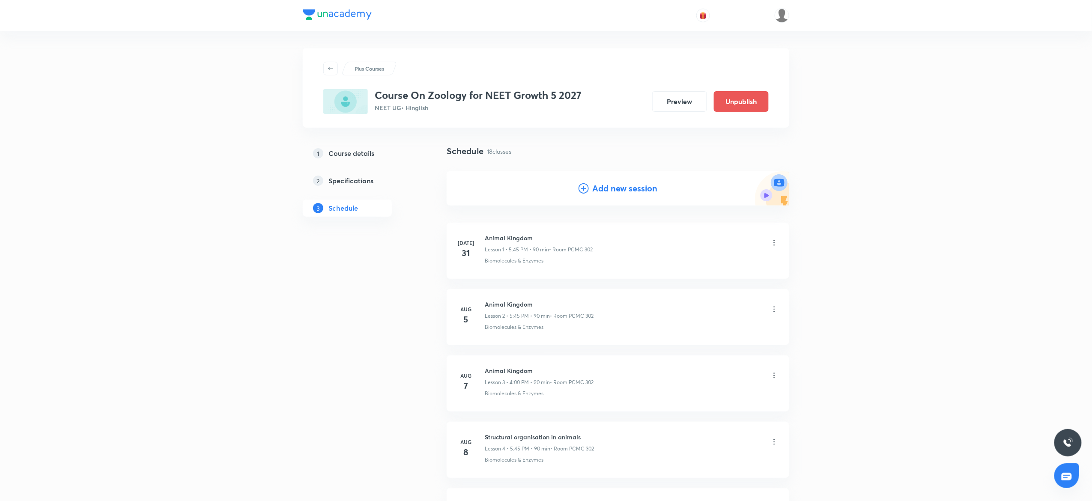
click at [588, 194] on div "Add new session" at bounding box center [617, 188] width 79 height 13
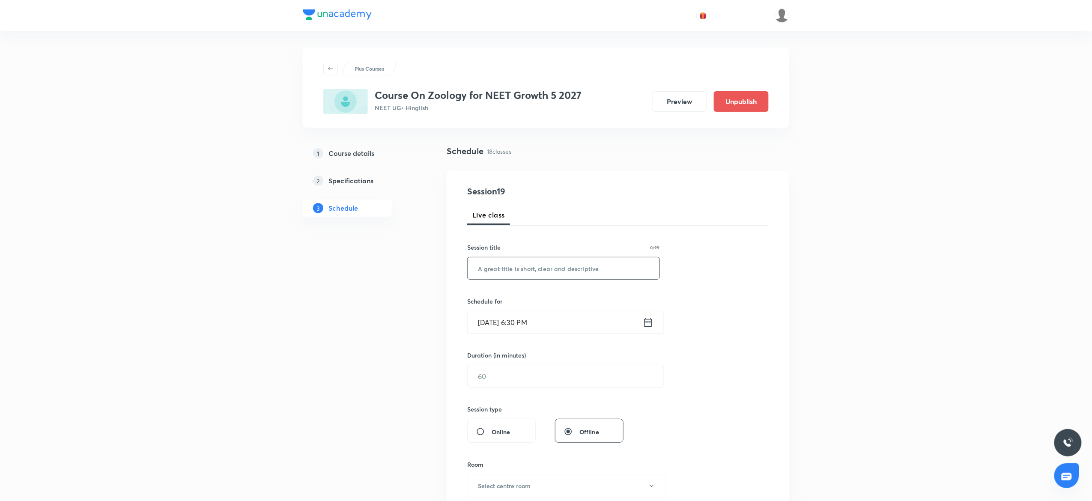
click at [501, 270] on input "text" at bounding box center [563, 268] width 192 height 22
paste input "Biomolecules"
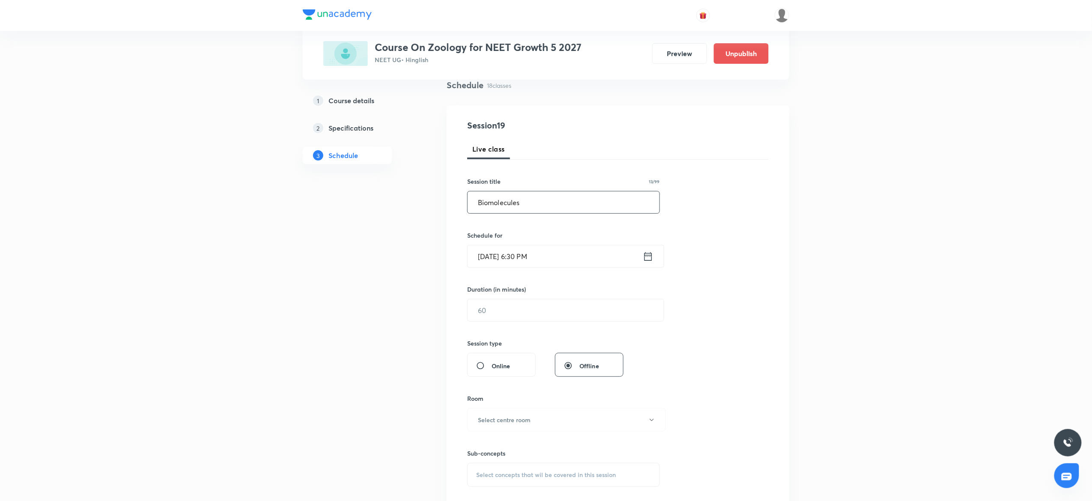
scroll to position [68, 0]
type input "Biomolecules"
click at [498, 248] on input "[DATE] 6:30 PM" at bounding box center [554, 255] width 175 height 22
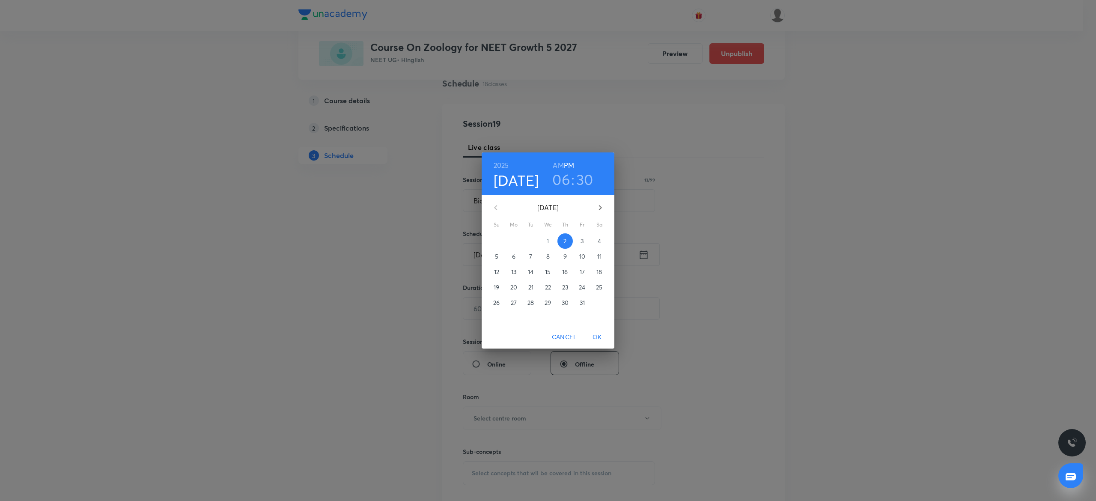
click at [596, 235] on button "4" at bounding box center [599, 240] width 15 height 15
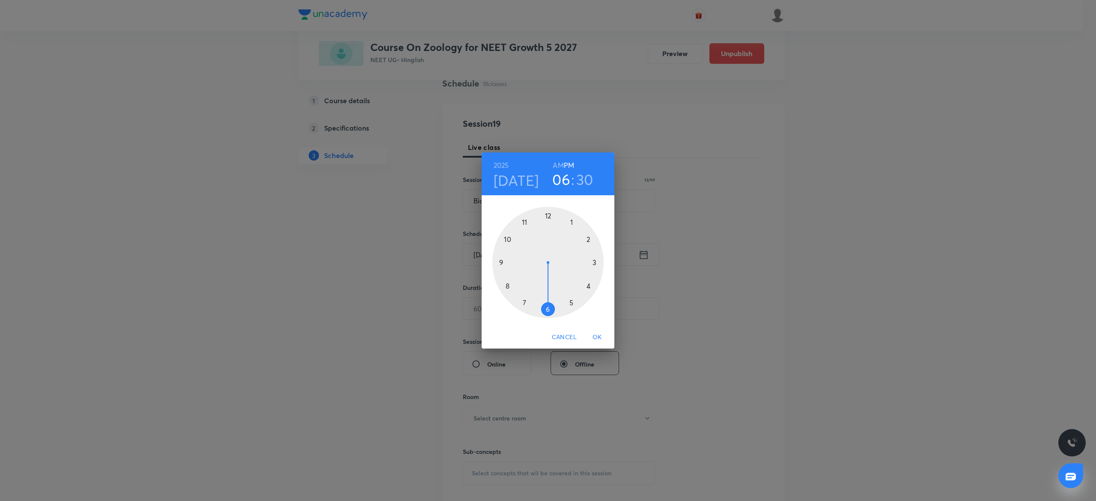
click at [589, 285] on div at bounding box center [547, 262] width 111 height 111
click at [547, 214] on div at bounding box center [547, 262] width 111 height 111
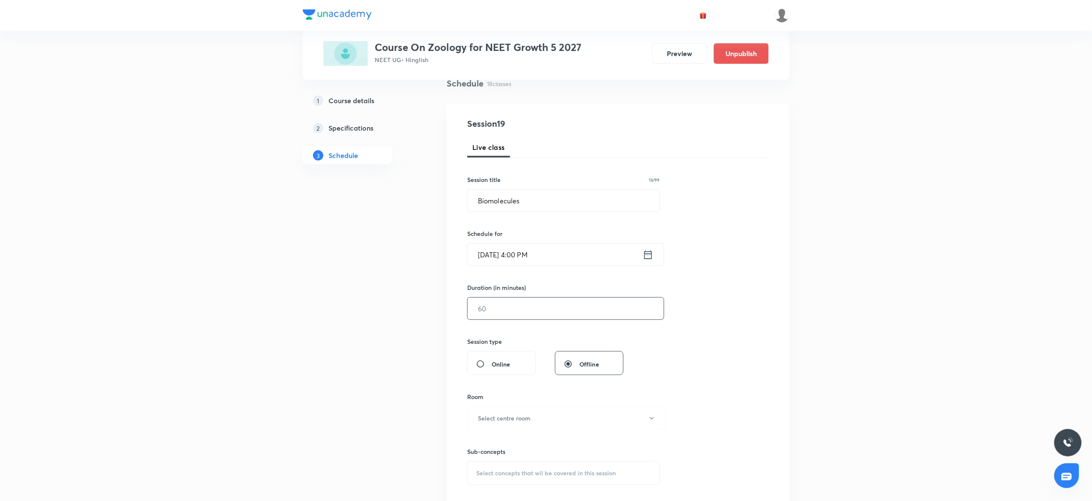
click at [498, 302] on input "text" at bounding box center [565, 308] width 196 height 22
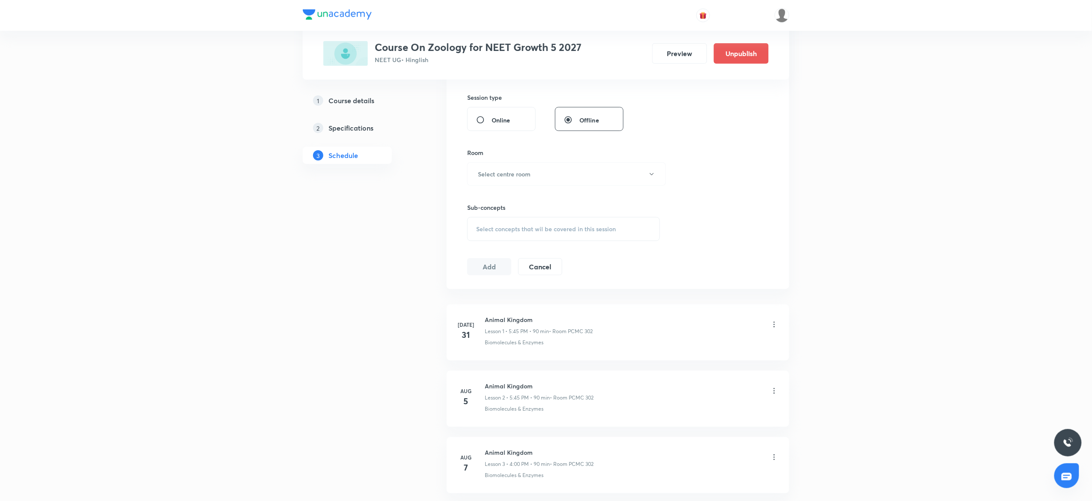
scroll to position [318, 0]
type input "90"
click at [482, 159] on button "Select centre room" at bounding box center [566, 167] width 199 height 24
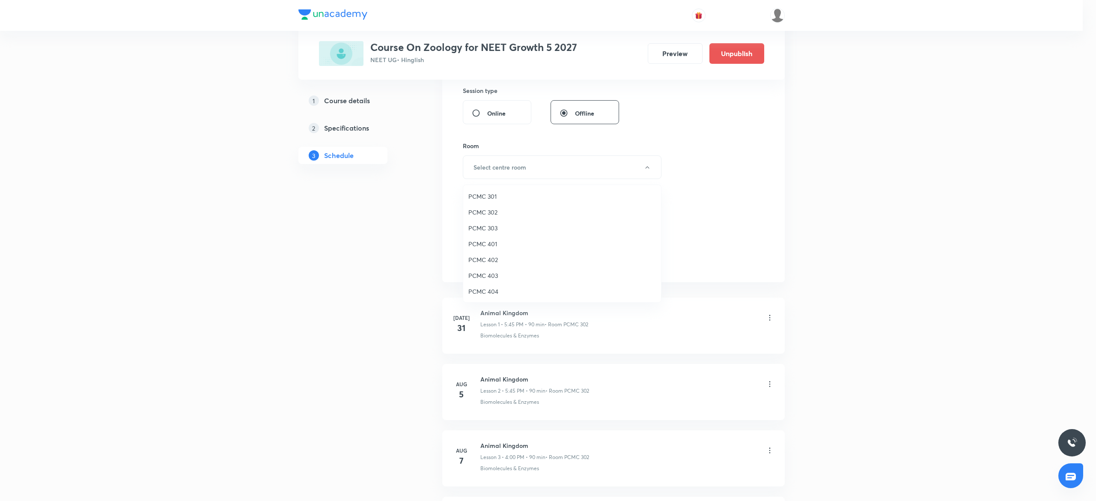
click at [478, 207] on li "PCMC 302" at bounding box center [562, 212] width 198 height 16
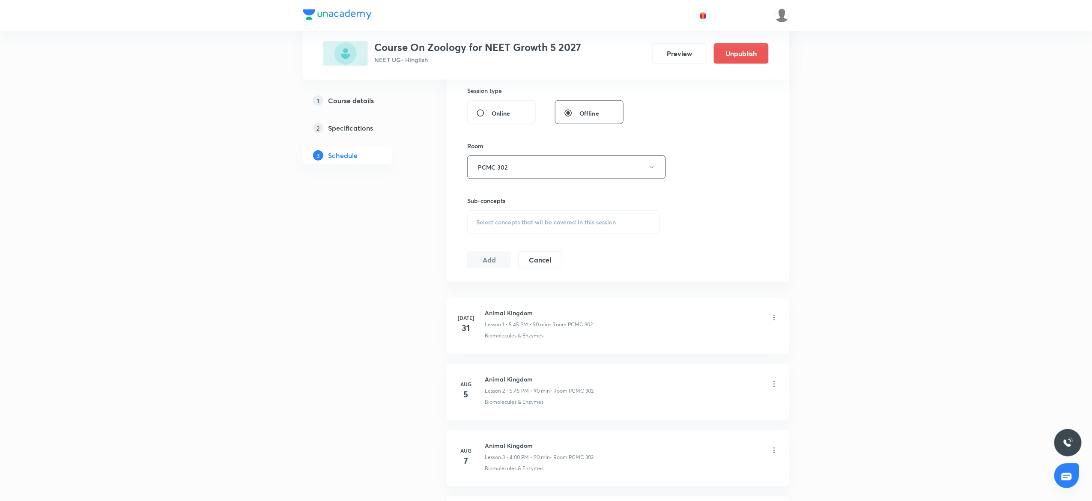
click at [517, 225] on span "Select concepts that wil be covered in this session" at bounding box center [546, 222] width 140 height 7
click at [516, 365] on p "Reproductive Health" at bounding box center [563, 355] width 192 height 19
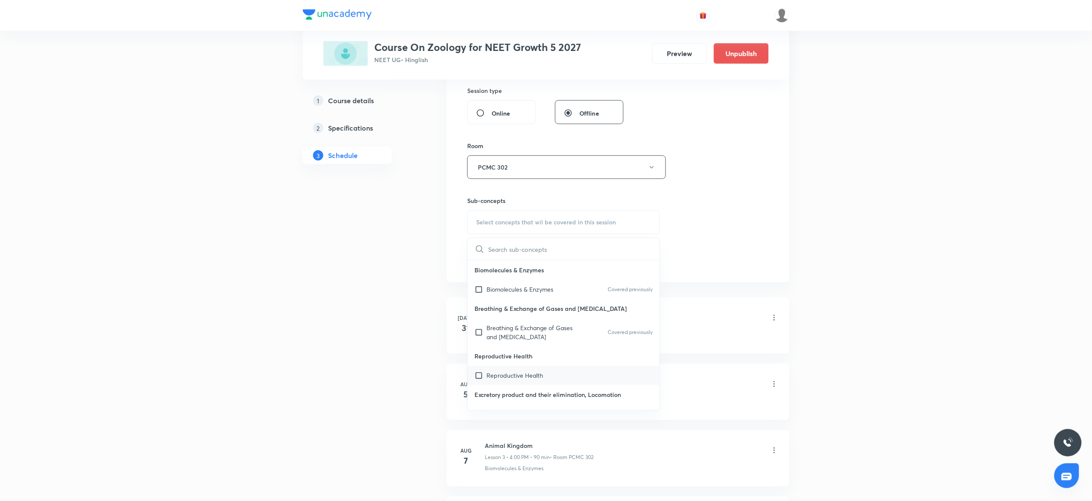
click at [518, 373] on p "Reproductive Health" at bounding box center [514, 375] width 57 height 9
checkbox input "true"
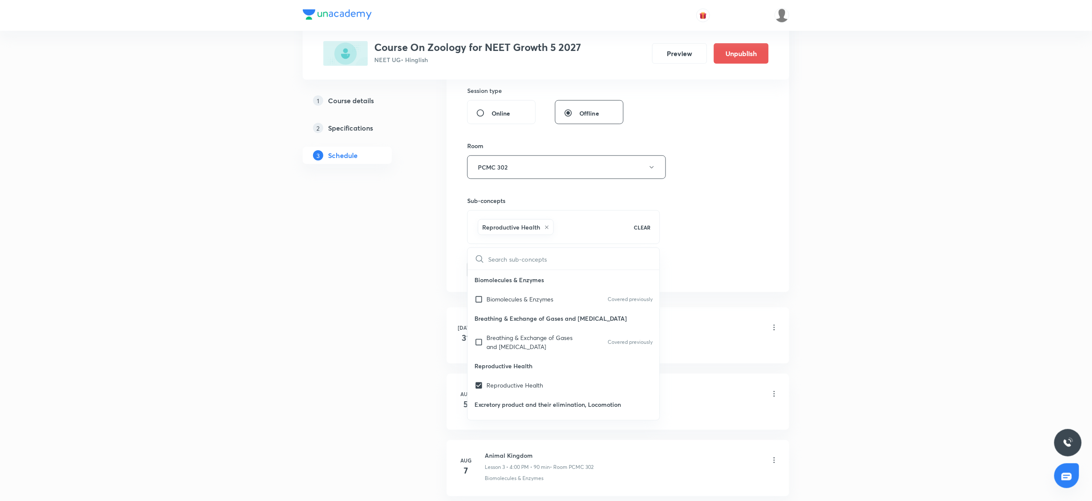
click at [721, 253] on div "Session 19 Live class Session title 13/99 Biomolecules ​ Schedule for [DATE] 4:…" at bounding box center [617, 72] width 301 height 412
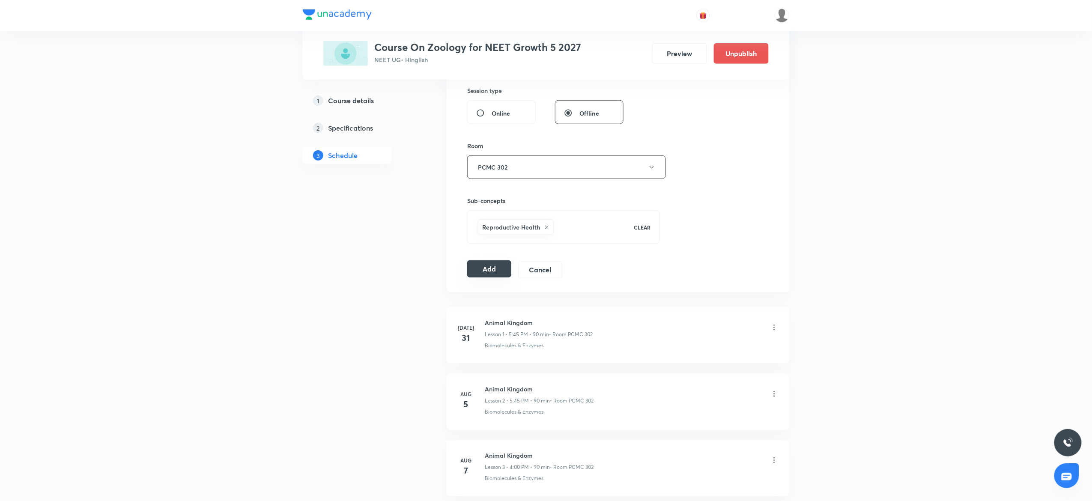
click at [492, 274] on button "Add" at bounding box center [489, 268] width 44 height 17
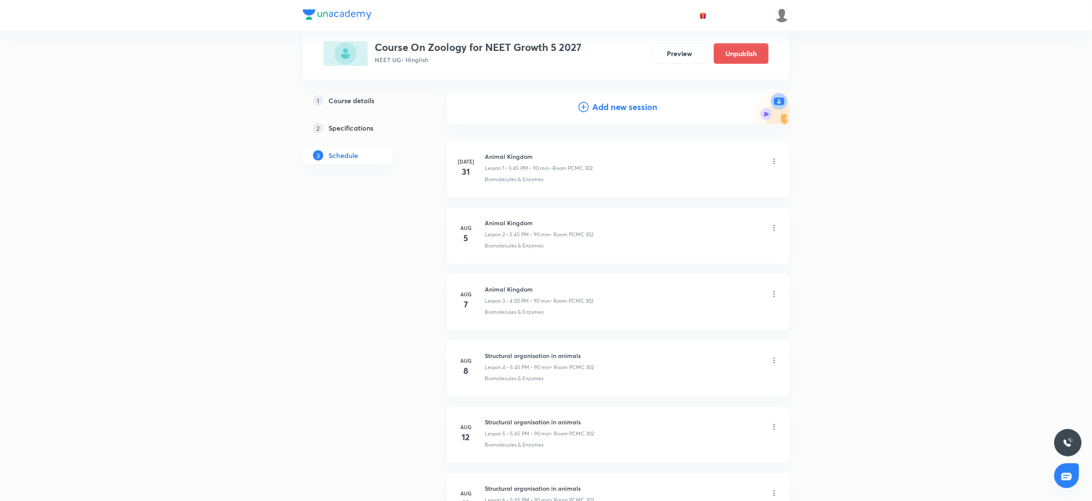
scroll to position [0, 0]
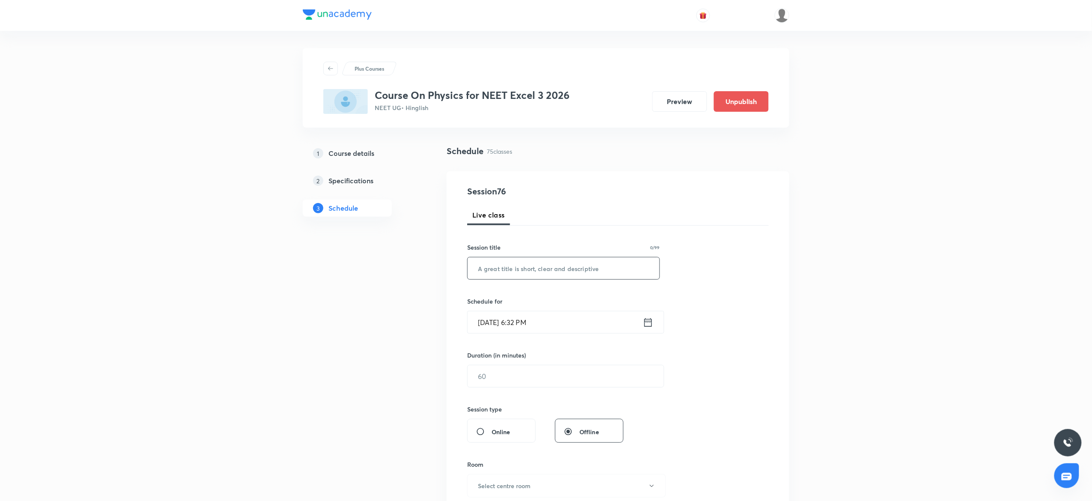
click at [518, 271] on input "text" at bounding box center [563, 268] width 192 height 22
paste input "Ray optics"
type input "Ray optics"
click at [495, 317] on input "Oct 2, 2025, 6:32 PM" at bounding box center [554, 322] width 175 height 22
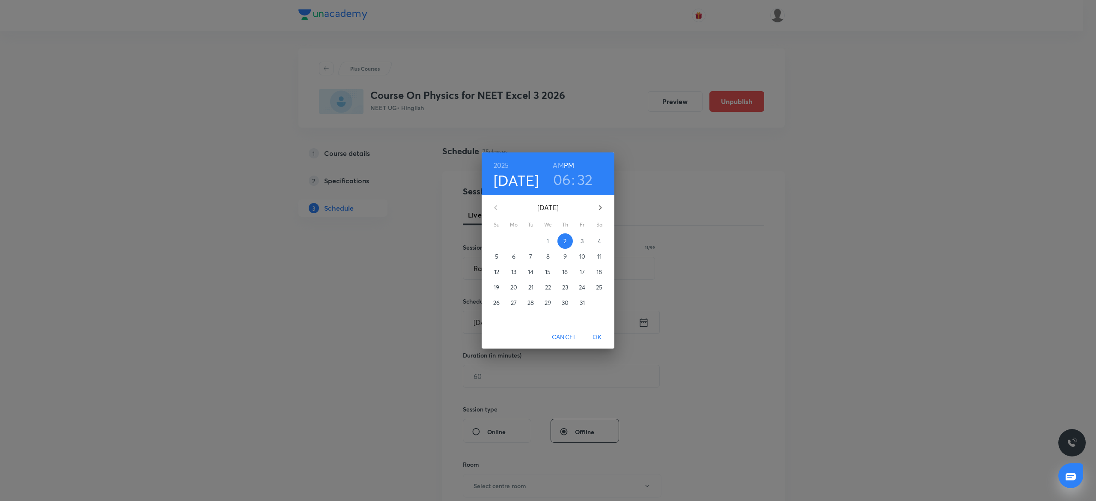
click at [585, 241] on span "3" at bounding box center [581, 241] width 15 height 9
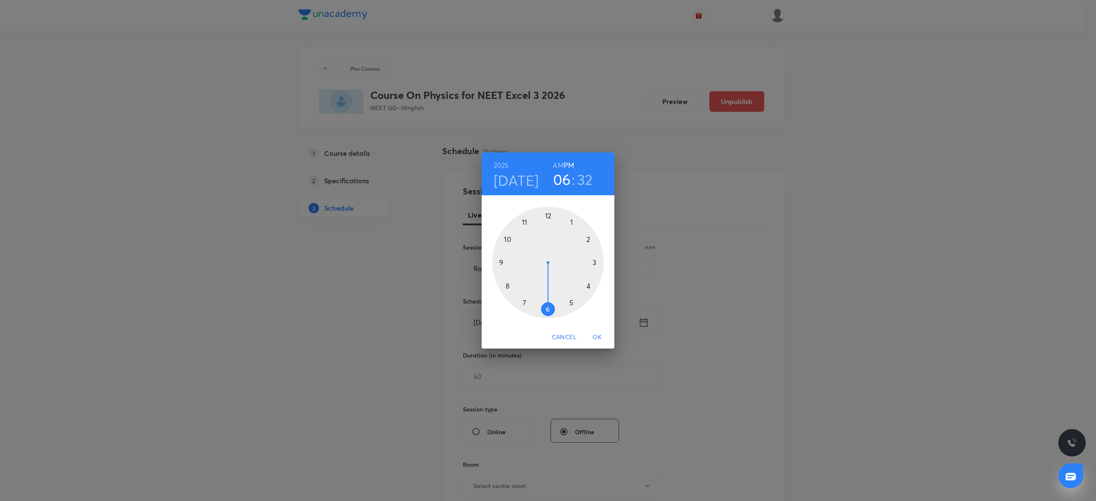
click at [568, 219] on div at bounding box center [547, 262] width 111 height 111
click at [547, 212] on div at bounding box center [547, 262] width 111 height 111
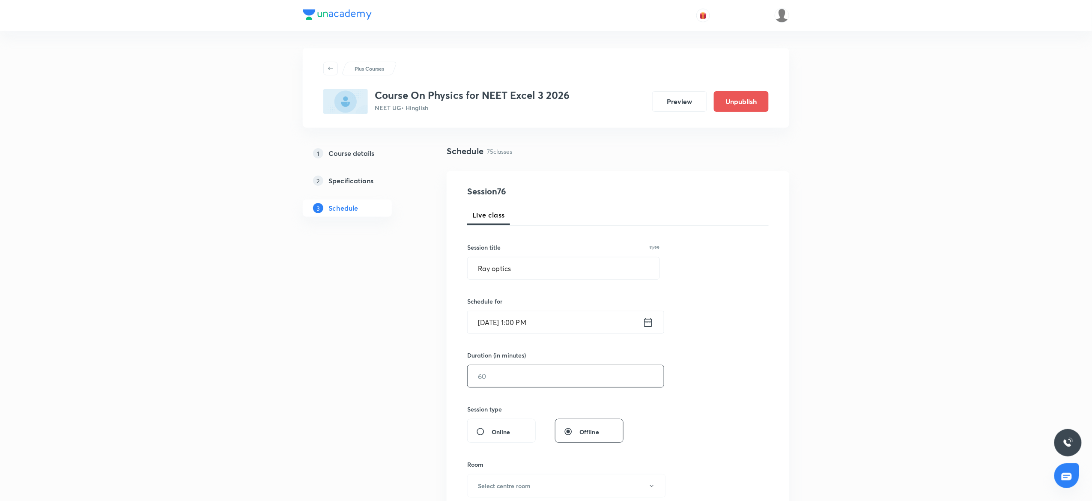
click at [496, 378] on input "text" at bounding box center [565, 376] width 196 height 22
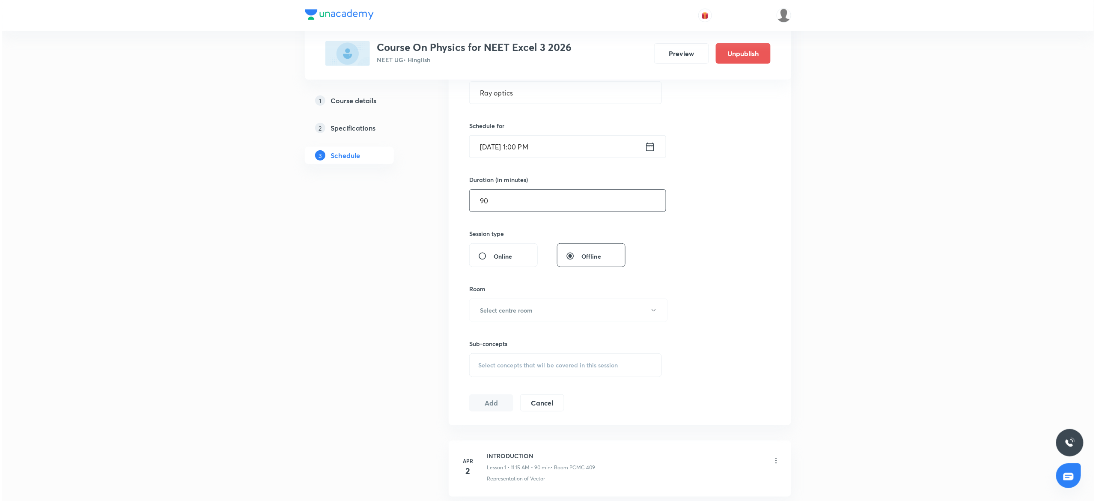
scroll to position [181, 0]
type input "90"
click at [492, 295] on button "Select centre room" at bounding box center [566, 304] width 199 height 24
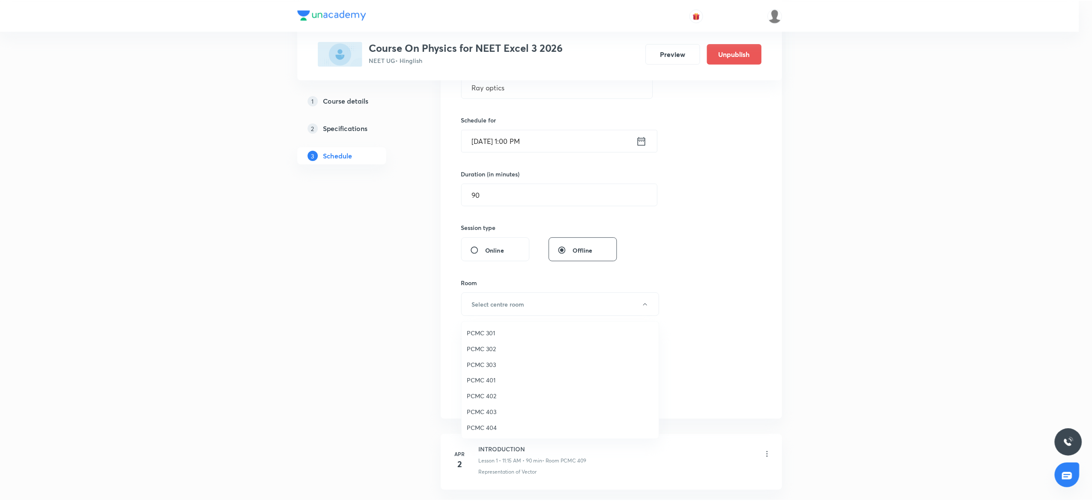
scroll to position [190, 0]
click at [471, 412] on span "306" at bounding box center [561, 411] width 187 height 9
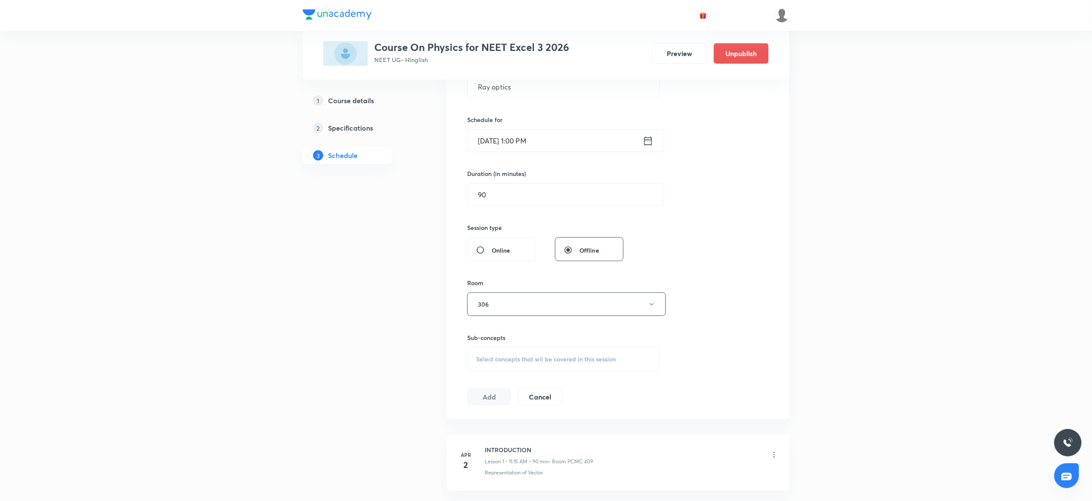
click at [527, 364] on div "Select concepts that wil be covered in this session" at bounding box center [563, 359] width 193 height 24
click at [526, 467] on p "Addition of Vectors" at bounding box center [512, 464] width 52 height 9
checkbox input "true"
click at [767, 337] on div "Session 76 Live class Session title 11/99 Ray optics ​ Schedule for Oct 3, 2025…" at bounding box center [617, 209] width 301 height 412
click at [482, 414] on button "Add" at bounding box center [489, 405] width 44 height 17
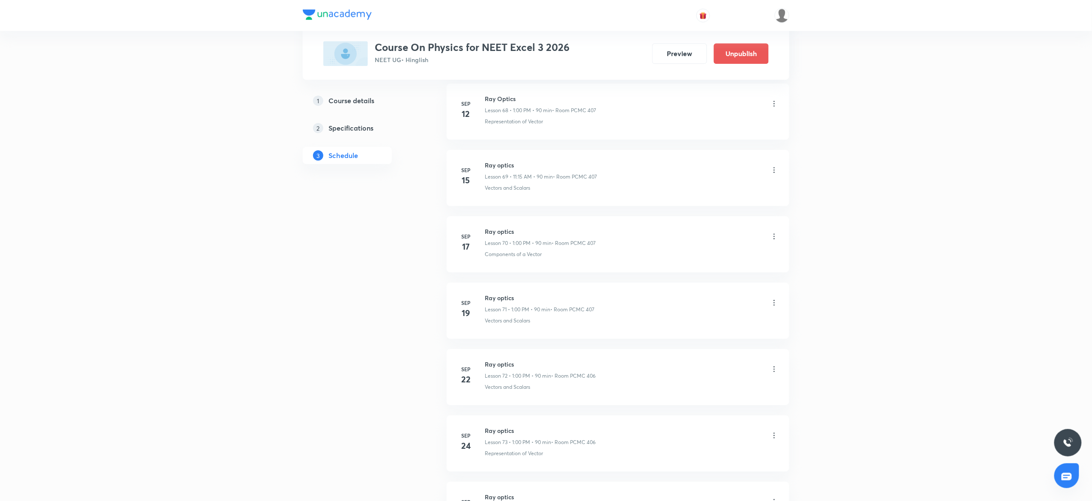
scroll to position [4856, 0]
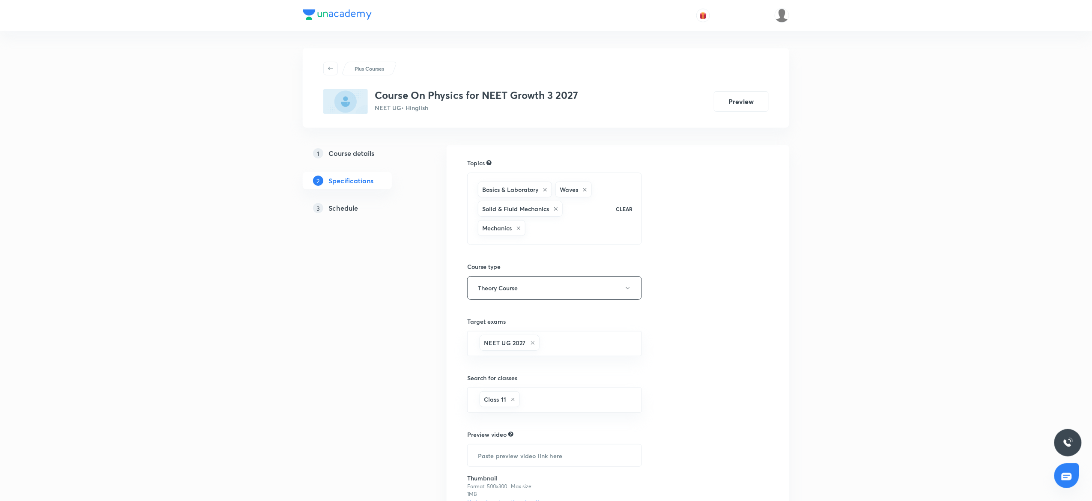
click at [346, 211] on h5 "Schedule" at bounding box center [343, 208] width 30 height 10
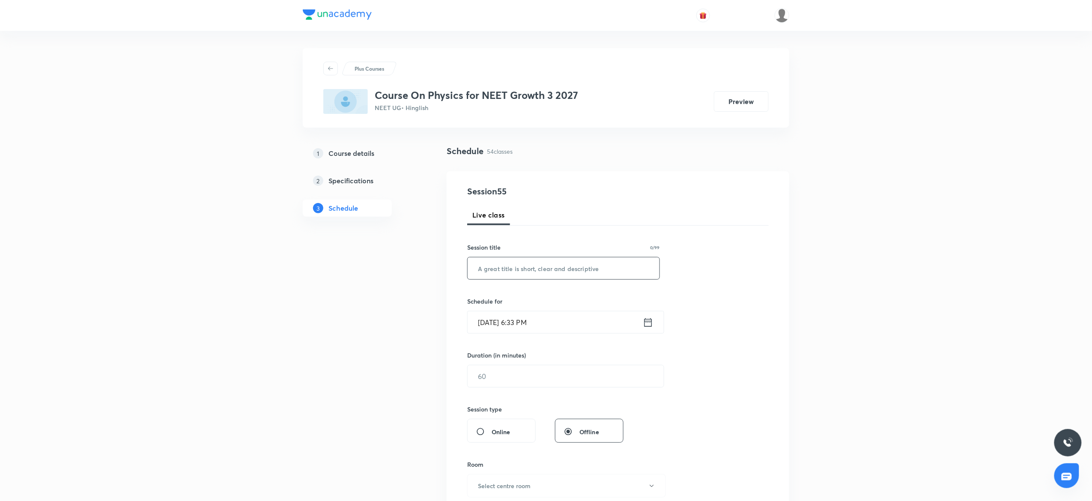
click at [503, 264] on input "text" at bounding box center [563, 268] width 192 height 22
paste input "WPE"
type input "WPE"
click at [509, 267] on input "WPE" at bounding box center [563, 268] width 192 height 22
click at [505, 330] on input "[DATE] 6:33 PM" at bounding box center [554, 322] width 175 height 22
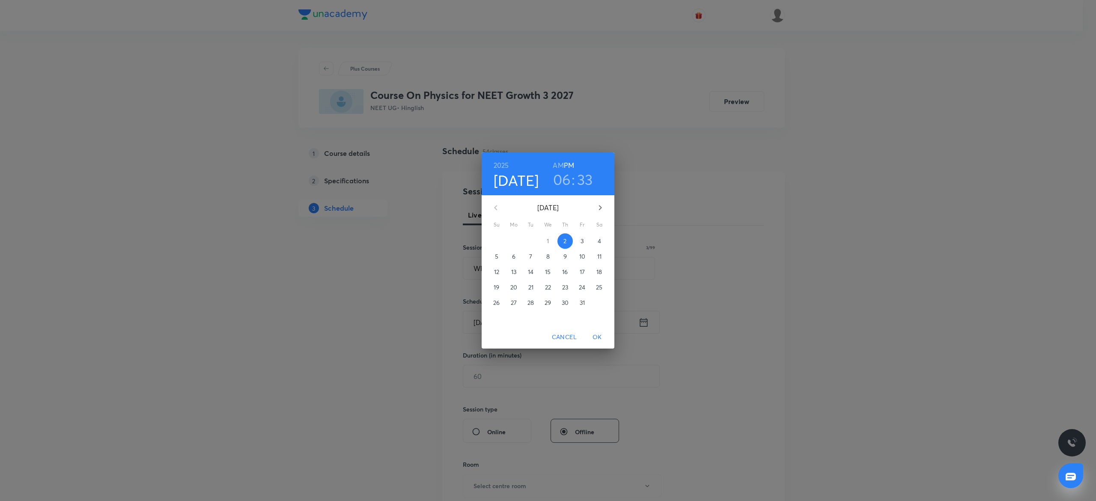
click at [586, 238] on span "3" at bounding box center [581, 241] width 15 height 9
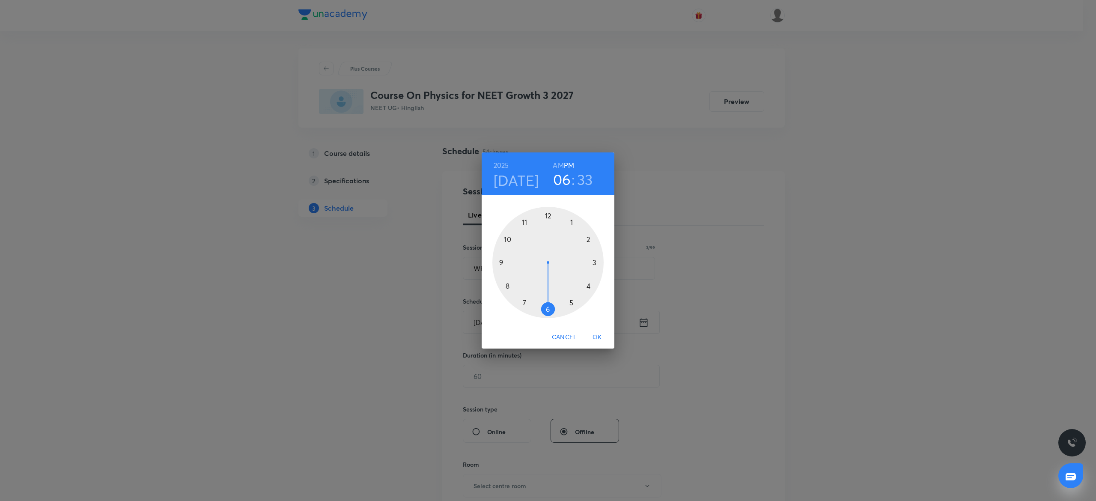
click at [499, 262] on div at bounding box center [547, 262] width 111 height 111
click at [561, 163] on h6 "AM" at bounding box center [558, 165] width 11 height 12
click at [548, 308] on div at bounding box center [547, 262] width 111 height 111
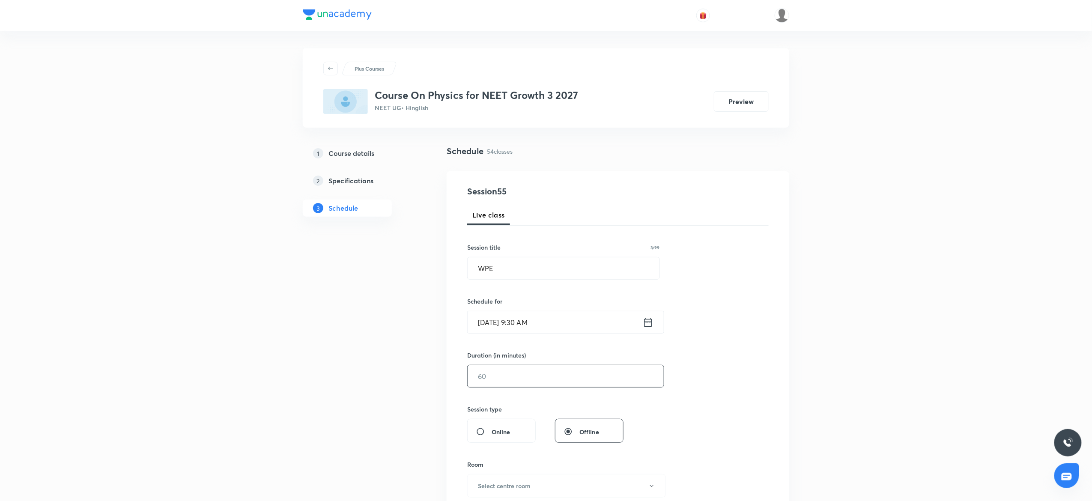
click at [492, 376] on input "text" at bounding box center [565, 376] width 196 height 22
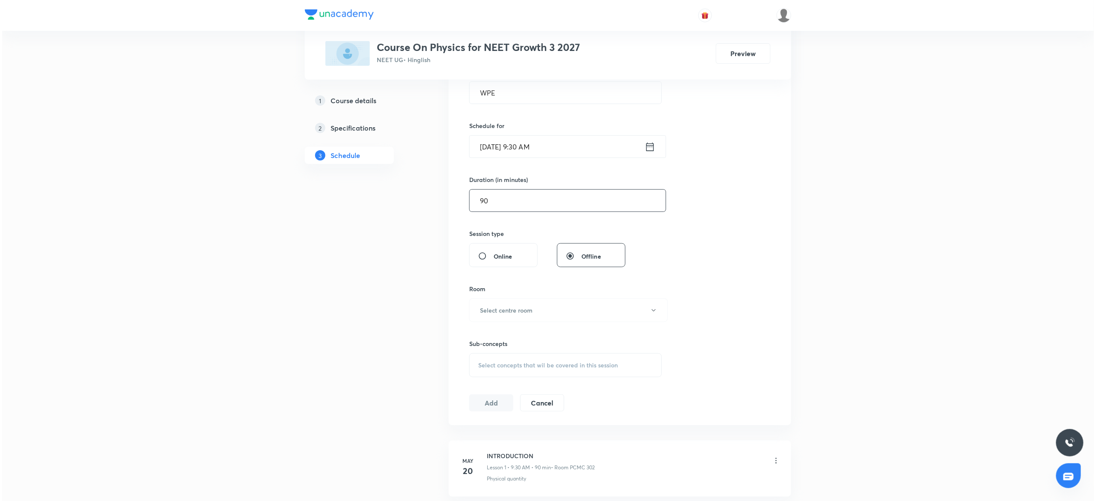
scroll to position [188, 0]
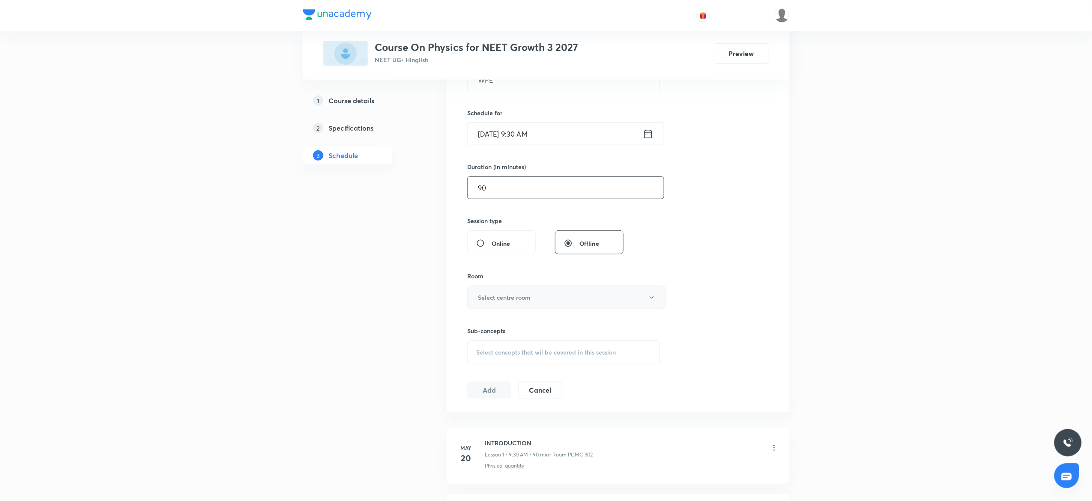
type input "90"
click at [490, 287] on button "Select centre room" at bounding box center [566, 298] width 199 height 24
click at [479, 416] on li "307" at bounding box center [562, 421] width 198 height 16
click at [522, 342] on div "Select concepts that wil be covered in this session" at bounding box center [563, 352] width 193 height 24
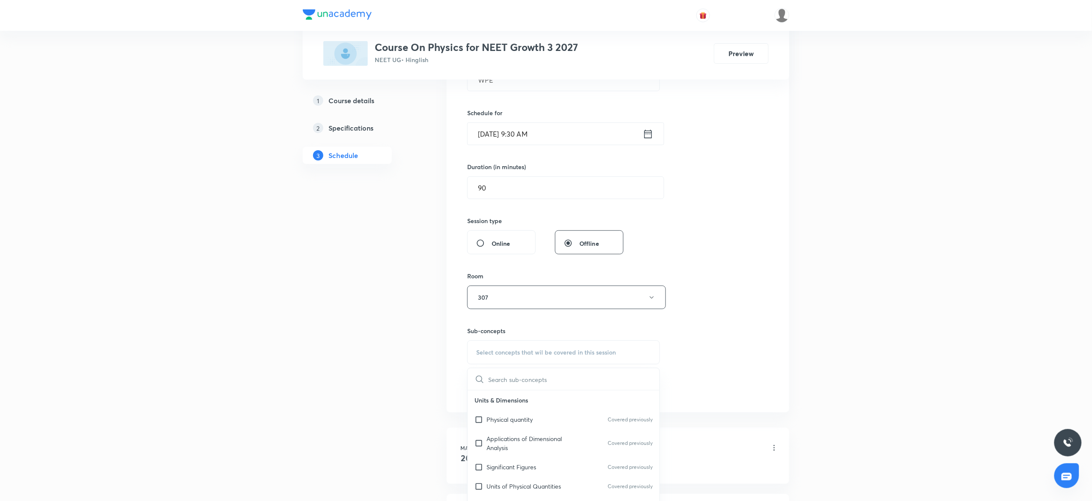
click at [504, 437] on p "Applications of Dimensional Analysis" at bounding box center [529, 443] width 86 height 18
checkbox input "true"
click at [765, 233] on div "Session 55 Live class Session title 3/99 WPE ​ Schedule for Oct 3, 2025, 9:30 A…" at bounding box center [617, 203] width 301 height 412
click at [499, 393] on button "Add" at bounding box center [489, 398] width 44 height 17
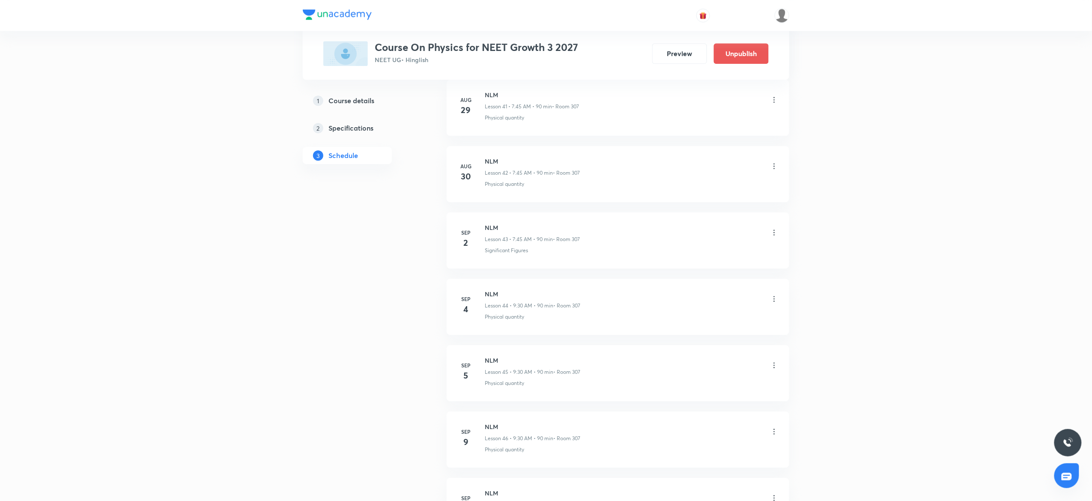
scroll to position [3456, 0]
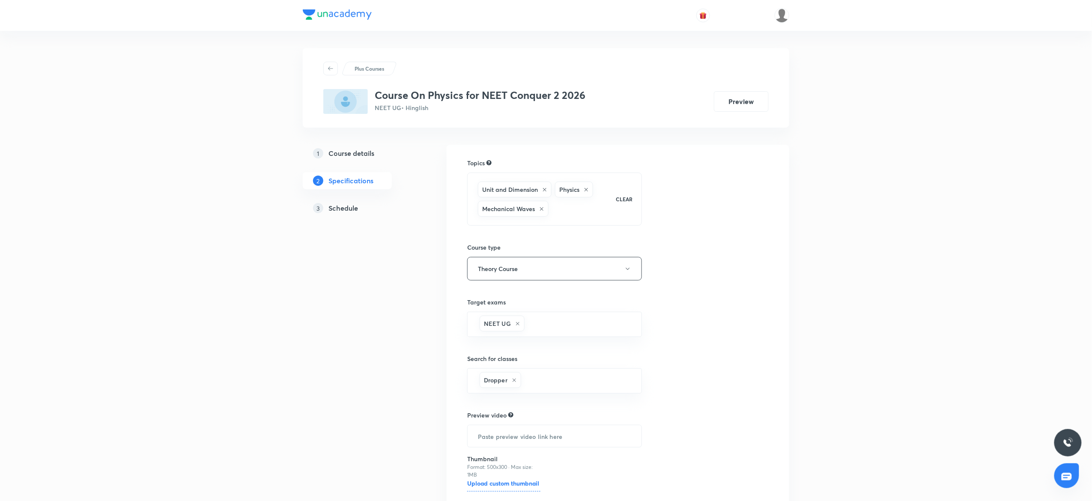
click at [342, 207] on h5 "Schedule" at bounding box center [343, 208] width 30 height 10
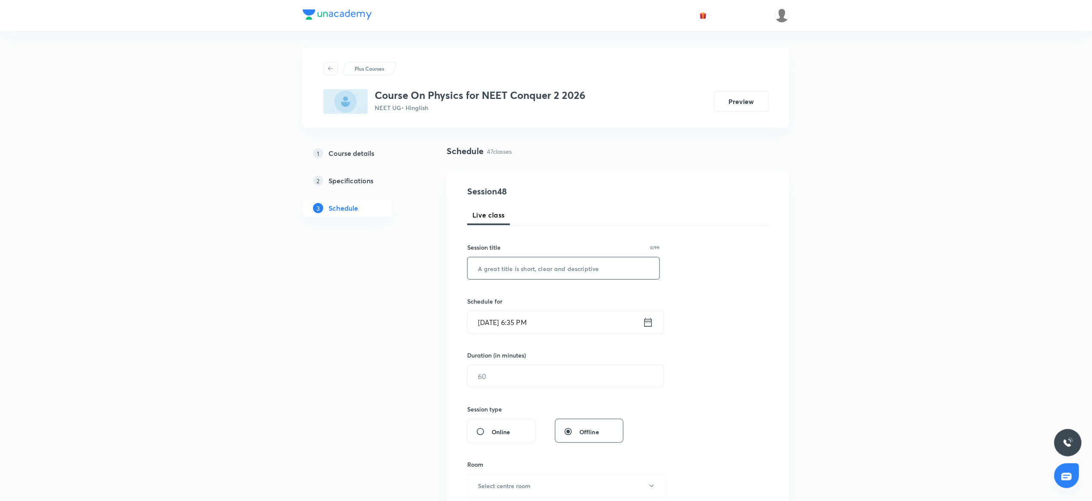
click at [490, 265] on input "text" at bounding box center [563, 268] width 192 height 22
paste input "Rotational Motion"
type input "Rotational Motion"
click at [503, 325] on input "[DATE] 6:35 PM" at bounding box center [554, 322] width 175 height 22
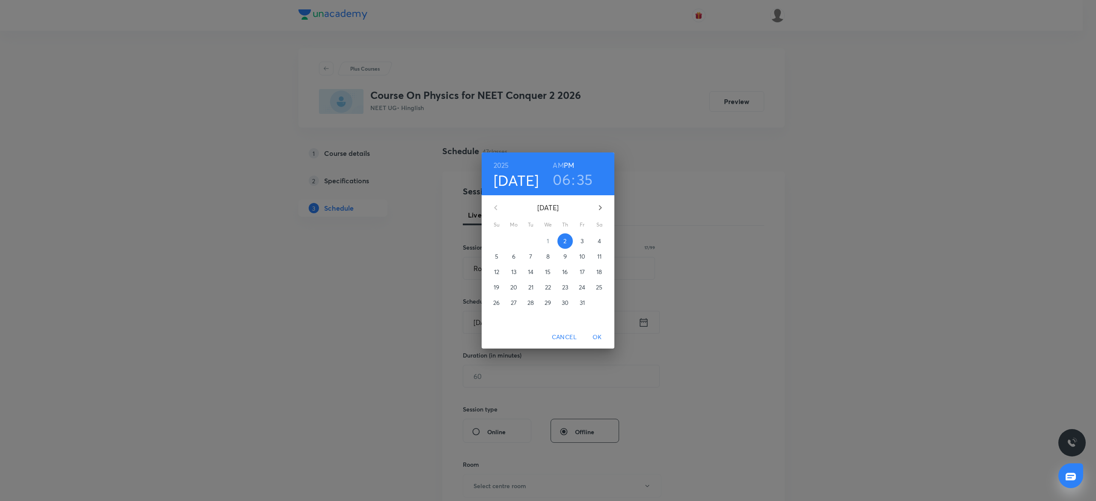
click at [584, 238] on span "3" at bounding box center [581, 241] width 15 height 9
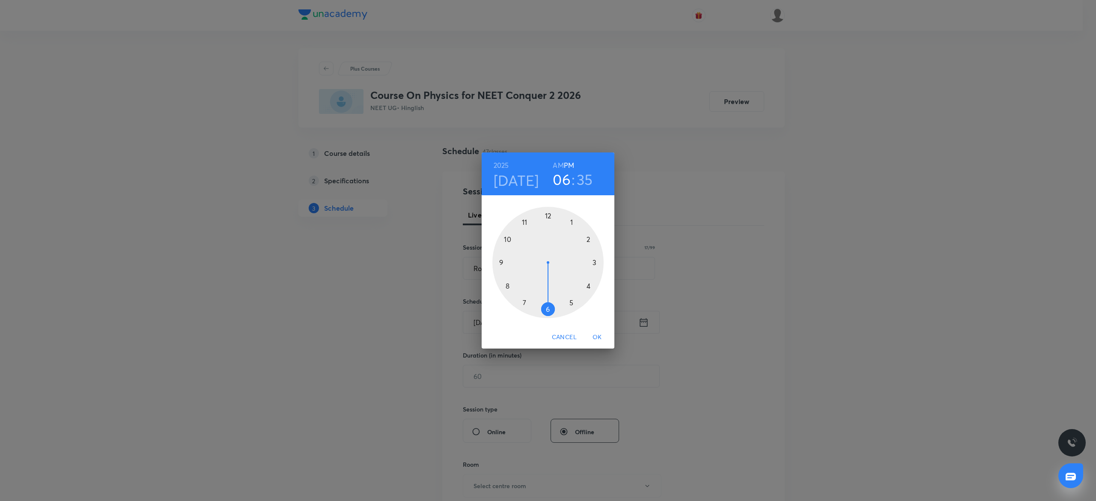
click at [596, 263] on div at bounding box center [547, 262] width 111 height 111
click at [550, 215] on div at bounding box center [547, 262] width 111 height 111
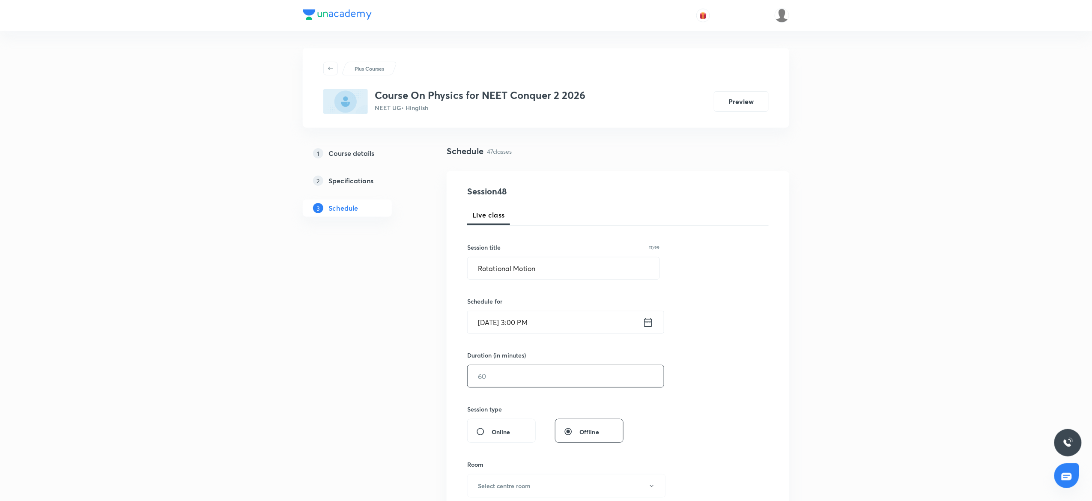
click at [495, 378] on input "text" at bounding box center [565, 376] width 196 height 22
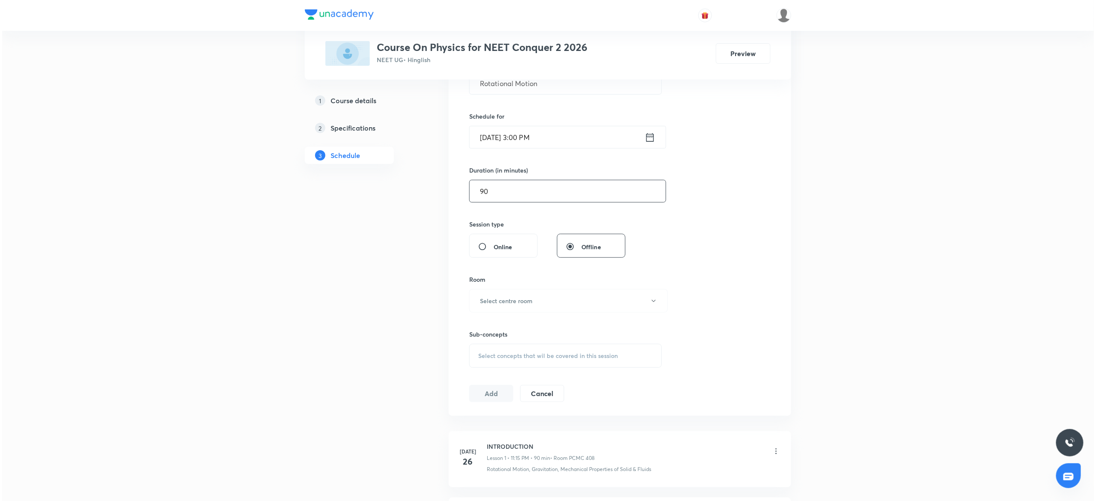
scroll to position [189, 0]
type input "90"
click at [492, 294] on h6 "Select centre room" at bounding box center [504, 296] width 53 height 9
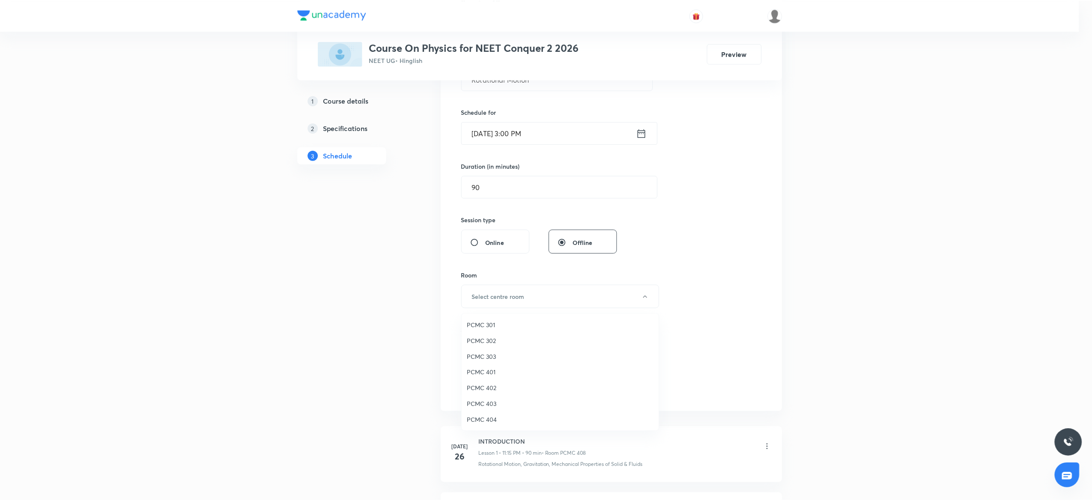
scroll to position [190, 0]
click at [473, 404] on span "306" at bounding box center [561, 403] width 187 height 9
click at [531, 352] on span "Select concepts that wil be covered in this session" at bounding box center [546, 351] width 140 height 7
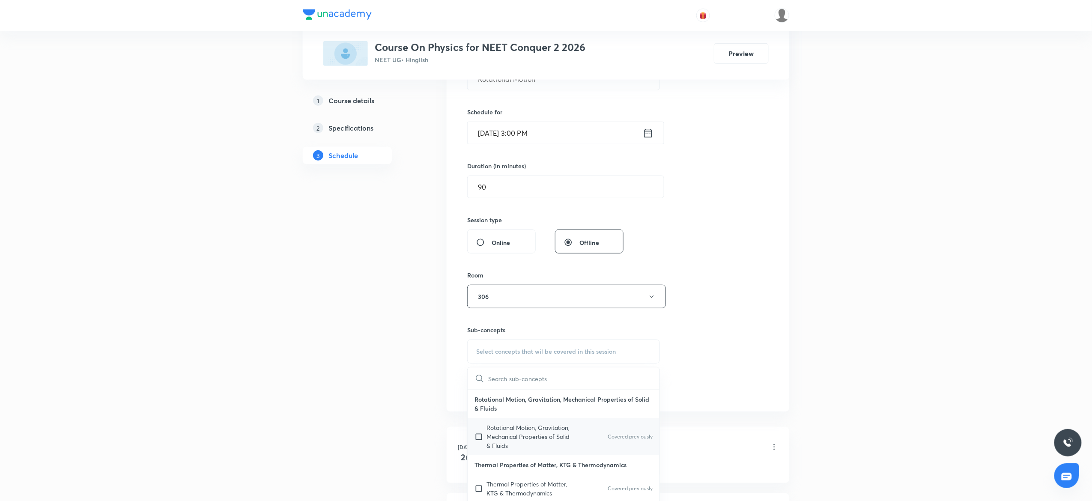
click at [513, 445] on p "Rotational Motion, Gravitation, Mechanical Properties of Solid & Fluids" at bounding box center [529, 436] width 86 height 27
checkbox input "true"
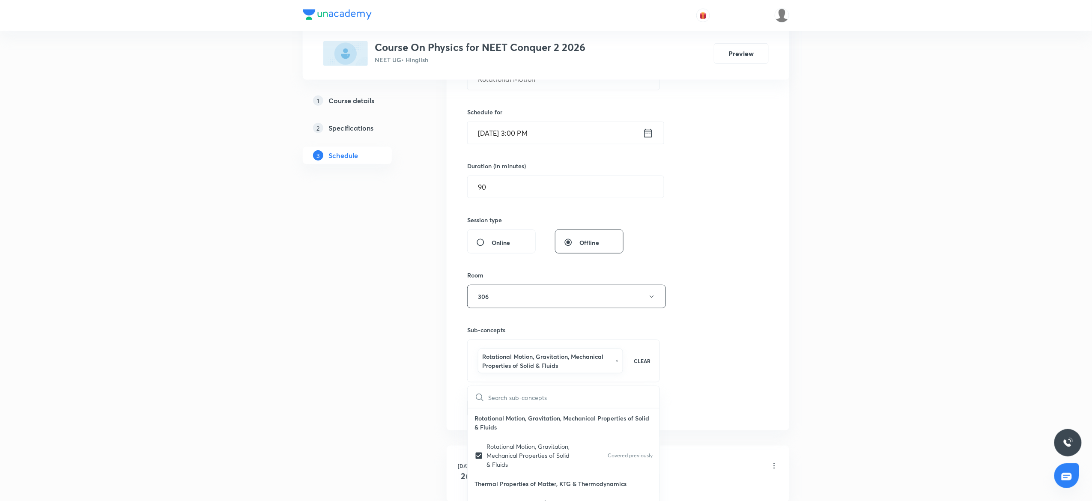
click at [699, 376] on div "Session 48 Live class Session title 17/99 Rotational Motion ​ Schedule for [DAT…" at bounding box center [617, 206] width 301 height 421
click at [490, 407] on button "Add" at bounding box center [489, 407] width 44 height 17
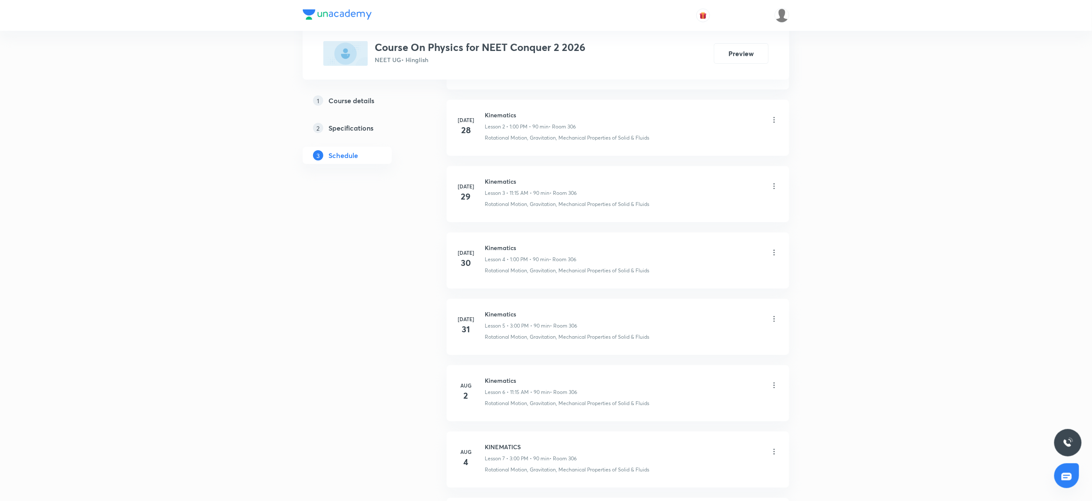
scroll to position [0, 0]
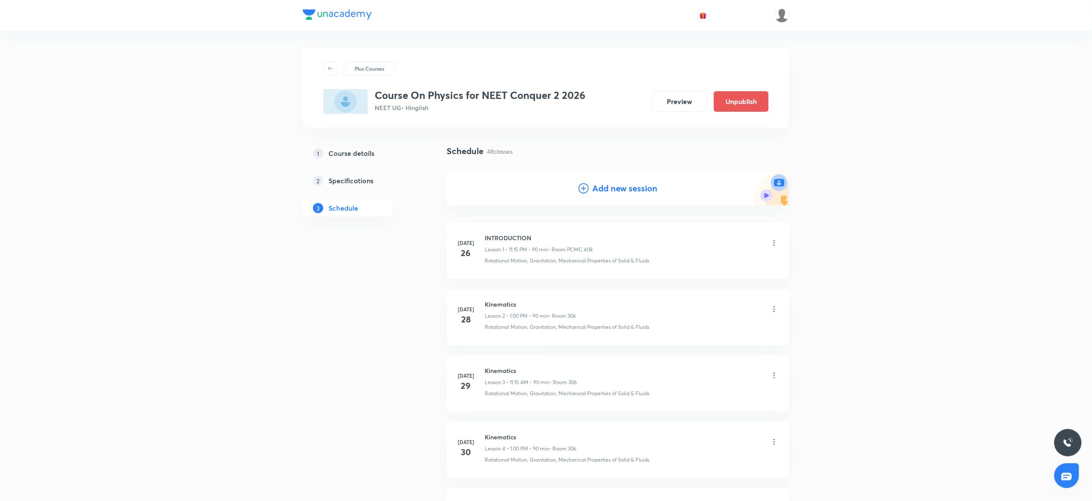
click at [610, 184] on h4 "Add new session" at bounding box center [624, 188] width 65 height 13
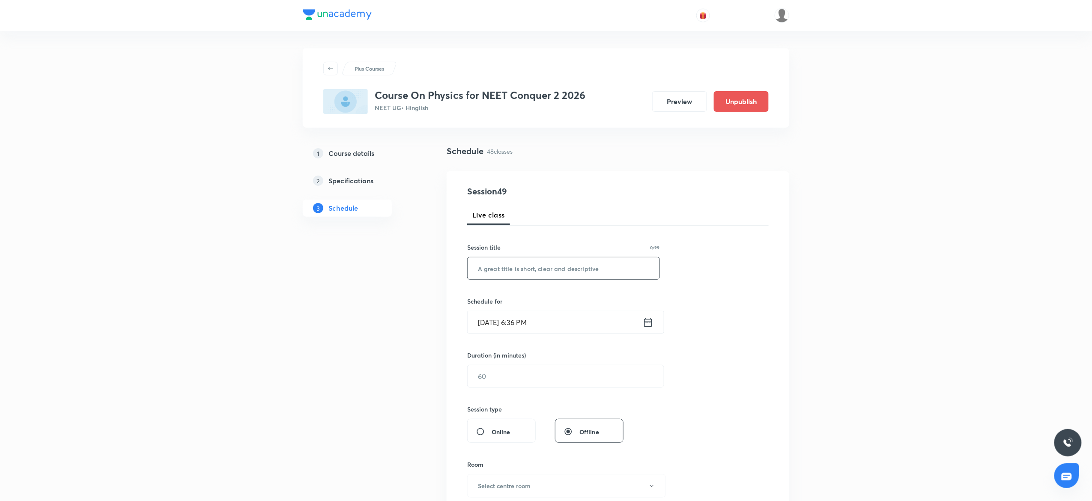
click at [503, 268] on input "text" at bounding box center [563, 268] width 192 height 22
paste input "Rotational Motion"
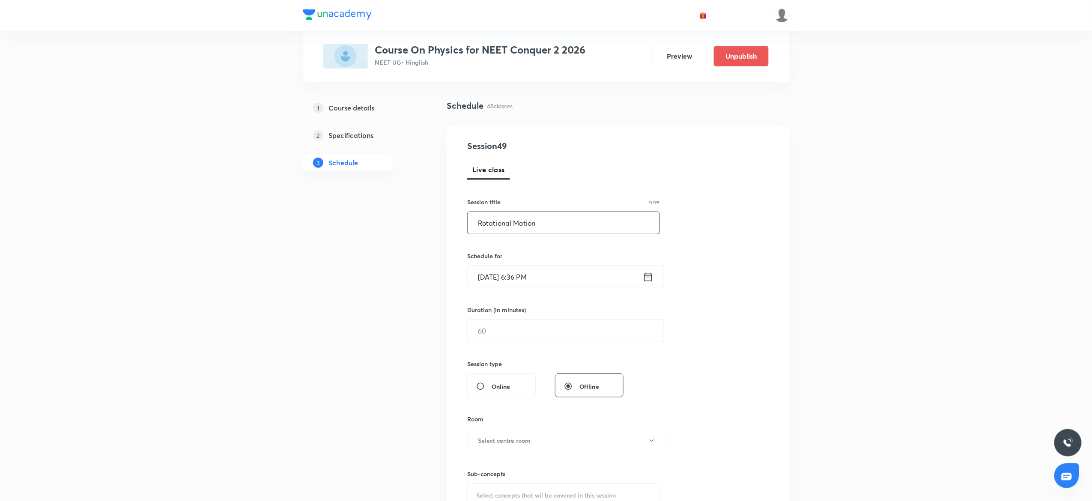
scroll to position [46, 0]
type input "Rotational Motion"
click at [492, 276] on input "Oct 2, 2025, 6:36 PM" at bounding box center [554, 276] width 175 height 22
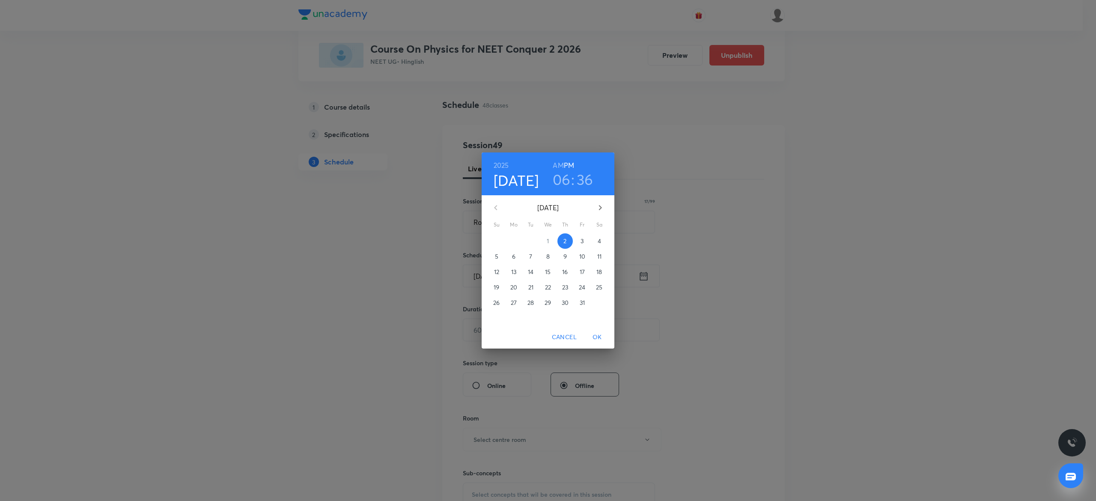
click at [599, 240] on p "4" at bounding box center [599, 241] width 3 height 9
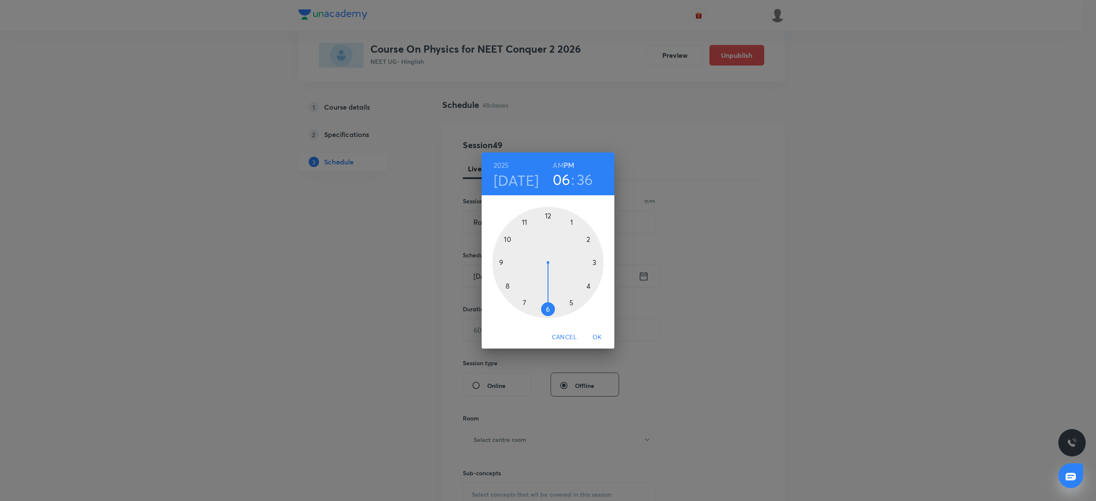
click at [529, 219] on div at bounding box center [547, 262] width 111 height 111
click at [556, 162] on h6 "AM" at bounding box center [558, 165] width 11 height 12
click at [595, 260] on div at bounding box center [547, 262] width 111 height 111
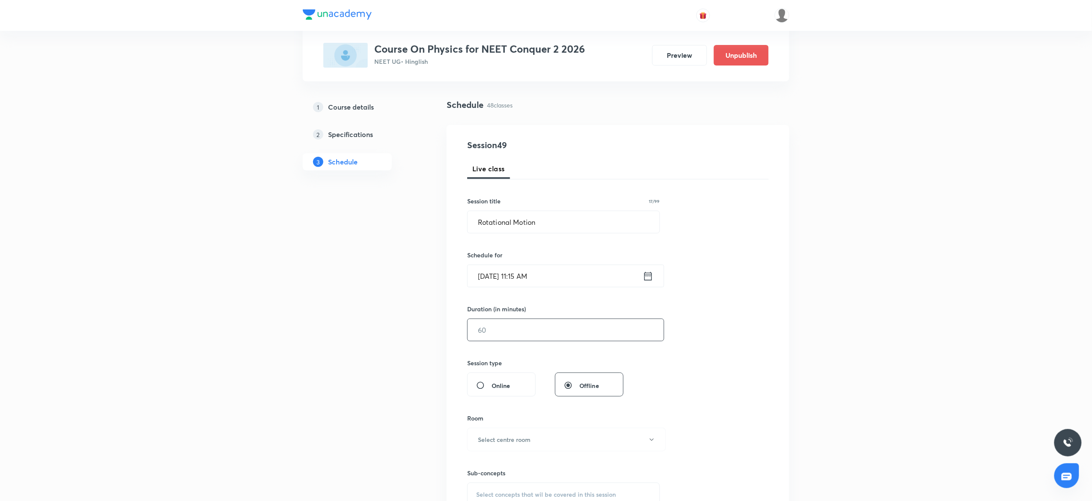
click at [485, 330] on input "text" at bounding box center [565, 330] width 196 height 22
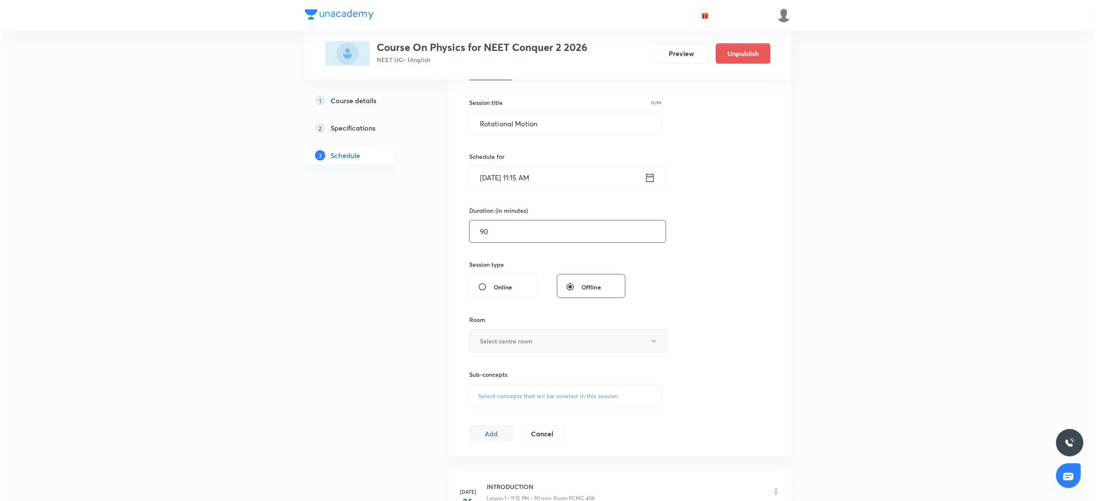
scroll to position [146, 0]
type input "90"
click at [485, 340] on h6 "Select centre room" at bounding box center [504, 340] width 53 height 9
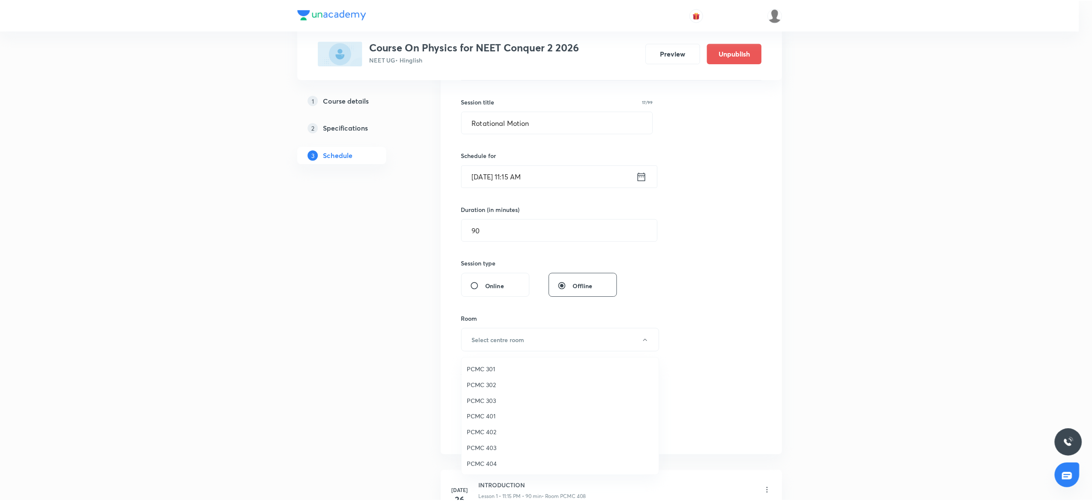
scroll to position [190, 0]
click at [469, 449] on span "306" at bounding box center [561, 447] width 187 height 9
click at [497, 399] on span "Select concepts that wil be covered in this session" at bounding box center [546, 395] width 140 height 7
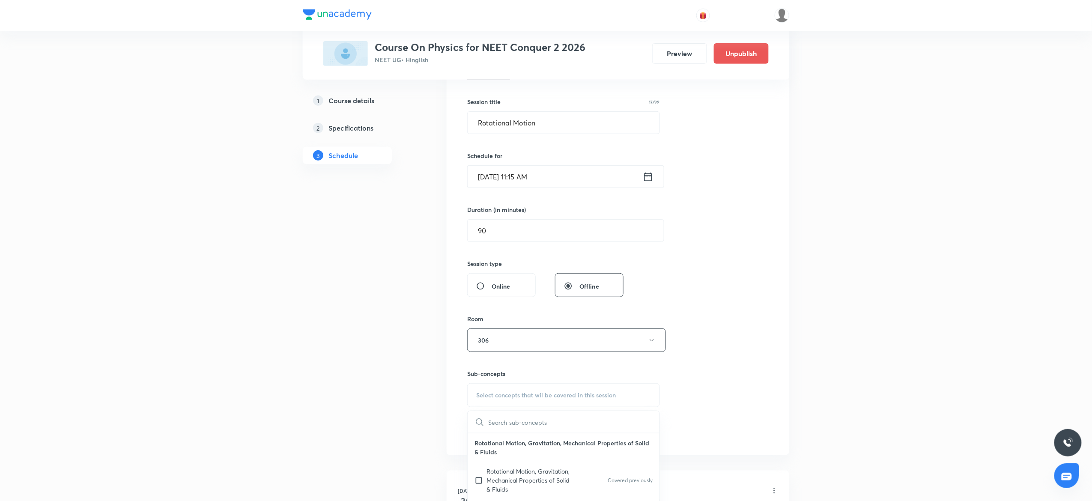
scroll to position [10, 0]
click at [495, 480] on p "Rotational Motion, Gravitation, Mechanical Properties of Solid & Fluids" at bounding box center [529, 469] width 86 height 27
checkbox input "true"
click at [776, 295] on div "Session 49 Live class Session title 17/99 Rotational Motion ​ Schedule for Oct …" at bounding box center [617, 250] width 342 height 448
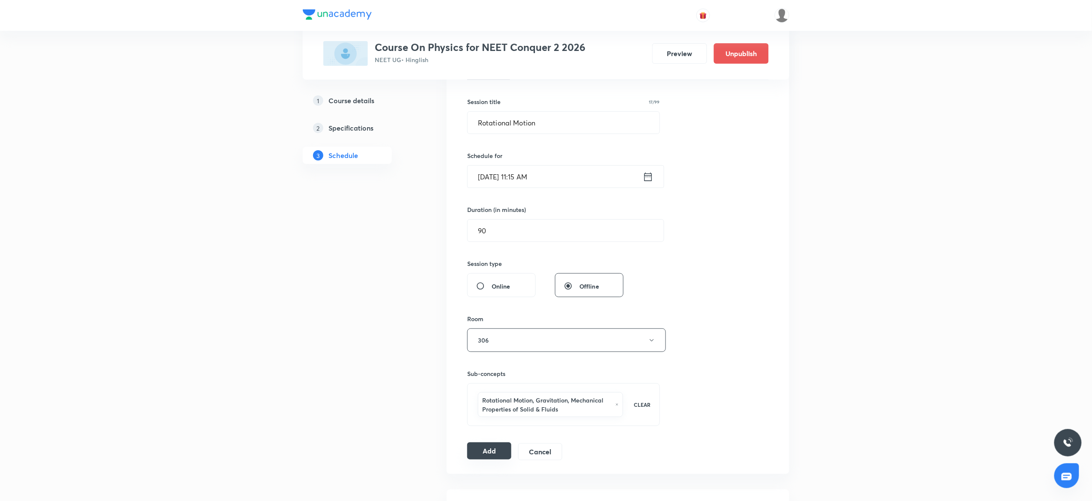
click at [489, 452] on button "Add" at bounding box center [489, 450] width 44 height 17
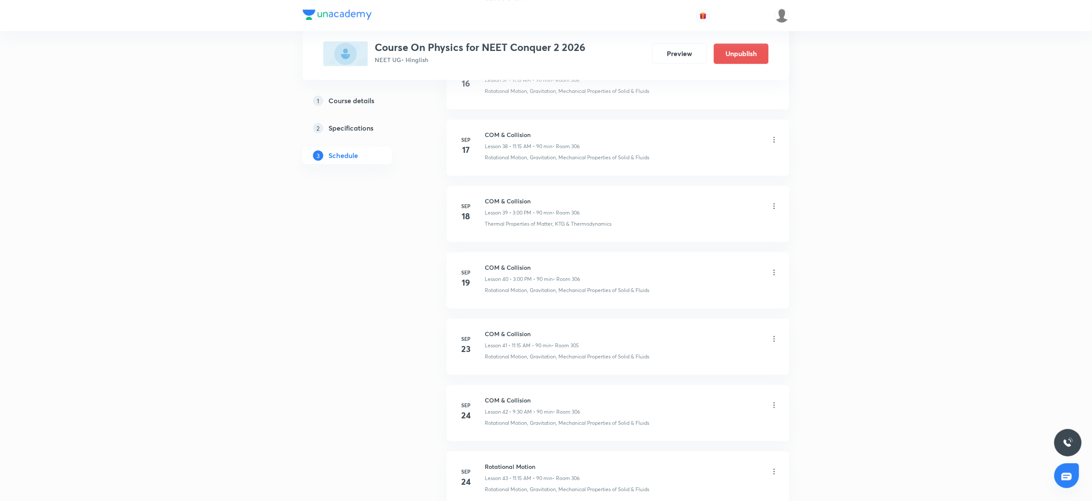
scroll to position [3057, 0]
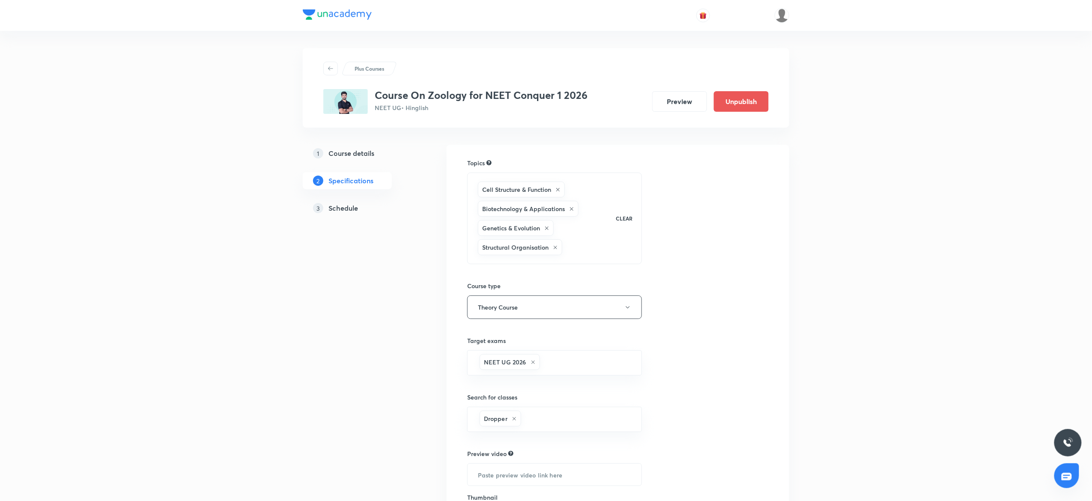
click at [348, 214] on link "3 Schedule" at bounding box center [361, 207] width 116 height 17
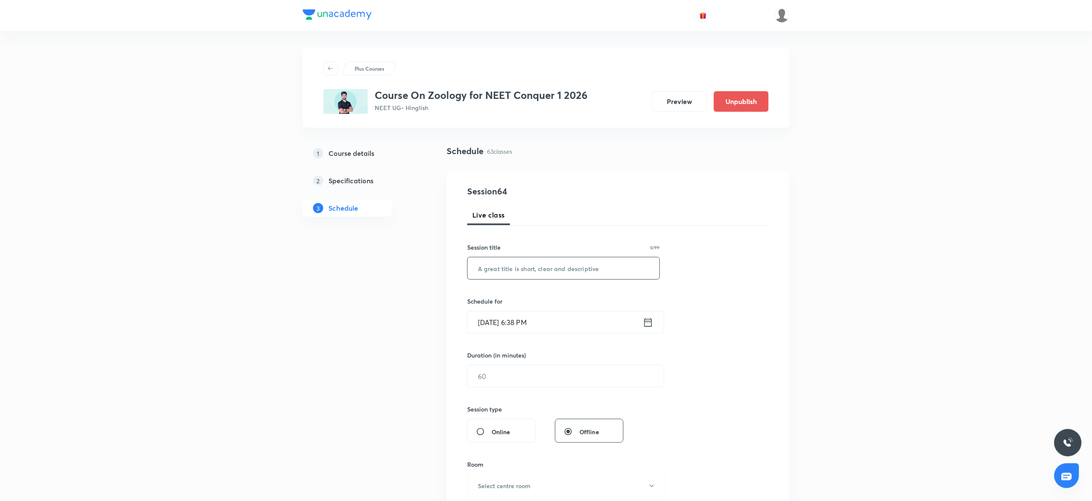
click at [577, 272] on input "text" at bounding box center [563, 268] width 192 height 22
paste input "Locomotion & movement"
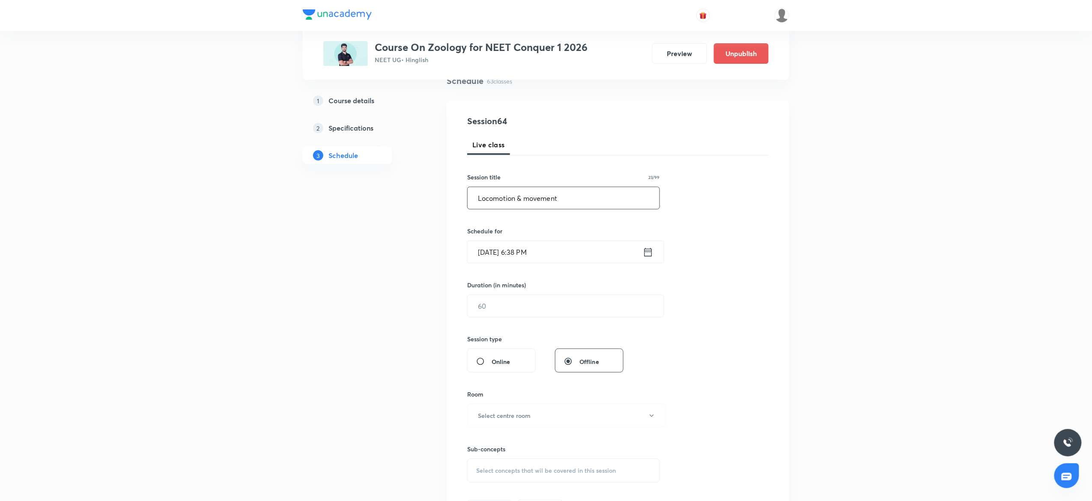
scroll to position [73, 0]
type input "Locomotion & movement"
click at [541, 253] on input "Oct 2, 2025, 6:38 PM" at bounding box center [554, 249] width 175 height 22
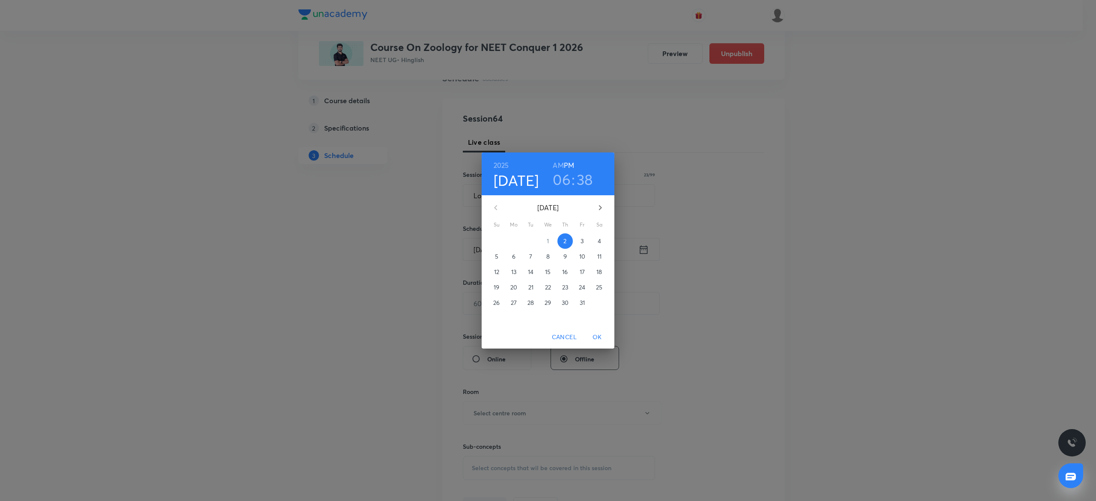
click at [581, 243] on p "3" at bounding box center [581, 241] width 3 height 9
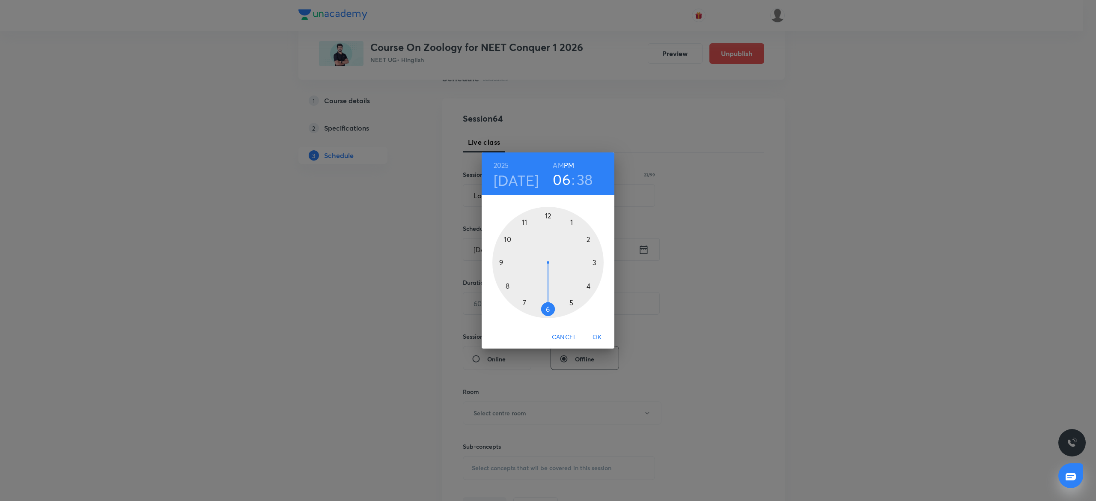
click at [500, 262] on div at bounding box center [547, 262] width 111 height 111
click at [558, 169] on h6 "AM" at bounding box center [558, 165] width 11 height 12
click at [548, 306] on div at bounding box center [547, 262] width 111 height 111
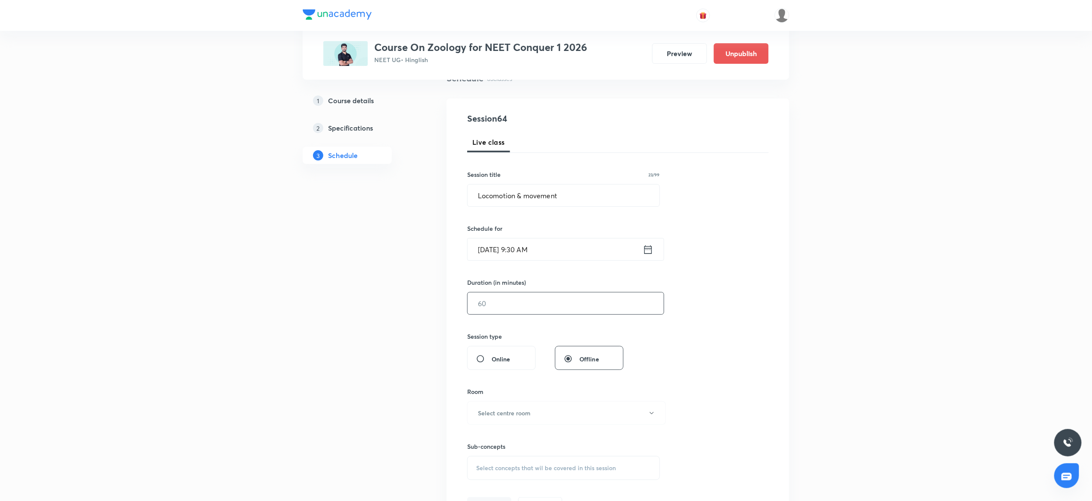
click at [497, 309] on input "text" at bounding box center [565, 303] width 196 height 22
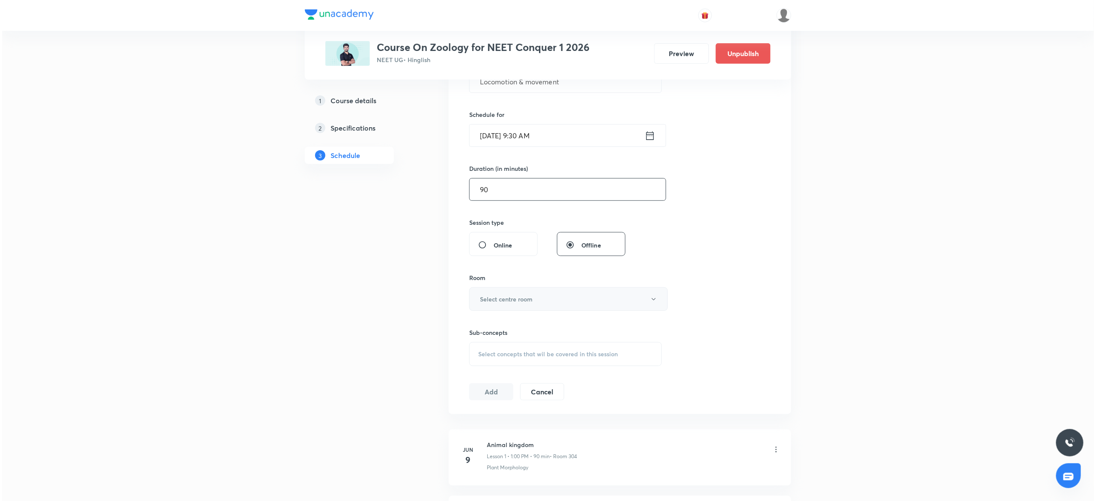
scroll to position [187, 0]
type input "90"
click at [484, 309] on button "Select centre room" at bounding box center [566, 298] width 199 height 24
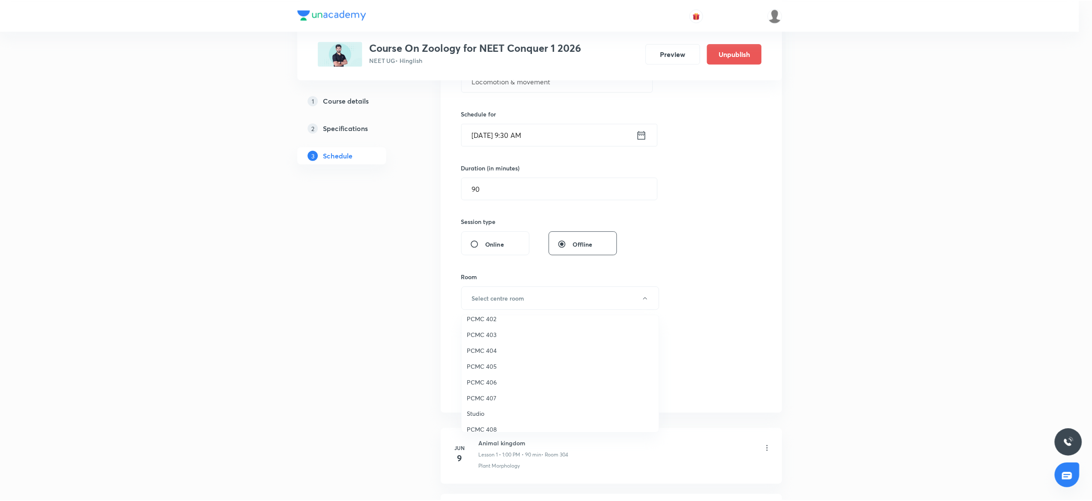
scroll to position [73, 0]
click at [487, 428] on span "PCMC 408" at bounding box center [561, 428] width 187 height 9
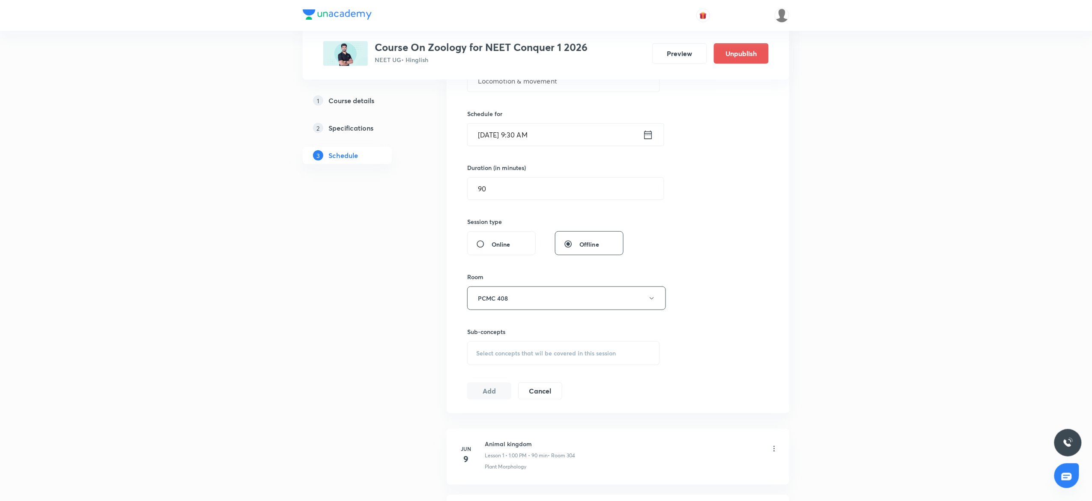
click at [491, 340] on div "Sub-concepts Select concepts that wil be covered in this session" at bounding box center [563, 346] width 193 height 38
click at [488, 347] on div "Select concepts that wil be covered in this session" at bounding box center [563, 353] width 193 height 24
click at [491, 435] on p "Fruit" at bounding box center [492, 435] width 12 height 9
checkbox input "true"
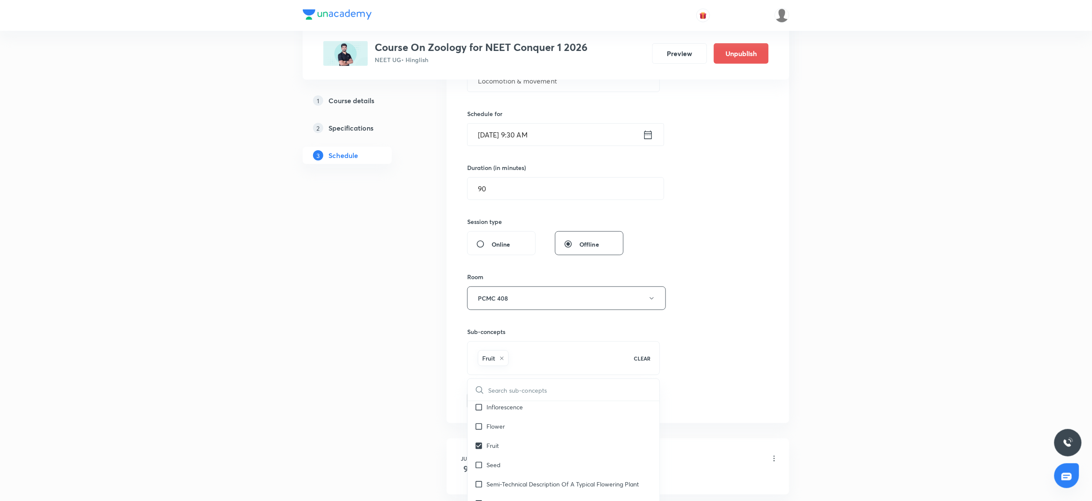
click at [701, 327] on div "Session 64 Live class Session title 23/99 Locomotion & movement ​ Schedule for …" at bounding box center [617, 203] width 301 height 412
click at [491, 400] on button "Add" at bounding box center [489, 399] width 44 height 17
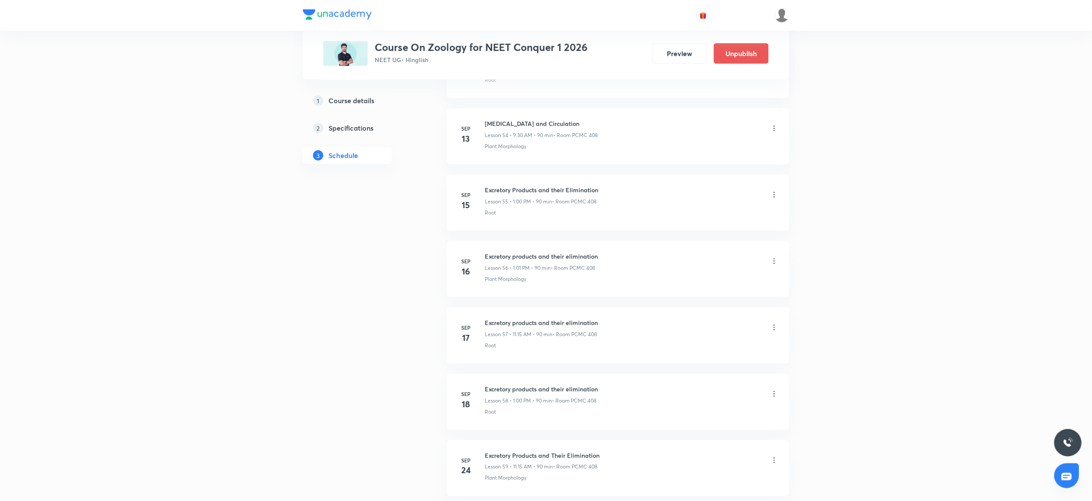
scroll to position [4056, 0]
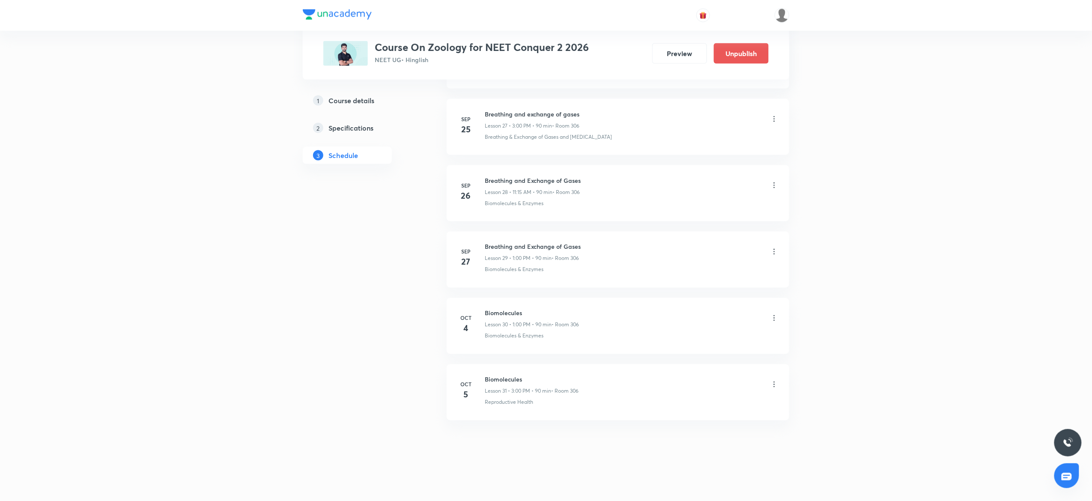
click at [778, 315] on icon at bounding box center [774, 318] width 9 height 9
click at [770, 318] on div at bounding box center [548, 250] width 1096 height 501
click at [777, 316] on icon at bounding box center [774, 318] width 9 height 9
click at [694, 340] on p "Edit" at bounding box center [691, 339] width 11 height 9
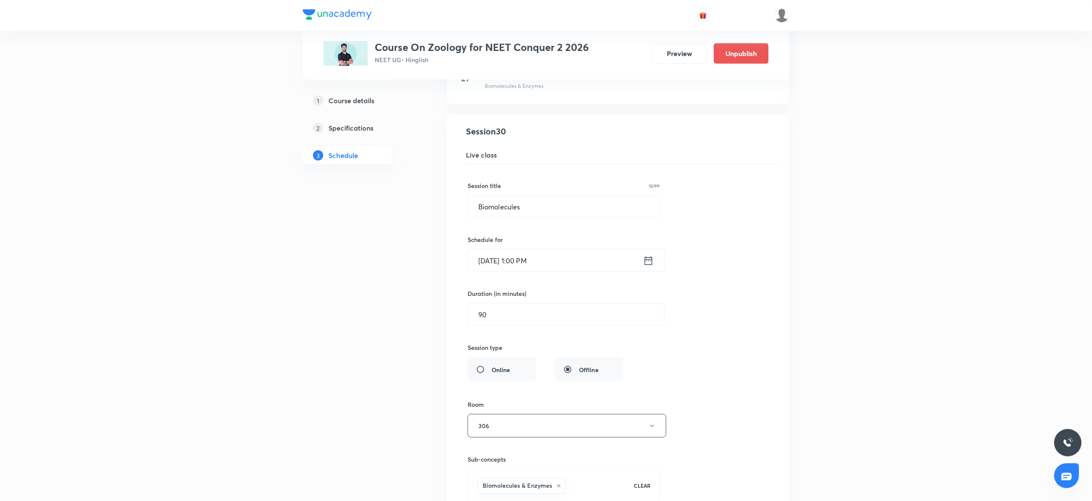
scroll to position [1982, 0]
drag, startPoint x: 532, startPoint y: 217, endPoint x: 434, endPoint y: 223, distance: 98.2
paste input "breathing and exchange of gases"
type input "breathing and exchange of gases"
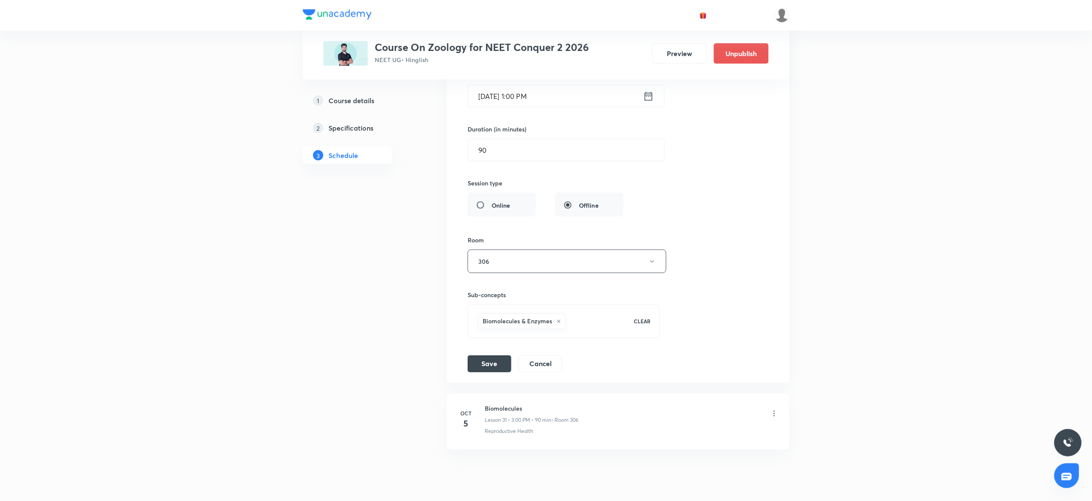
scroll to position [2150, 0]
click at [494, 366] on button "Save" at bounding box center [489, 361] width 44 height 17
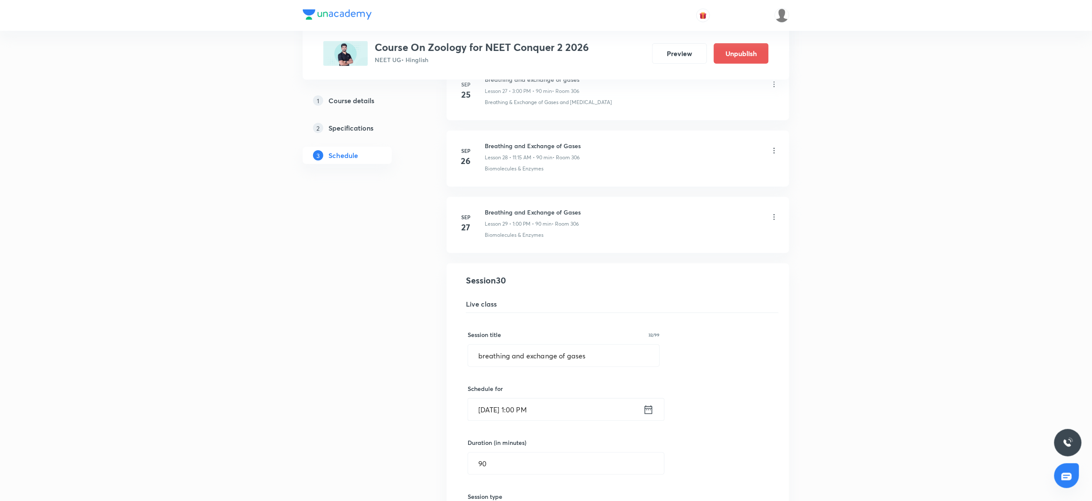
scroll to position [1833, 0]
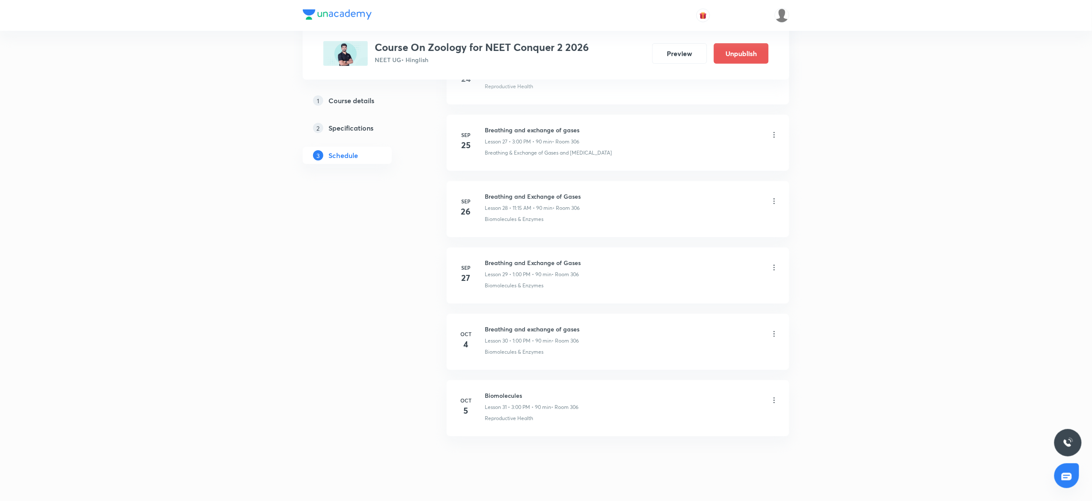
click at [776, 399] on li "Oct 5 Biomolecules Lesson 31 • 3:00 PM • 90 min • Room 306 Reproductive Health" at bounding box center [617, 408] width 342 height 56
click at [773, 404] on icon at bounding box center [774, 400] width 9 height 9
click at [702, 431] on li "Edit" at bounding box center [726, 430] width 94 height 16
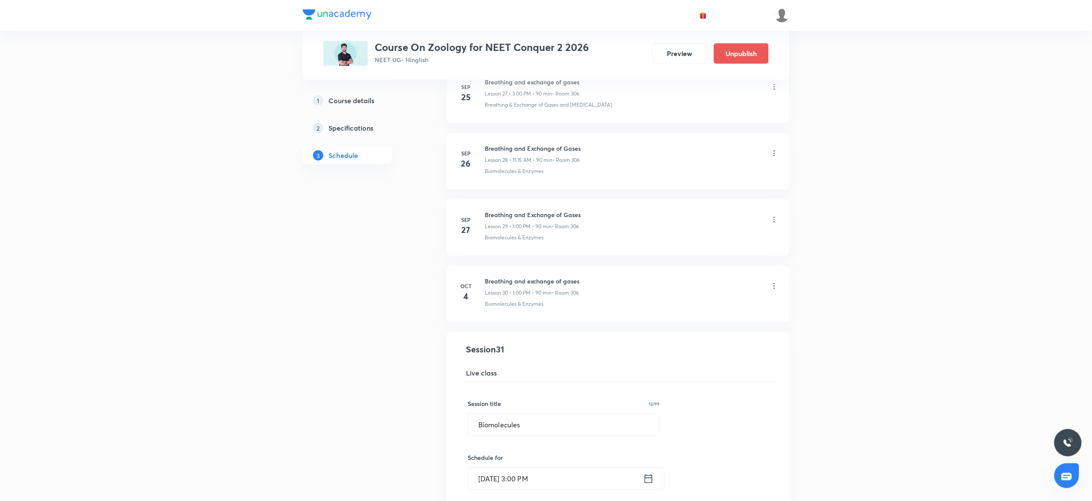
scroll to position [1934, 0]
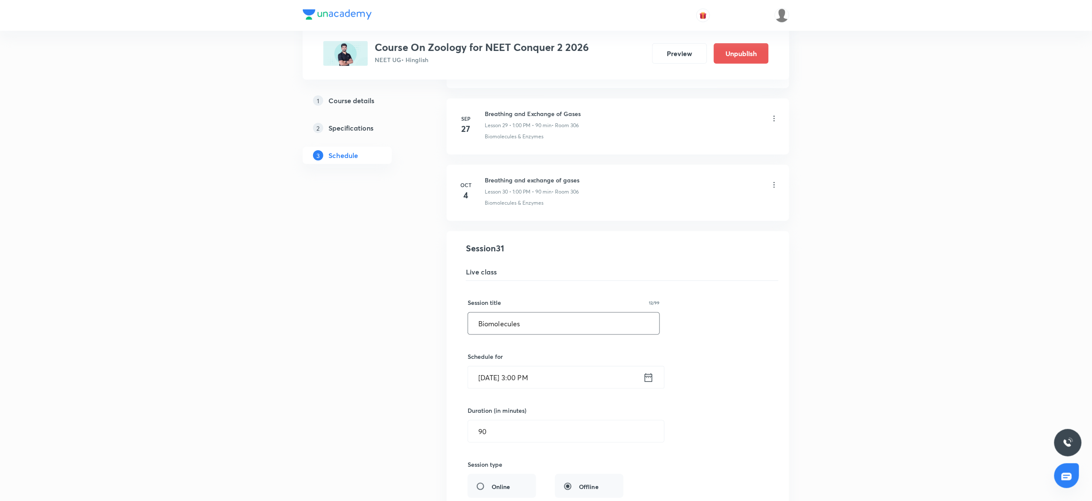
drag, startPoint x: 533, startPoint y: 327, endPoint x: 360, endPoint y: 347, distance: 174.1
paste input "breathing and exchange of gases"
type input "breathing and exchange of gases"
click at [485, 388] on input "Oct 5, 2025, 3:00 PM" at bounding box center [555, 377] width 175 height 22
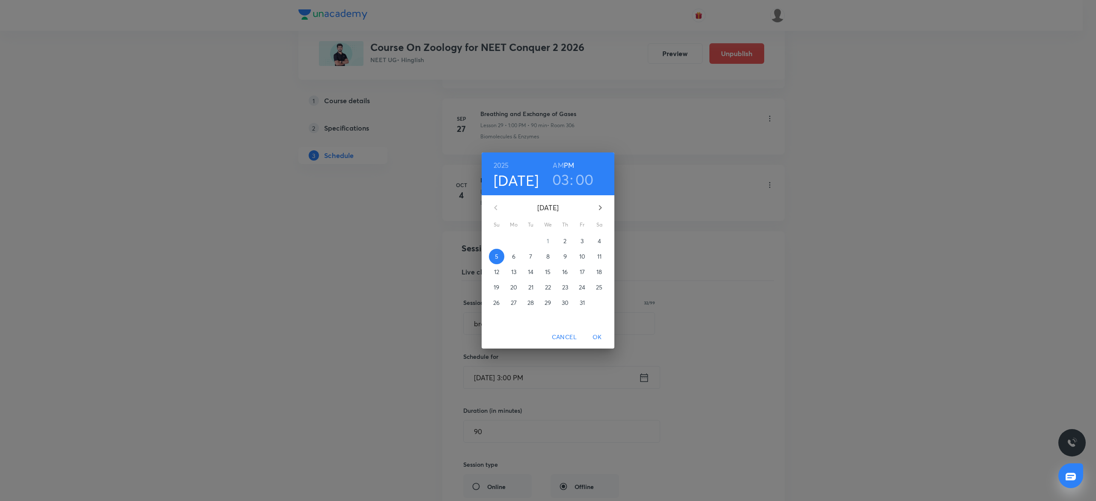
click at [582, 236] on button "3" at bounding box center [581, 240] width 15 height 15
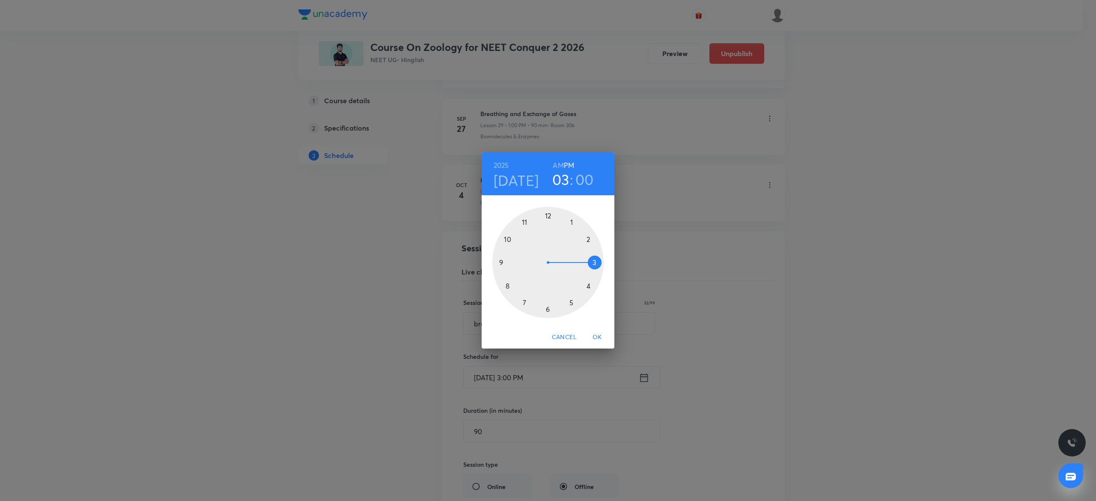
click at [523, 224] on div at bounding box center [547, 262] width 111 height 111
click at [559, 169] on h6 "AM" at bounding box center [558, 165] width 11 height 12
click at [592, 259] on div at bounding box center [547, 262] width 111 height 111
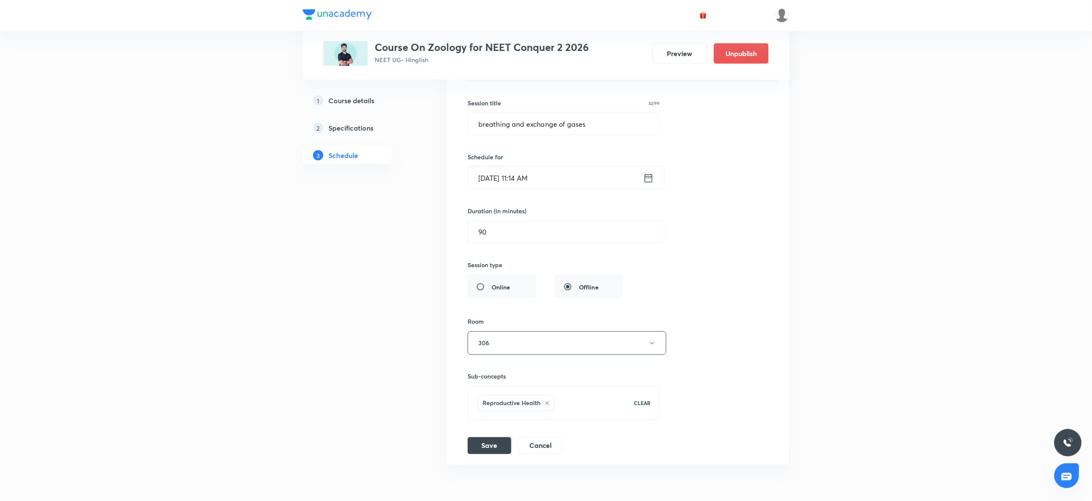
scroll to position [2136, 0]
click at [485, 451] on button "Save" at bounding box center [489, 442] width 44 height 17
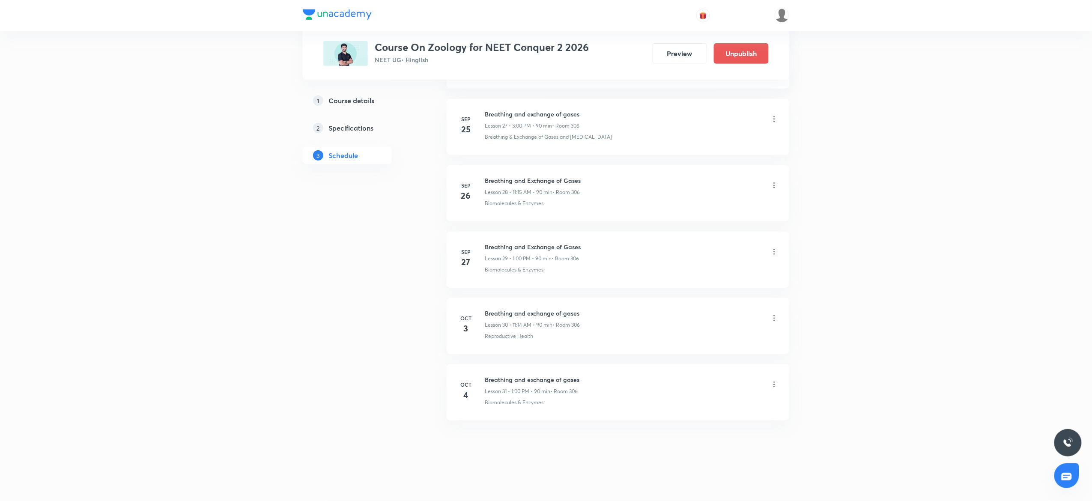
scroll to position [1857, 0]
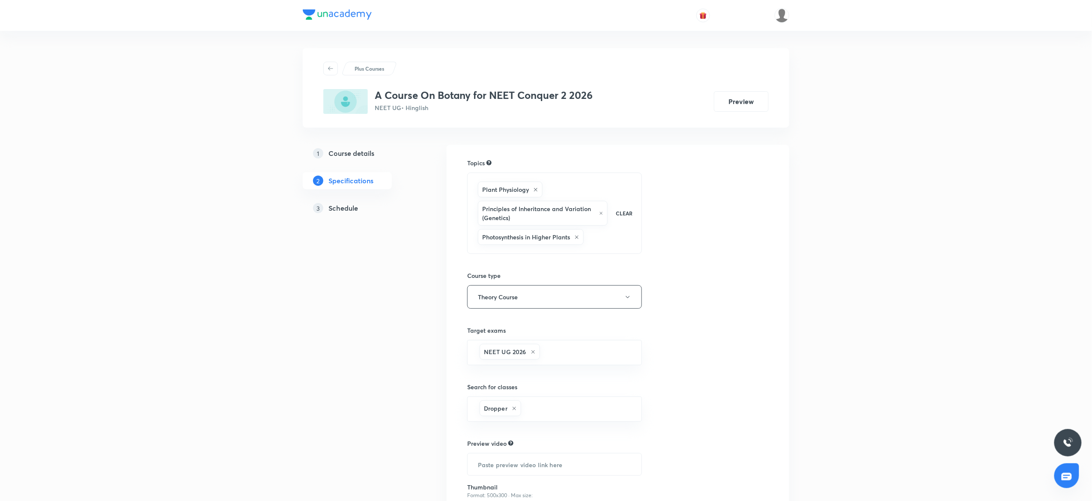
click at [331, 213] on link "3 Schedule" at bounding box center [361, 207] width 116 height 17
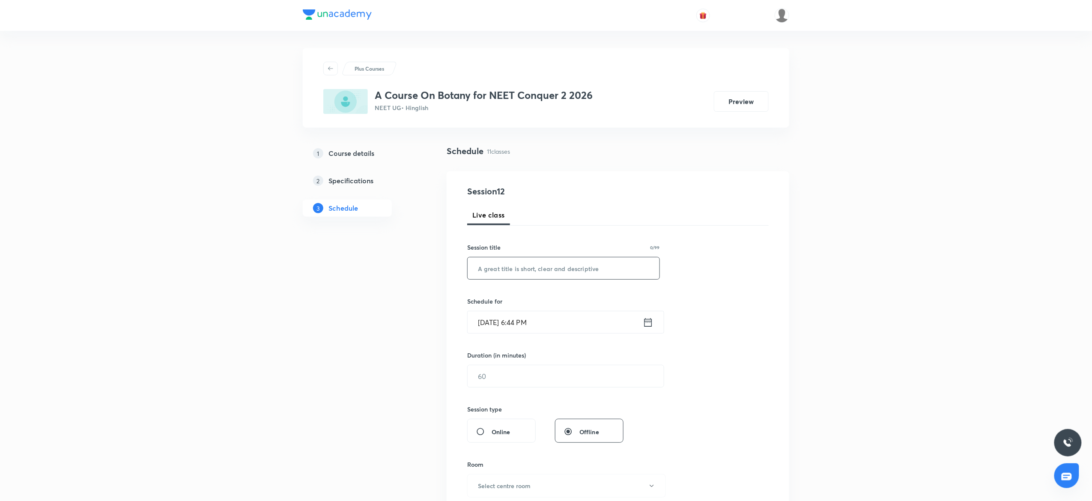
click at [491, 277] on input "text" at bounding box center [563, 268] width 192 height 22
type input "v"
paste input "anatomy of flowering plants"
drag, startPoint x: 478, startPoint y: 265, endPoint x: 483, endPoint y: 271, distance: 7.3
click at [483, 271] on input "anatomy of flowering plants" at bounding box center [563, 268] width 192 height 22
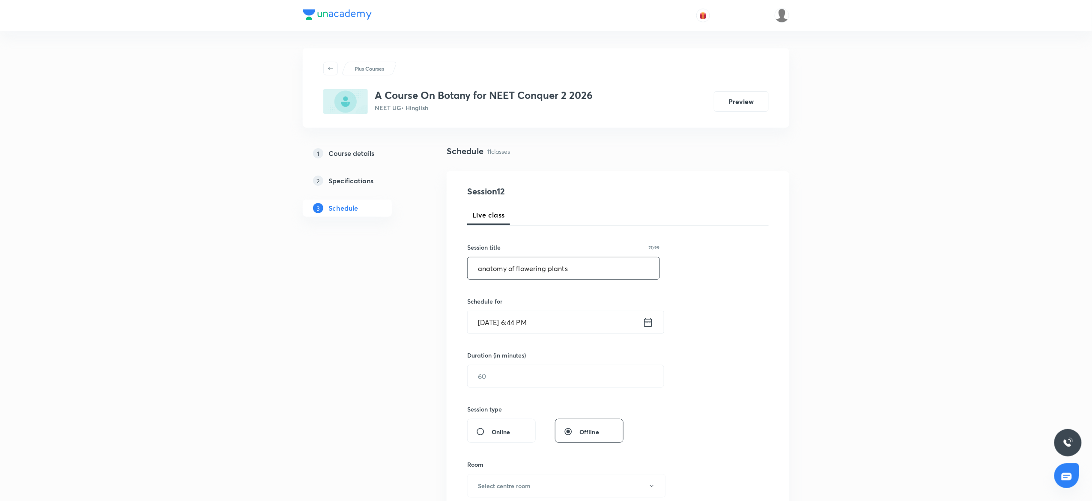
click at [483, 271] on input "anatomy of flowering plants" at bounding box center [563, 268] width 192 height 22
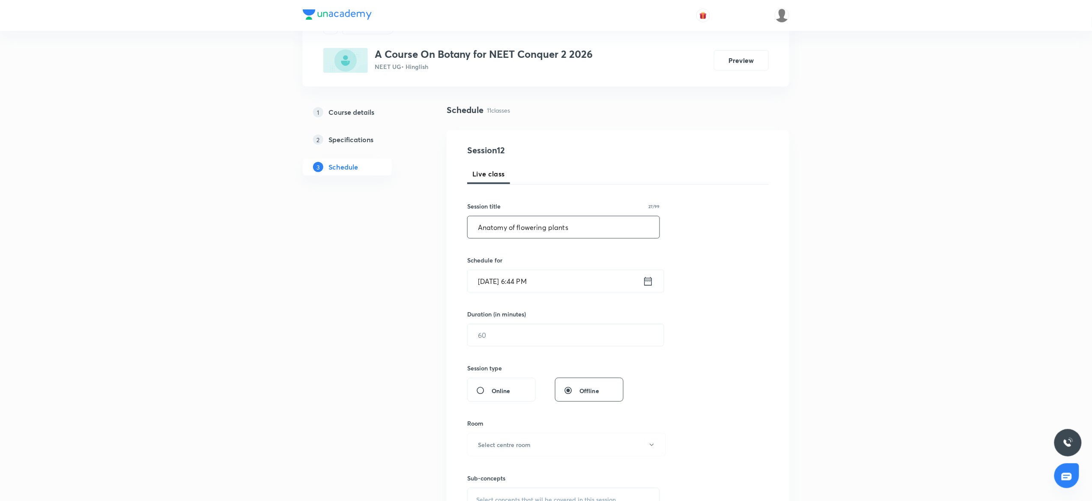
scroll to position [43, 0]
type input "Anatomy of flowering plants"
click at [495, 283] on input "[DATE] 6:44 PM" at bounding box center [554, 279] width 175 height 22
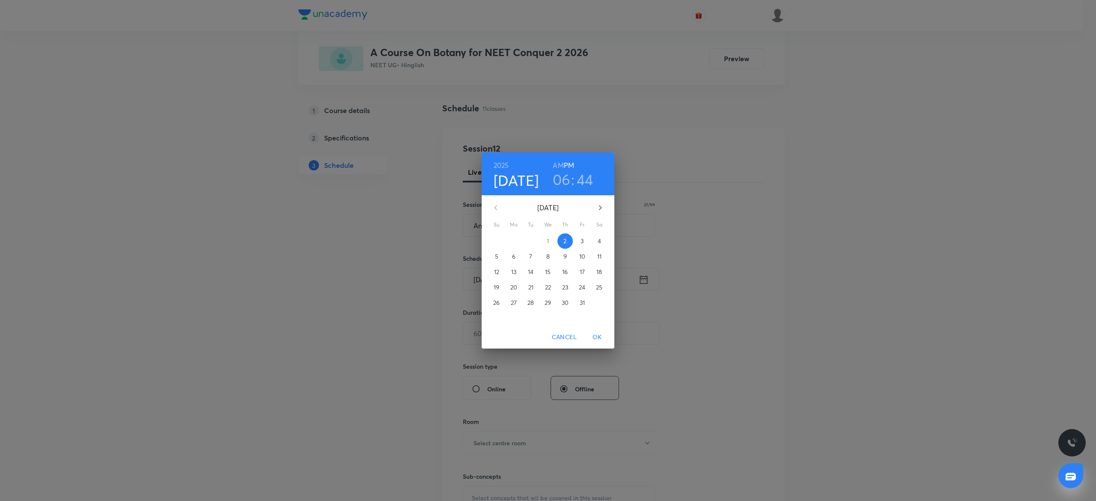
click at [581, 241] on p "3" at bounding box center [581, 241] width 3 height 9
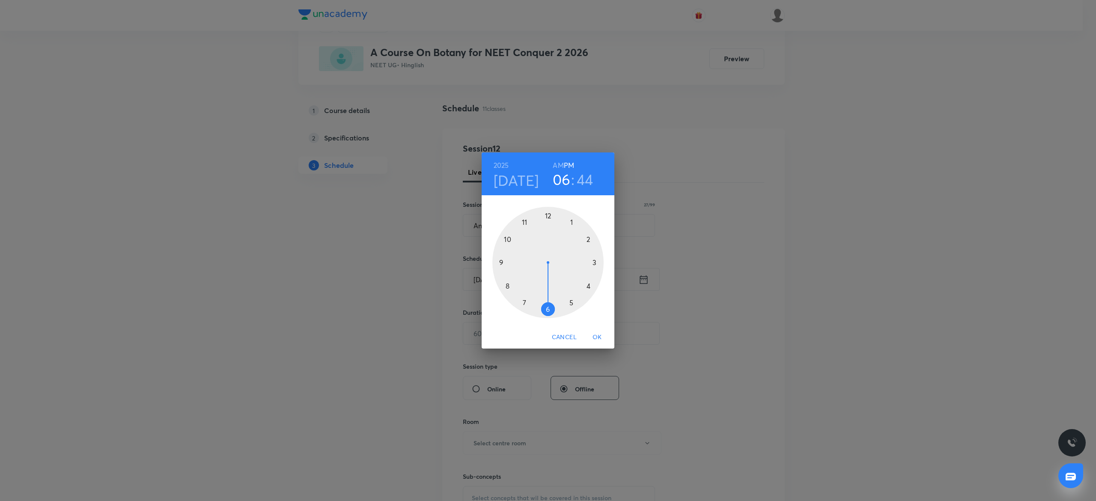
click at [567, 220] on div at bounding box center [547, 262] width 111 height 111
click at [548, 215] on div at bounding box center [547, 262] width 111 height 111
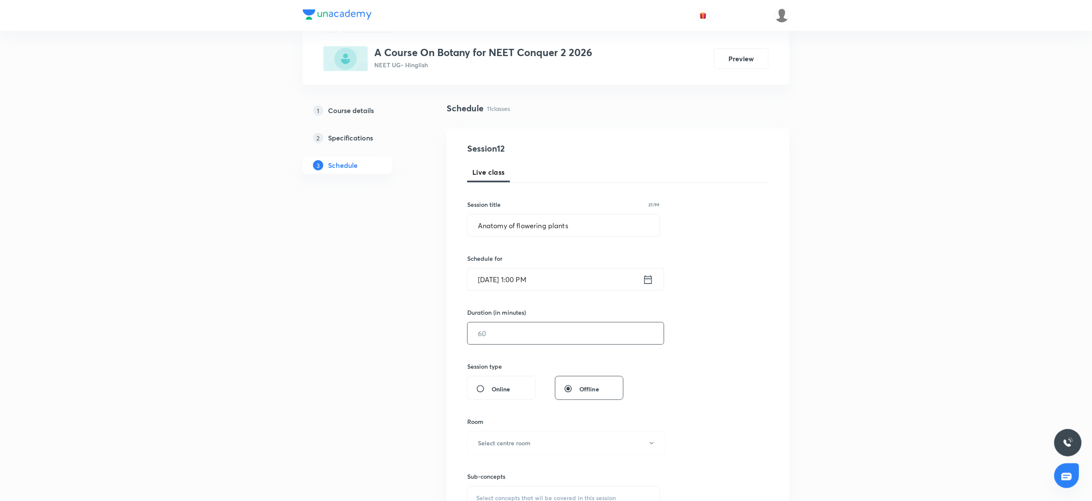
click at [490, 338] on input "text" at bounding box center [565, 333] width 196 height 22
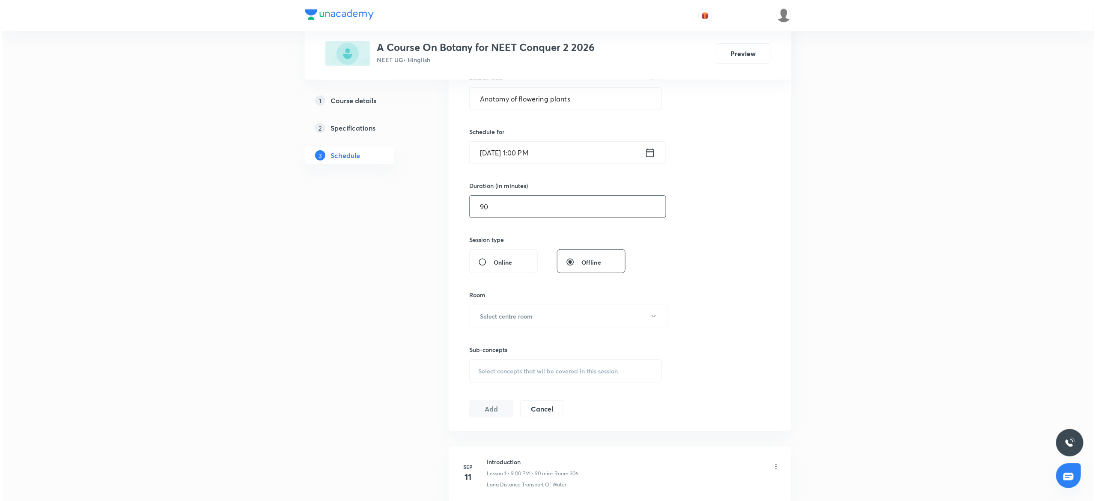
scroll to position [178, 0]
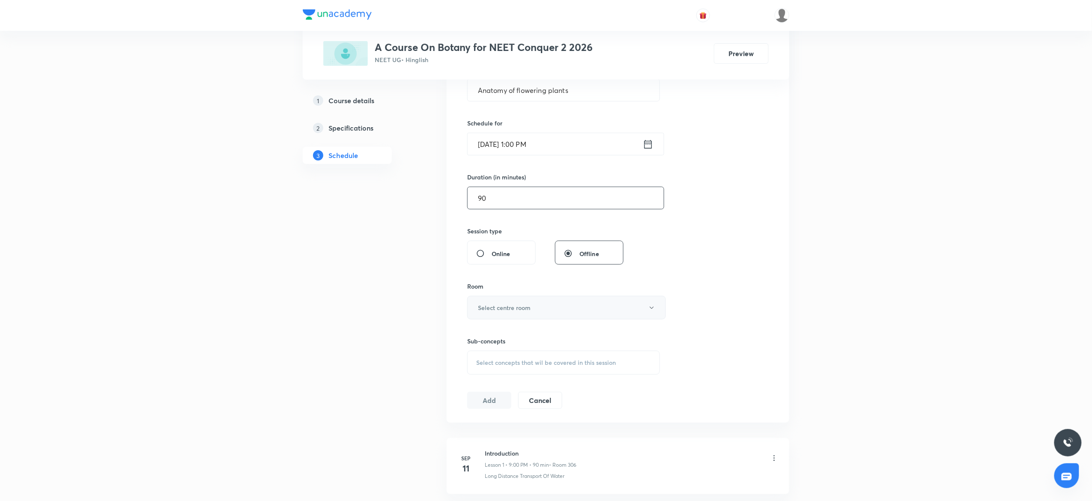
type input "90"
click at [488, 305] on h6 "Select centre room" at bounding box center [504, 307] width 53 height 9
click at [471, 421] on li "306" at bounding box center [562, 415] width 198 height 16
click at [485, 357] on div "Select concepts that wil be covered in this session" at bounding box center [563, 363] width 193 height 24
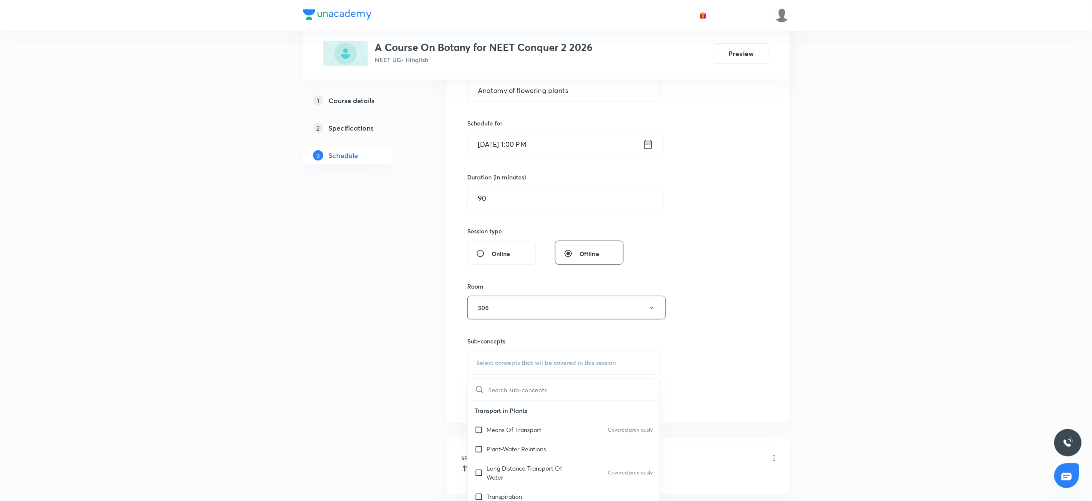
click at [485, 440] on div "Plant-Water Relations" at bounding box center [563, 448] width 192 height 19
checkbox input "true"
click at [696, 355] on div "Session 12 Live class Session title 27/99 Anatomy of flowering plants ​ Schedul…" at bounding box center [617, 213] width 301 height 412
click at [492, 414] on button "Add" at bounding box center [489, 409] width 44 height 17
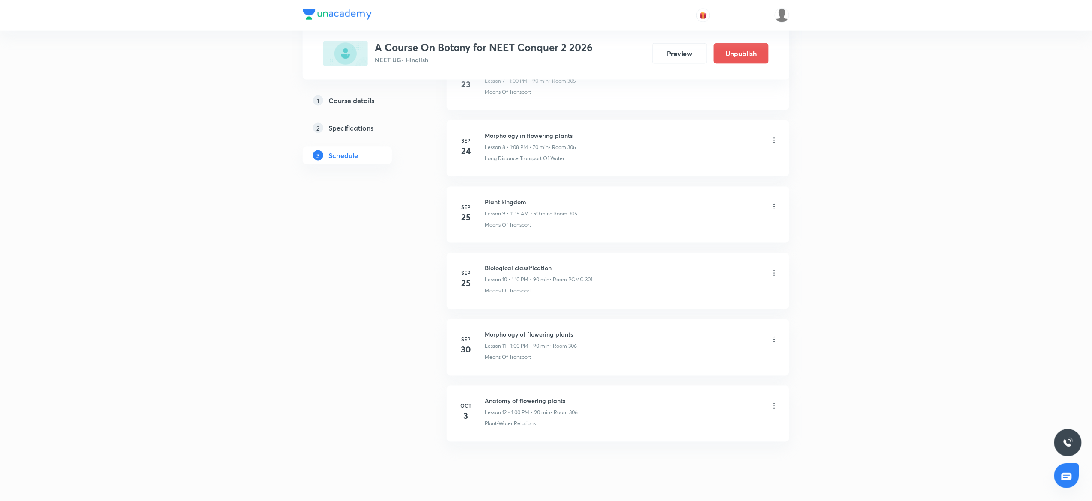
scroll to position [571, 0]
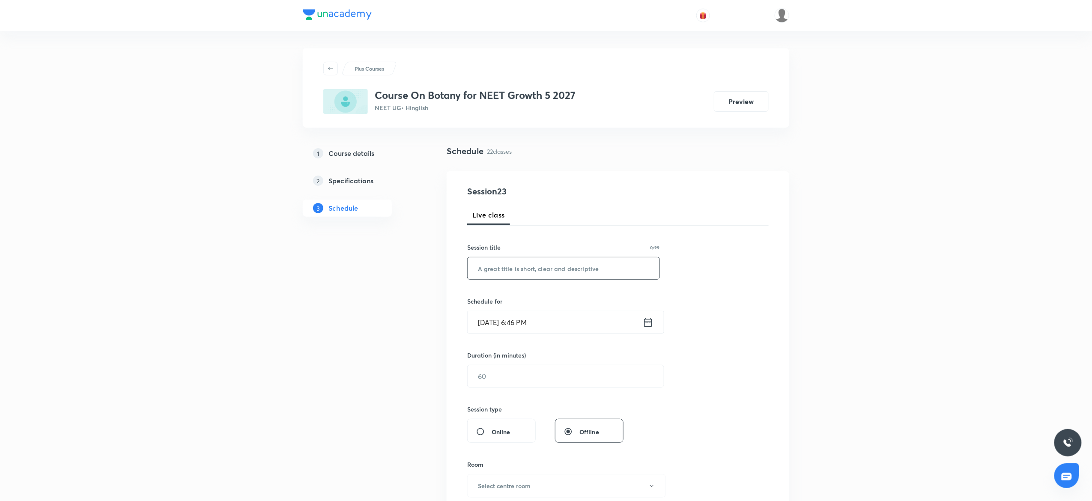
click at [516, 266] on input "text" at bounding box center [563, 268] width 192 height 22
paste input "biological classification"
type input "biological classification"
click at [494, 325] on input "Oct 2, 2025, 6:46 PM" at bounding box center [554, 322] width 175 height 22
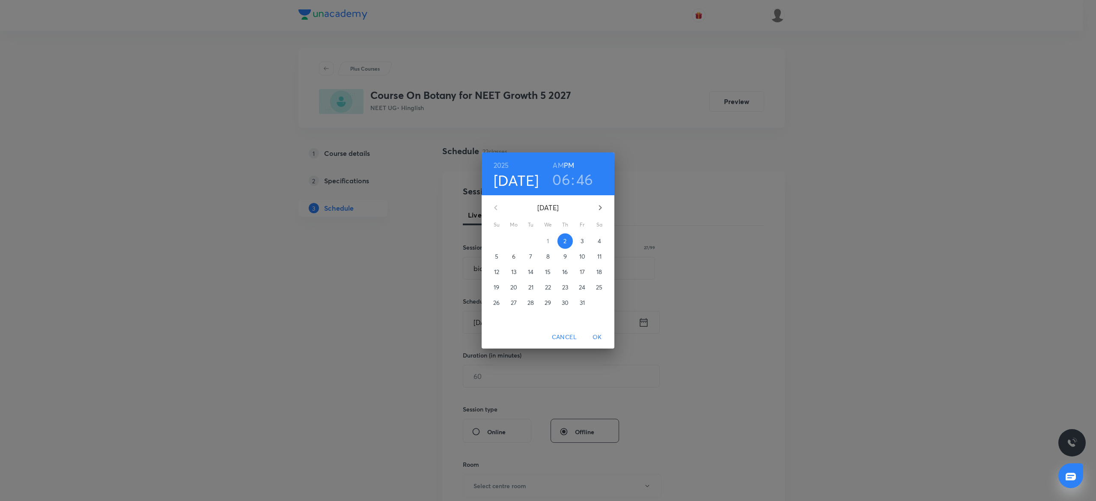
click at [584, 238] on span "3" at bounding box center [581, 241] width 15 height 9
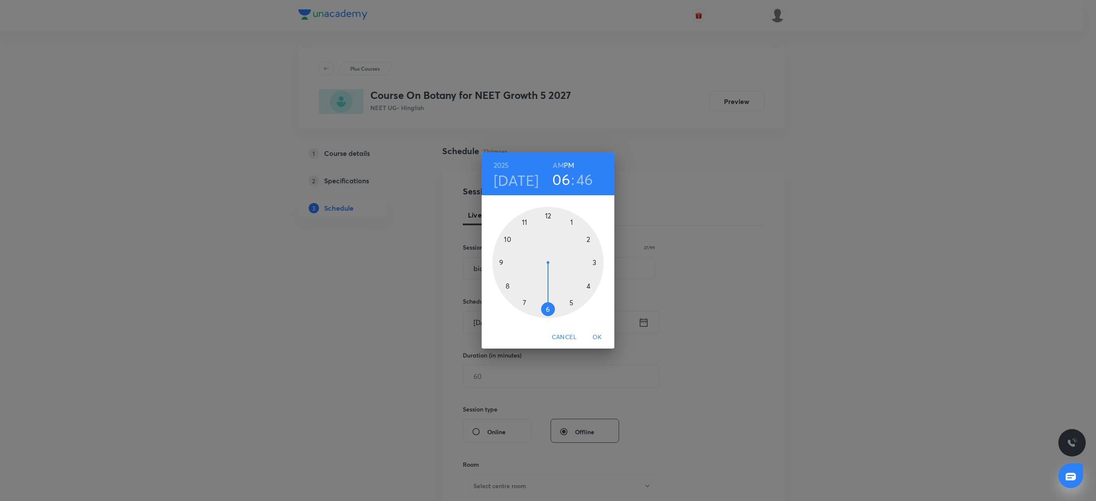
click at [571, 300] on div at bounding box center [547, 262] width 111 height 111
click at [499, 264] on div at bounding box center [547, 262] width 111 height 111
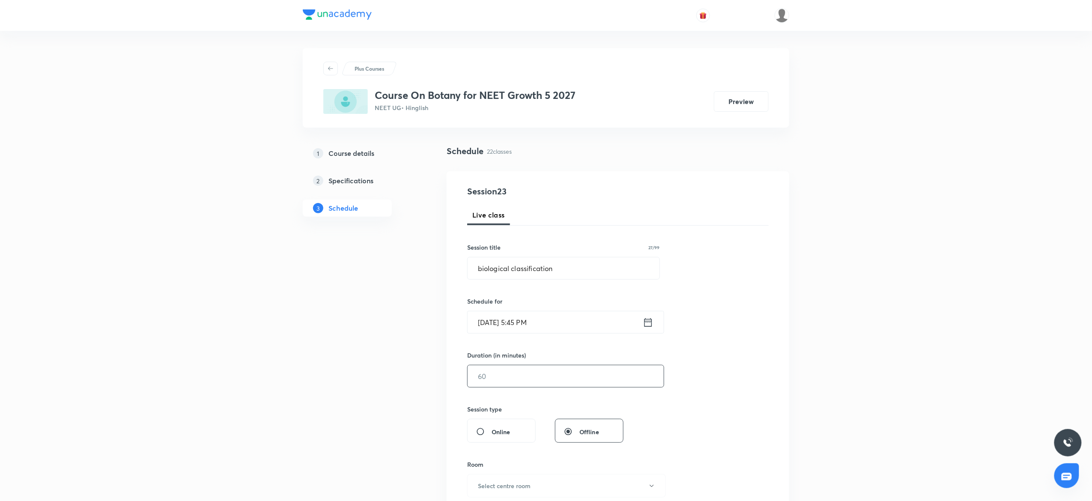
click at [485, 370] on input "text" at bounding box center [565, 376] width 196 height 22
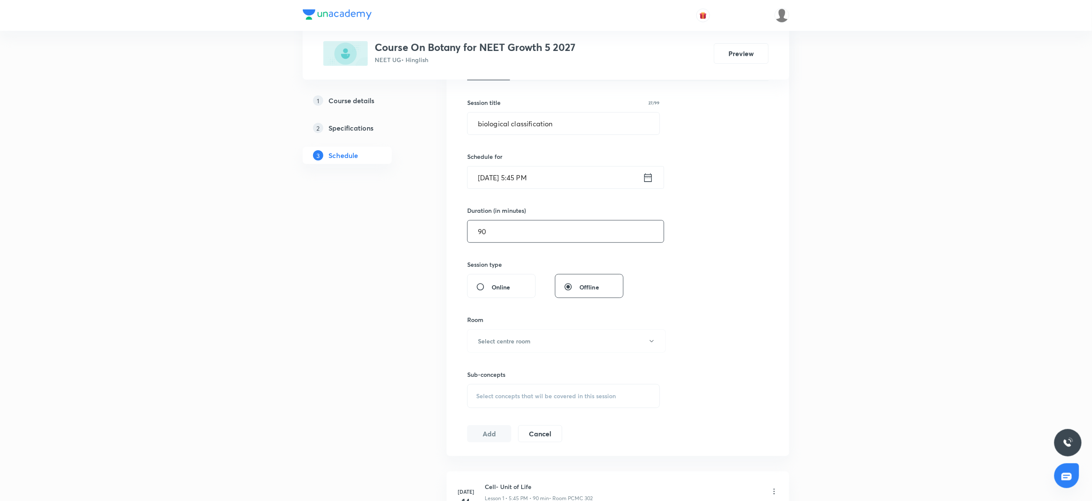
scroll to position [146, 0]
type input "90"
click at [489, 348] on button "Select centre room" at bounding box center [566, 340] width 199 height 24
click at [483, 388] on span "PCMC 302" at bounding box center [561, 385] width 187 height 9
click at [499, 405] on div "Select concepts that wil be covered in this session" at bounding box center [563, 395] width 193 height 24
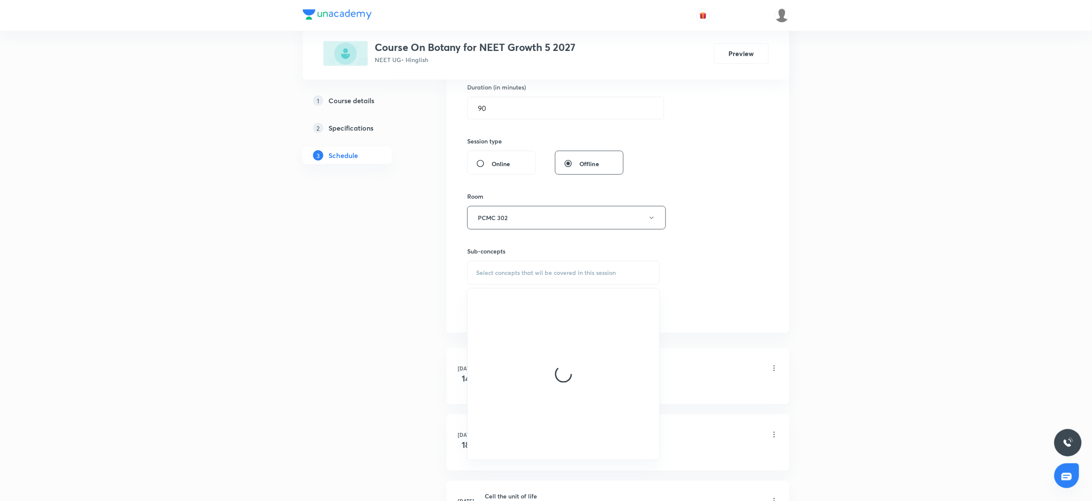
scroll to position [277, 0]
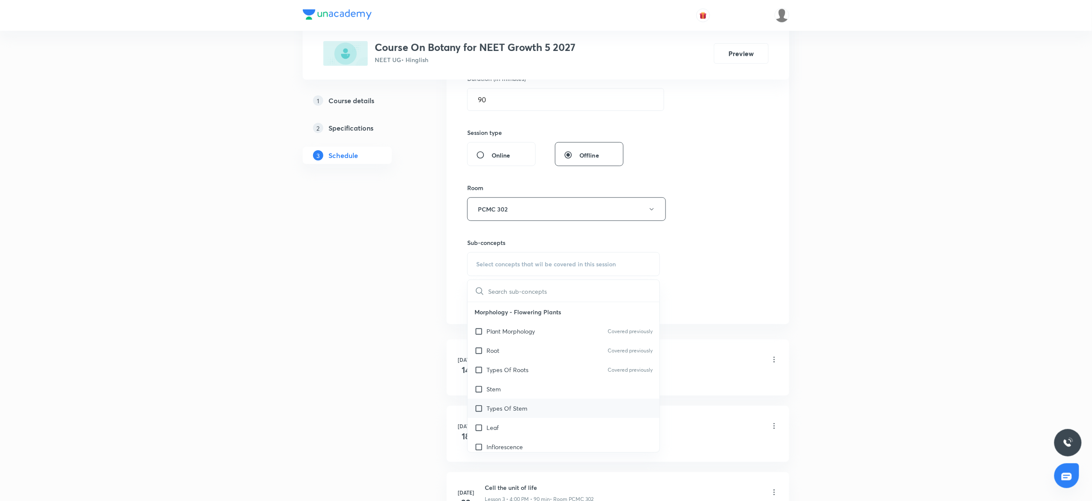
click at [509, 416] on div "Types Of Stem" at bounding box center [563, 408] width 192 height 19
checkbox input "true"
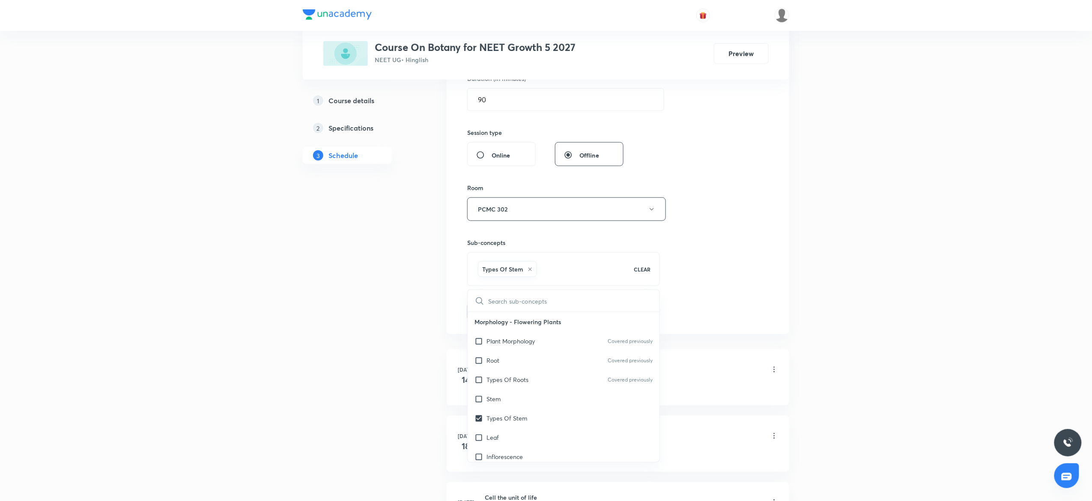
click at [770, 243] on div "Session 23 Live class Session title 27/99 biological classification ​ Schedule …" at bounding box center [617, 114] width 342 height 439
click at [490, 312] on button "Add" at bounding box center [489, 310] width 44 height 17
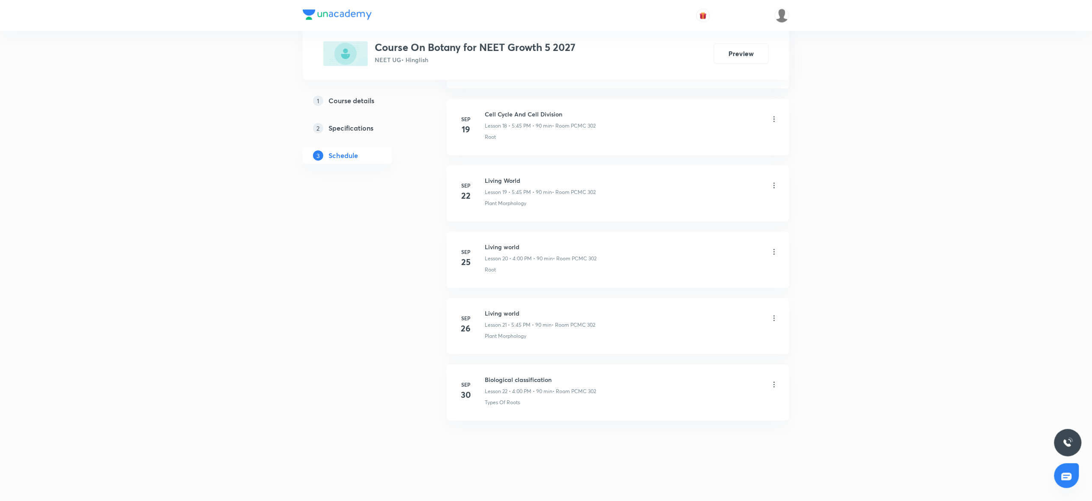
scroll to position [1258, 0]
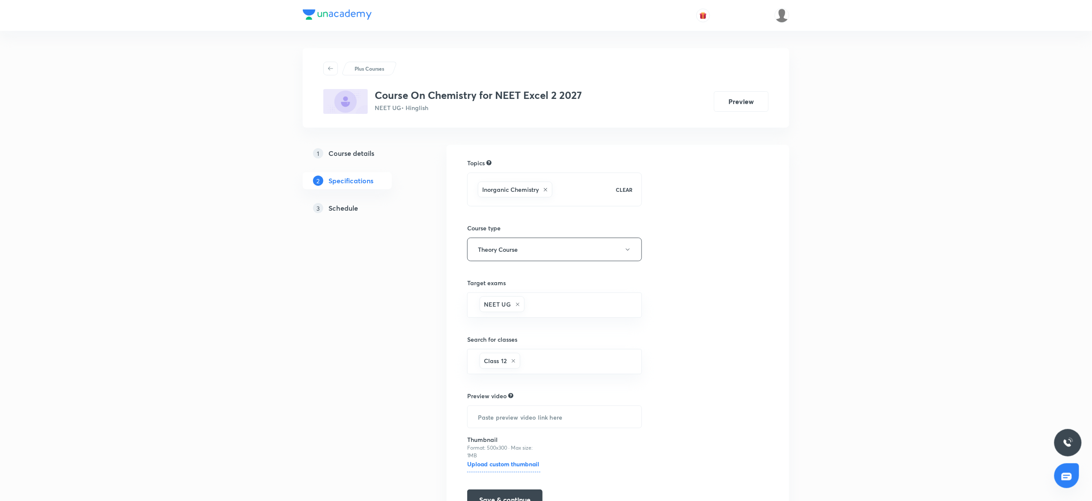
click at [343, 212] on h5 "Schedule" at bounding box center [343, 208] width 30 height 10
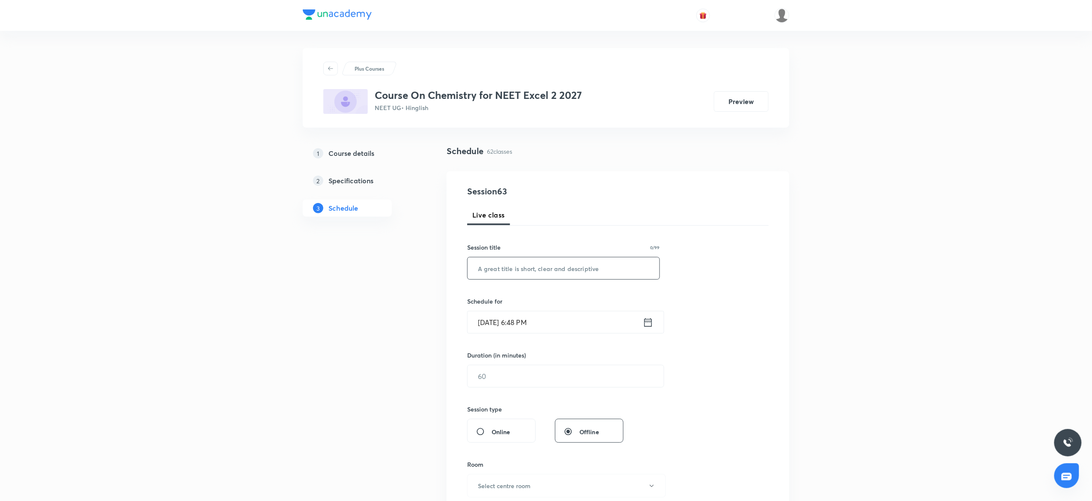
click at [525, 265] on input "text" at bounding box center [563, 268] width 192 height 22
paste input "amines"
click at [480, 268] on input "amines" at bounding box center [563, 268] width 192 height 22
type input "Amines"
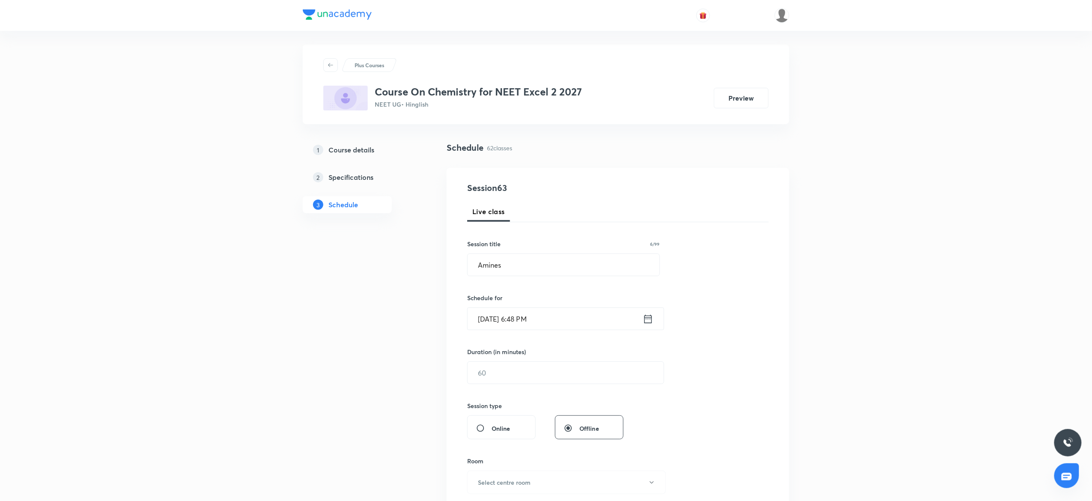
click at [514, 318] on input "[DATE] 6:48 PM" at bounding box center [554, 319] width 175 height 22
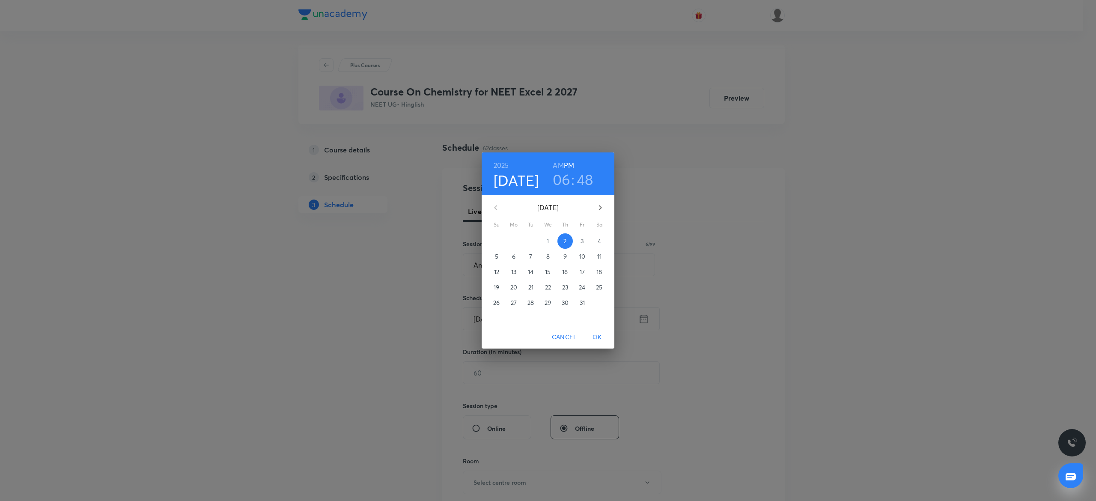
click at [581, 241] on p "3" at bounding box center [581, 241] width 3 height 9
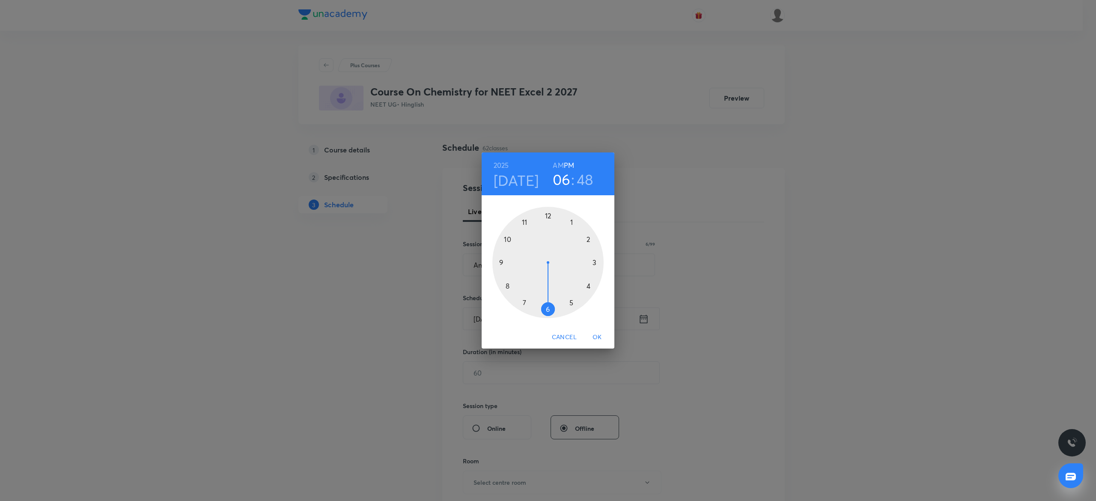
click at [593, 262] on div at bounding box center [547, 262] width 111 height 111
click at [548, 215] on div at bounding box center [547, 262] width 111 height 111
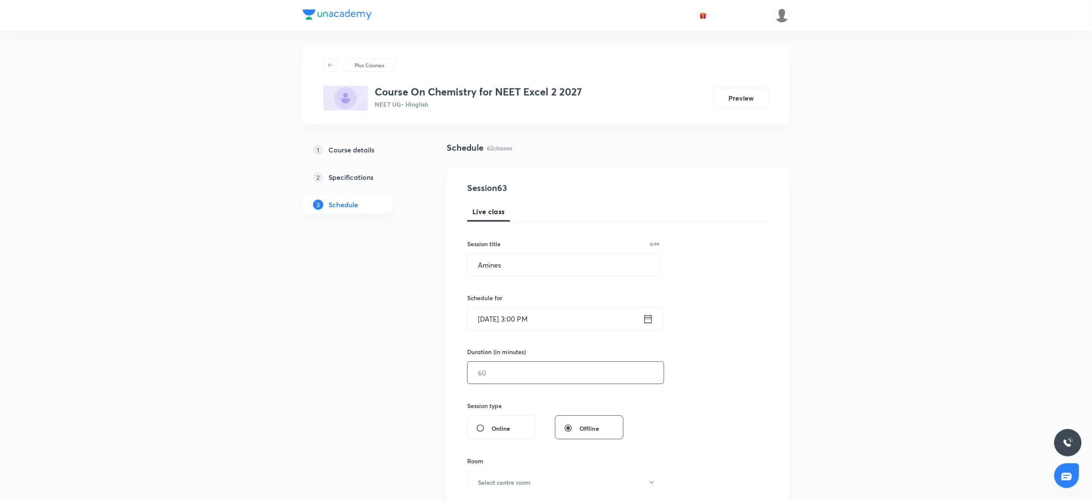
click at [490, 377] on input "text" at bounding box center [565, 373] width 196 height 22
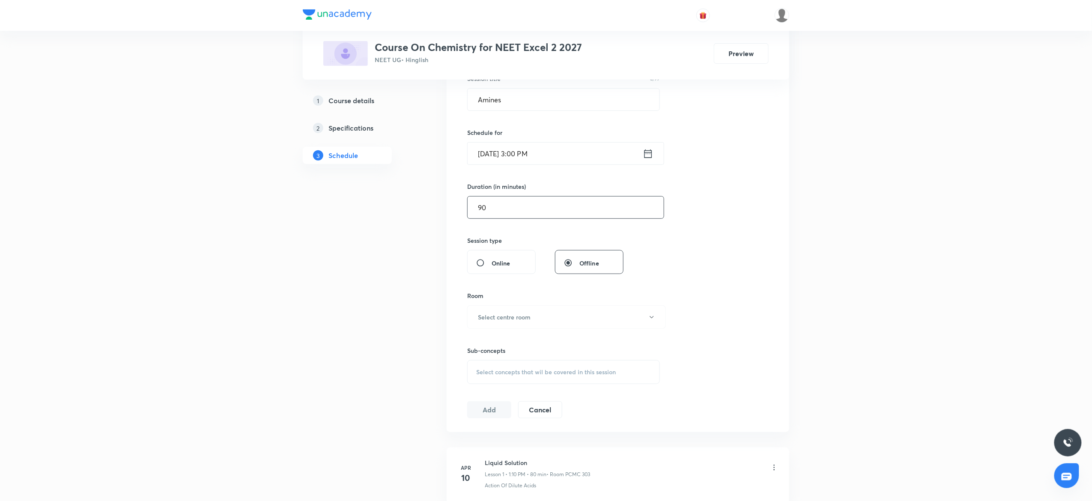
scroll to position [184, 0]
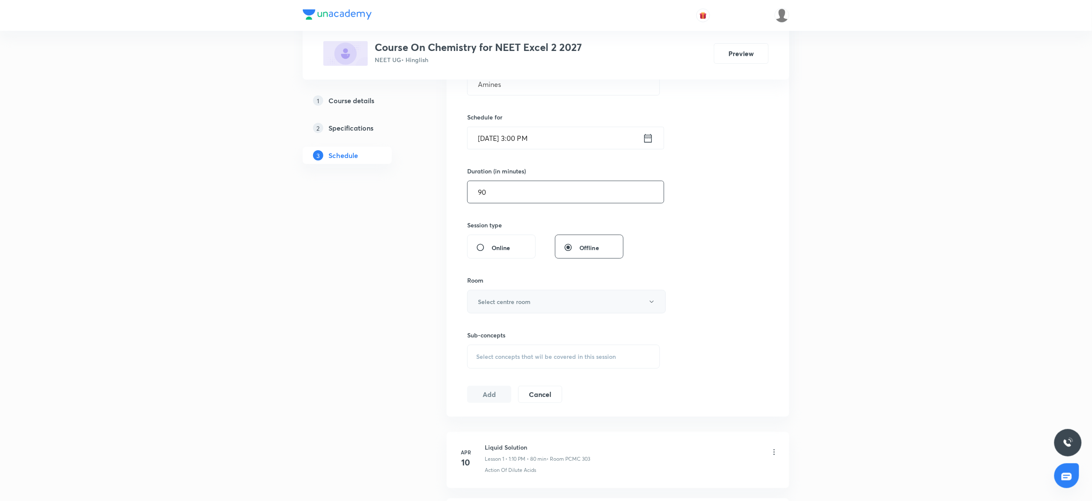
type input "90"
click at [495, 301] on h6 "Select centre room" at bounding box center [504, 301] width 53 height 9
click at [490, 360] on span "PCMC 303" at bounding box center [561, 361] width 187 height 9
click at [505, 358] on span "Select concepts that wil be covered in this session" at bounding box center [546, 356] width 140 height 7
click at [538, 455] on p "Tests For CO₃²⁻/HCO₃⁻ And SO₃²⁻/HSO₃⁻ Radicals" at bounding box center [529, 447] width 86 height 18
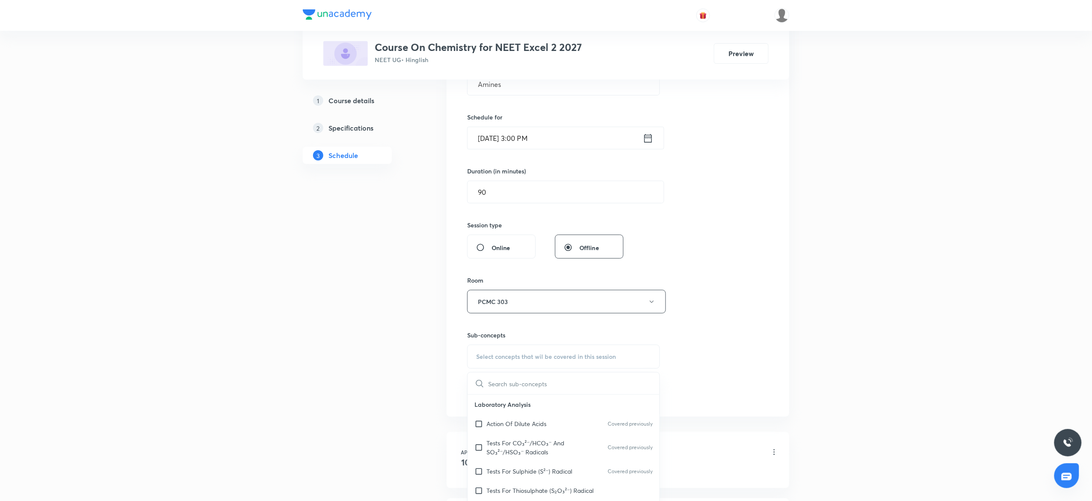
checkbox input "true"
click at [685, 373] on div "Session 63 Live class Session title 6/99 Amines ​ Schedule for Oct 3, 2025, 3:0…" at bounding box center [617, 211] width 301 height 421
click at [482, 417] on button "Add" at bounding box center [489, 412] width 44 height 17
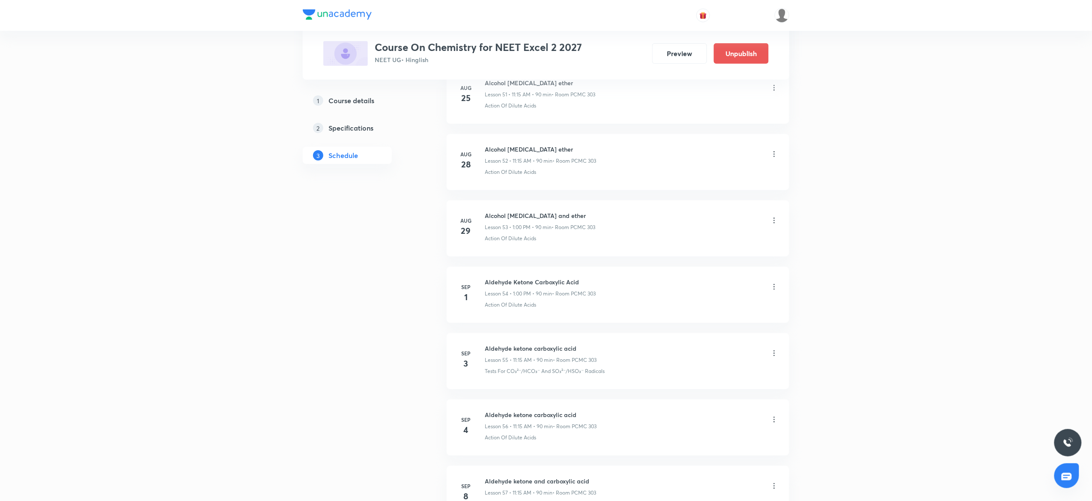
scroll to position [3433, 0]
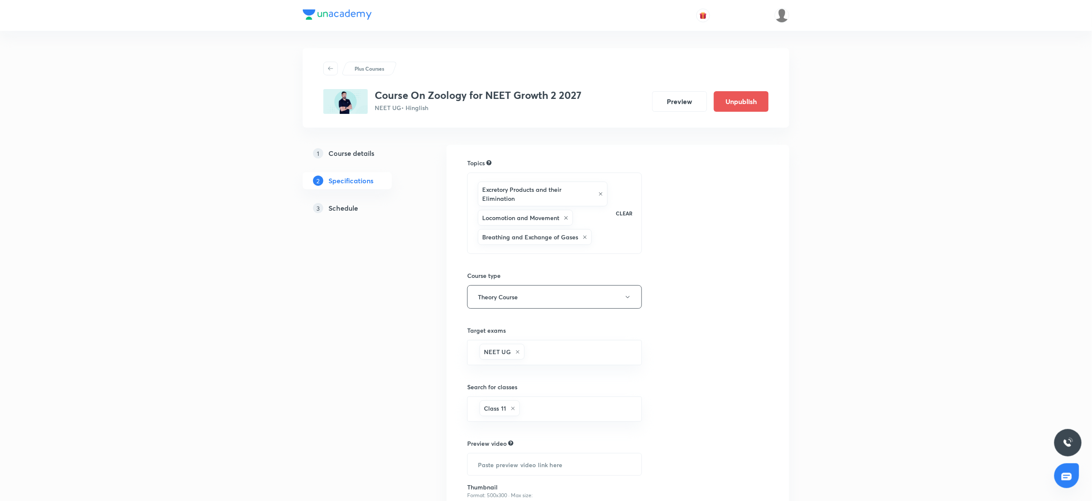
click at [351, 215] on link "3 Schedule" at bounding box center [361, 207] width 116 height 17
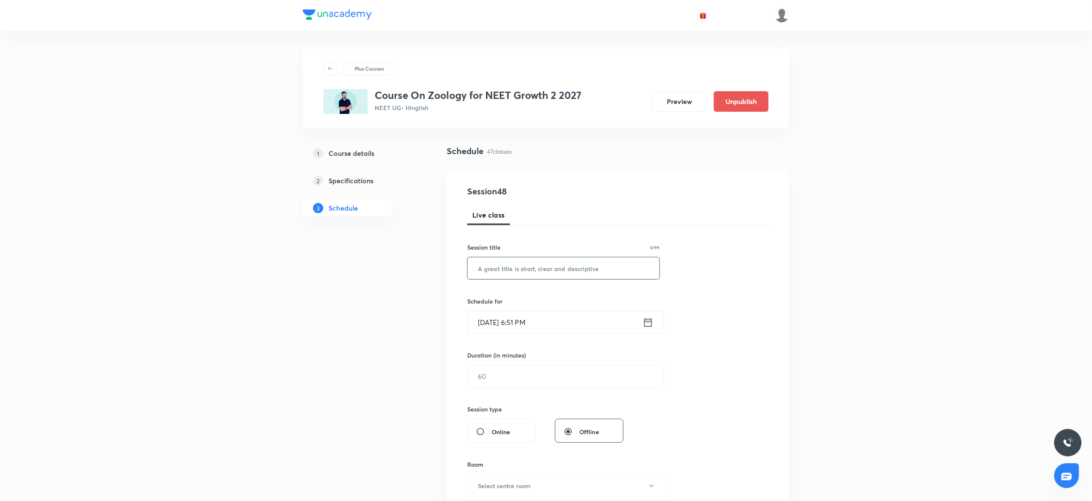
click at [503, 272] on input "text" at bounding box center [563, 268] width 192 height 22
paste input "[MEDICAL_DATA] and Circulation"
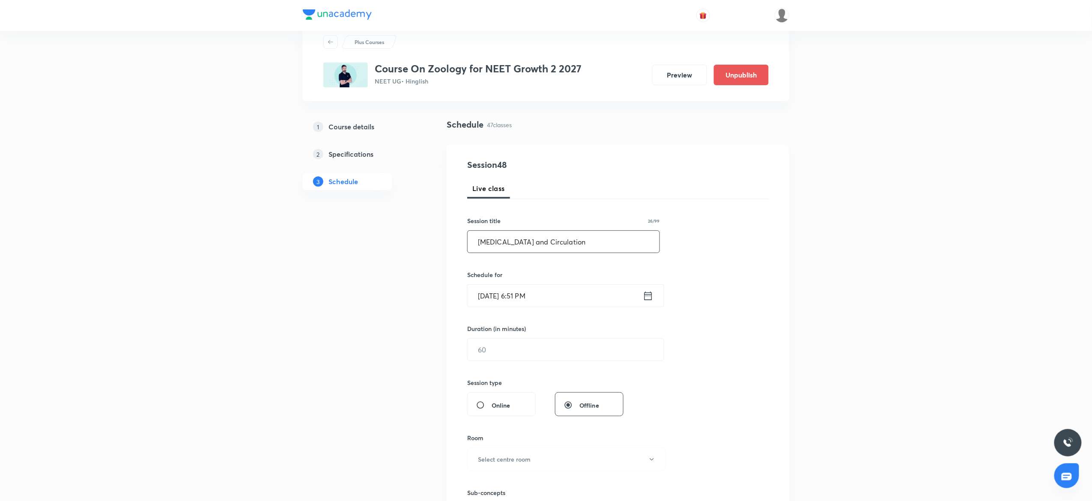
scroll to position [27, 0]
type input "[MEDICAL_DATA] and Circulation"
click at [486, 294] on input "[DATE] 6:51 PM" at bounding box center [554, 295] width 175 height 22
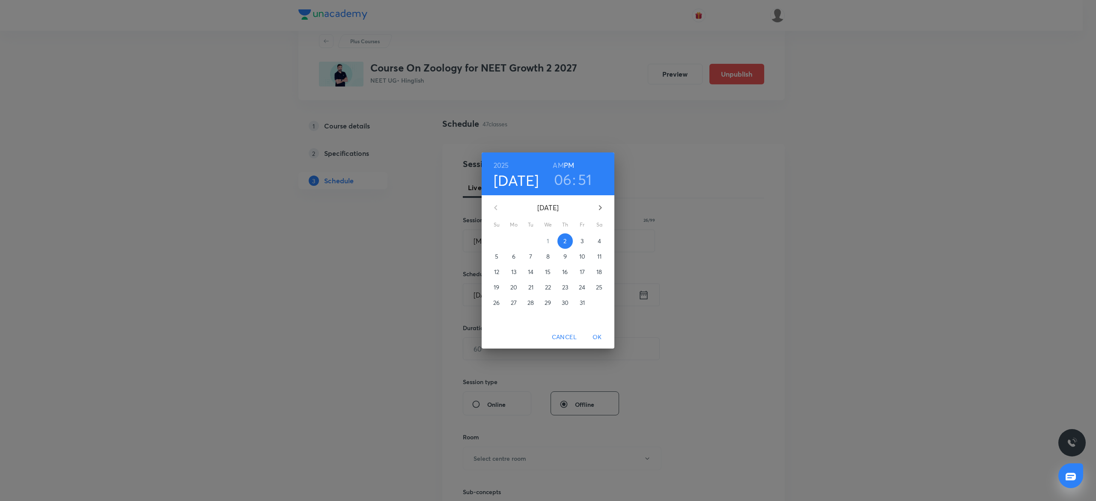
click at [583, 236] on button "3" at bounding box center [581, 240] width 15 height 15
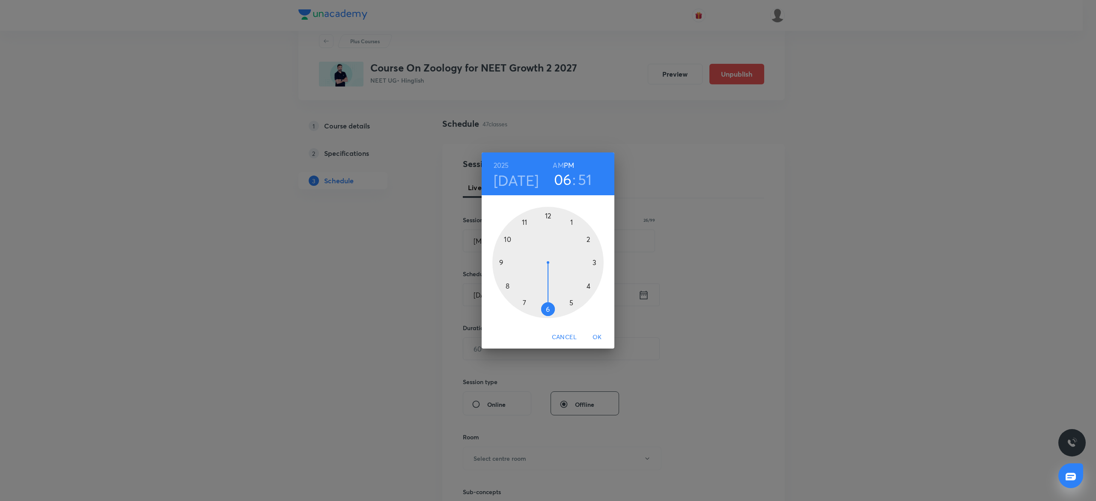
click at [569, 220] on div at bounding box center [547, 262] width 111 height 111
click at [545, 214] on div at bounding box center [547, 262] width 111 height 111
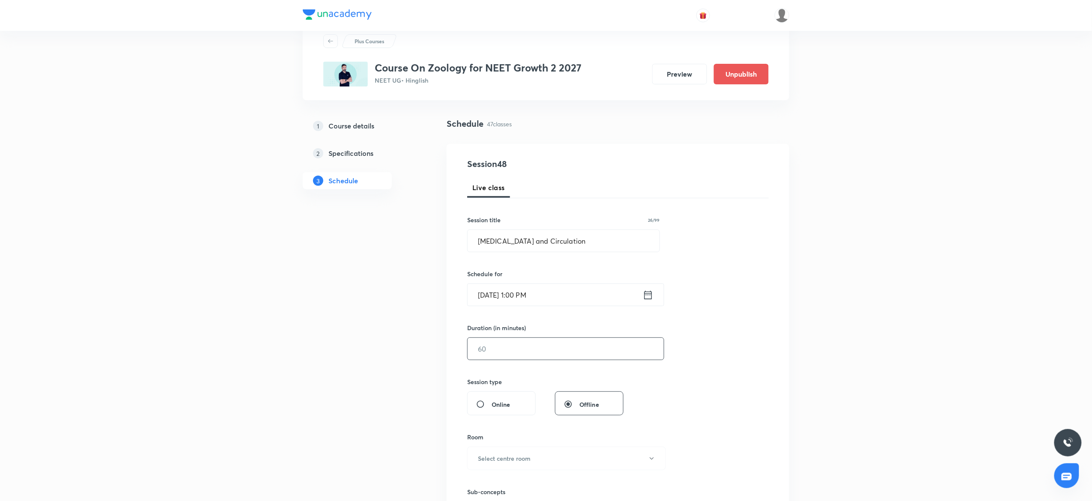
click at [494, 351] on input "text" at bounding box center [565, 349] width 196 height 22
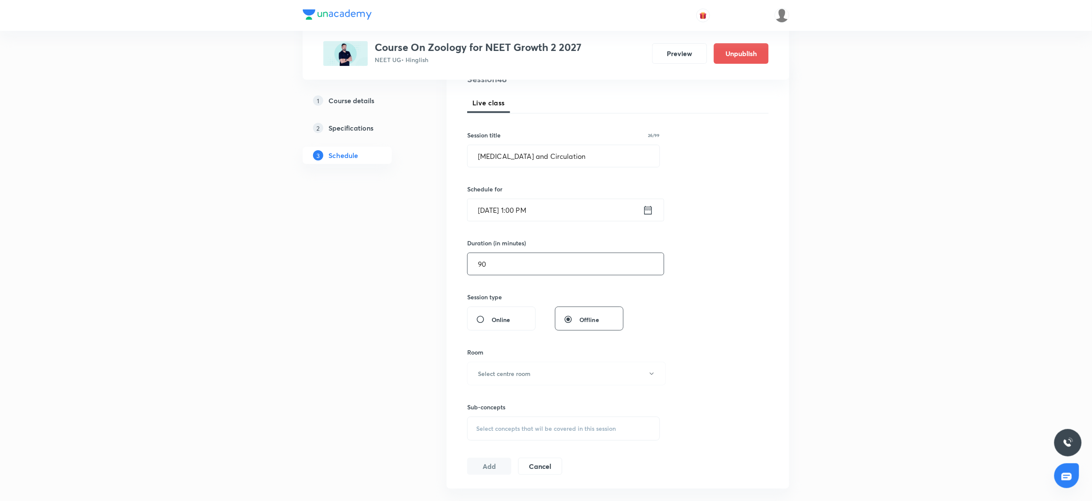
scroll to position [114, 0]
type input "90"
click at [488, 366] on button "Select centre room" at bounding box center [566, 372] width 199 height 24
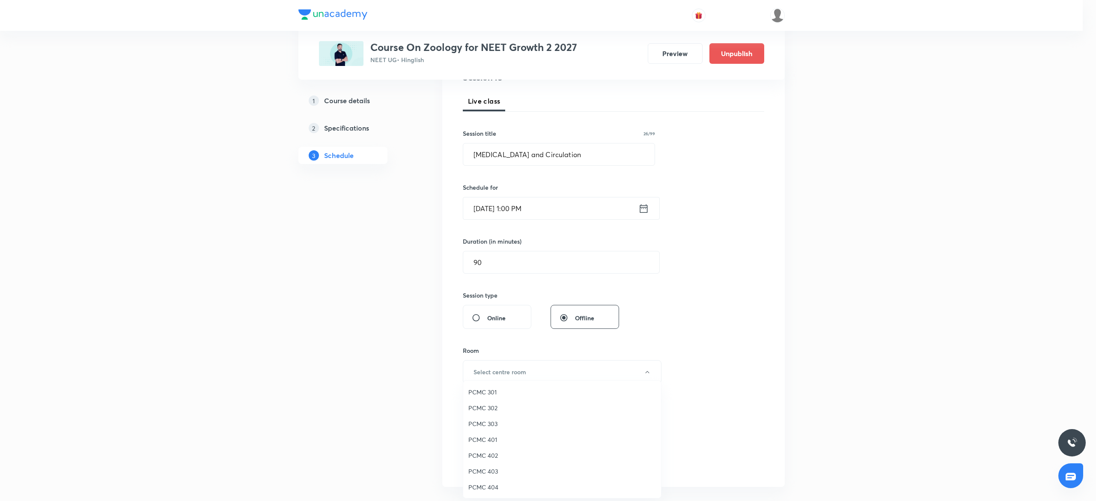
click at [486, 407] on span "PCMC 302" at bounding box center [561, 407] width 187 height 9
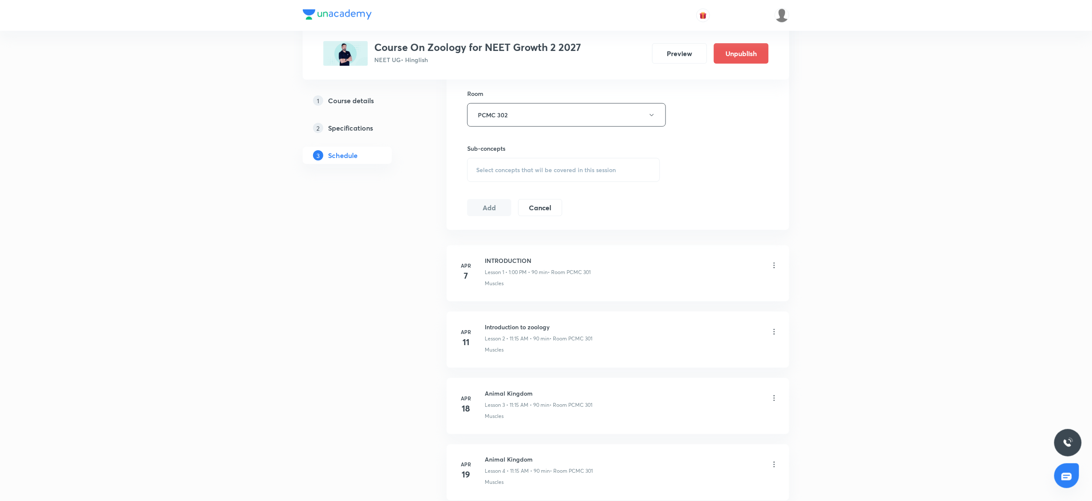
scroll to position [379, 0]
click at [509, 170] on div "Select concepts that wil be covered in this session" at bounding box center [563, 161] width 193 height 24
click at [556, 320] on p "Structure of Contractile Protein" at bounding box center [563, 324] width 192 height 19
click at [536, 342] on p "Structure of Contractile Protein" at bounding box center [529, 343] width 86 height 9
checkbox input "true"
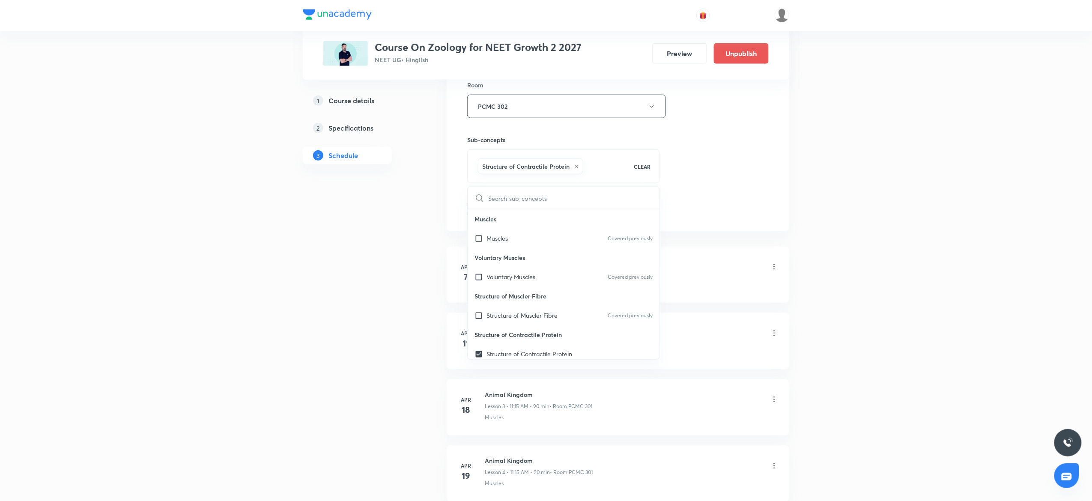
click at [724, 277] on div "INTRODUCTION Lesson 1 • 1:00 PM • 90 min • Room PCMC 301" at bounding box center [632, 267] width 294 height 20
click at [491, 204] on button "Add" at bounding box center [489, 207] width 44 height 17
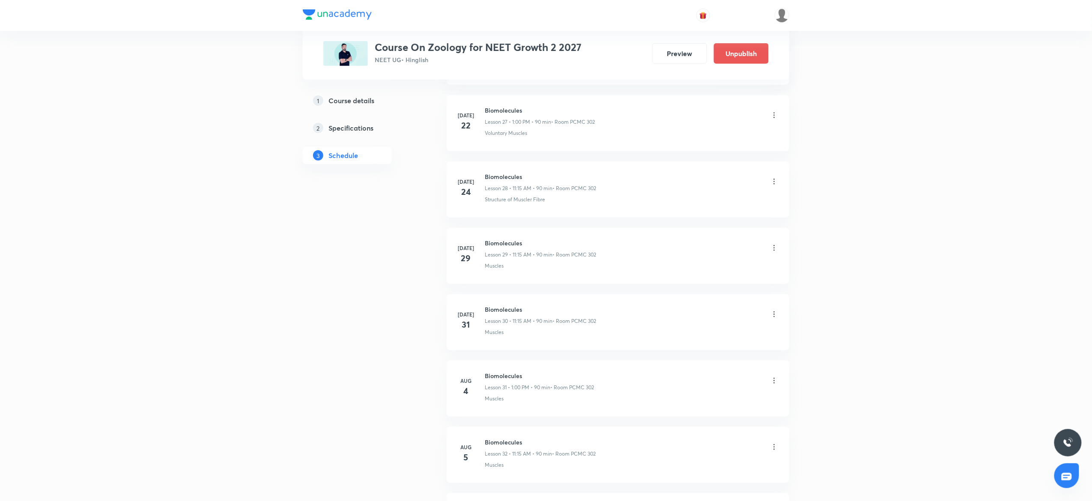
scroll to position [1548, 0]
